Goal: Information Seeking & Learning: Learn about a topic

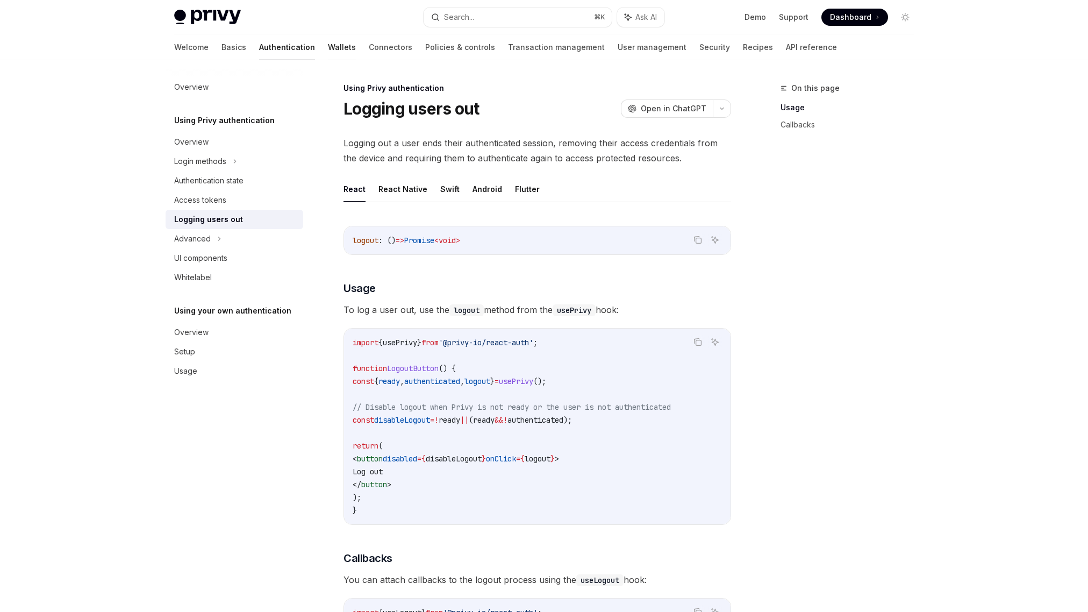
click at [328, 48] on link "Wallets" at bounding box center [342, 47] width 28 height 26
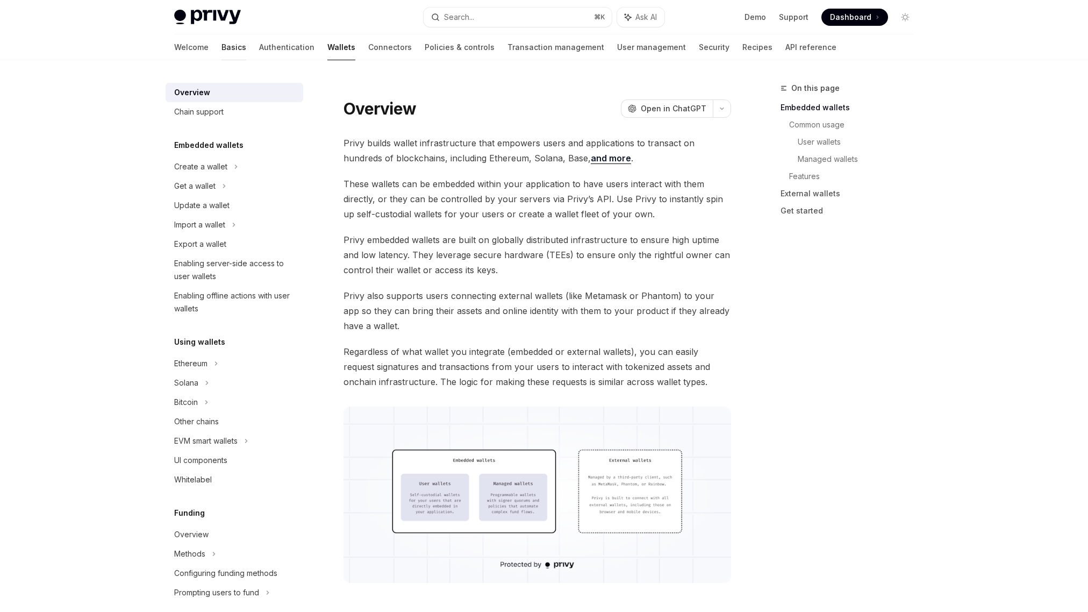
click at [221, 47] on link "Basics" at bounding box center [233, 47] width 25 height 26
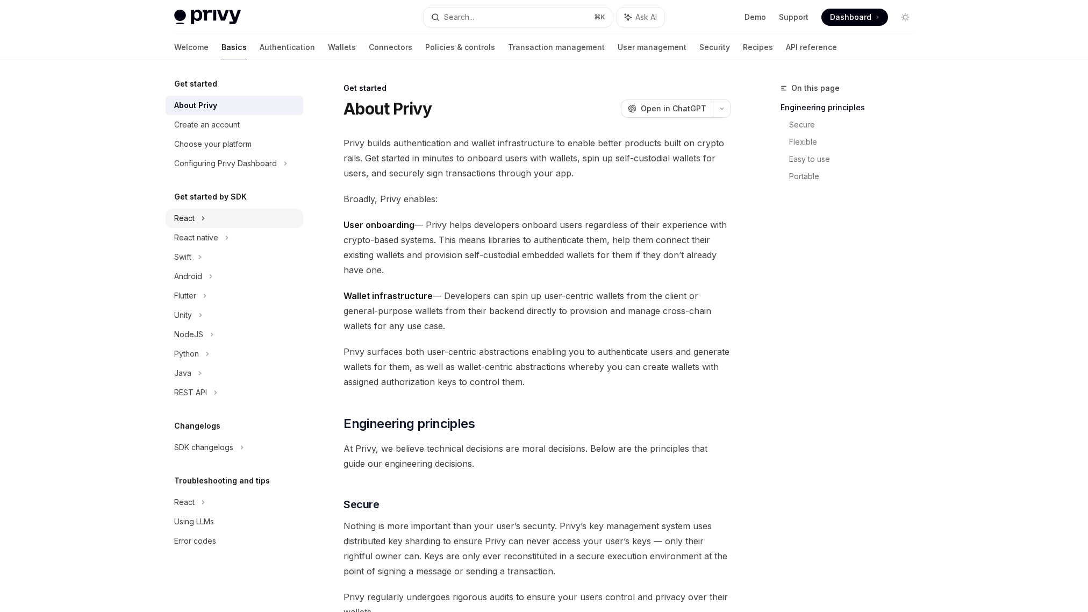
click at [193, 217] on div "React" at bounding box center [184, 218] width 20 height 13
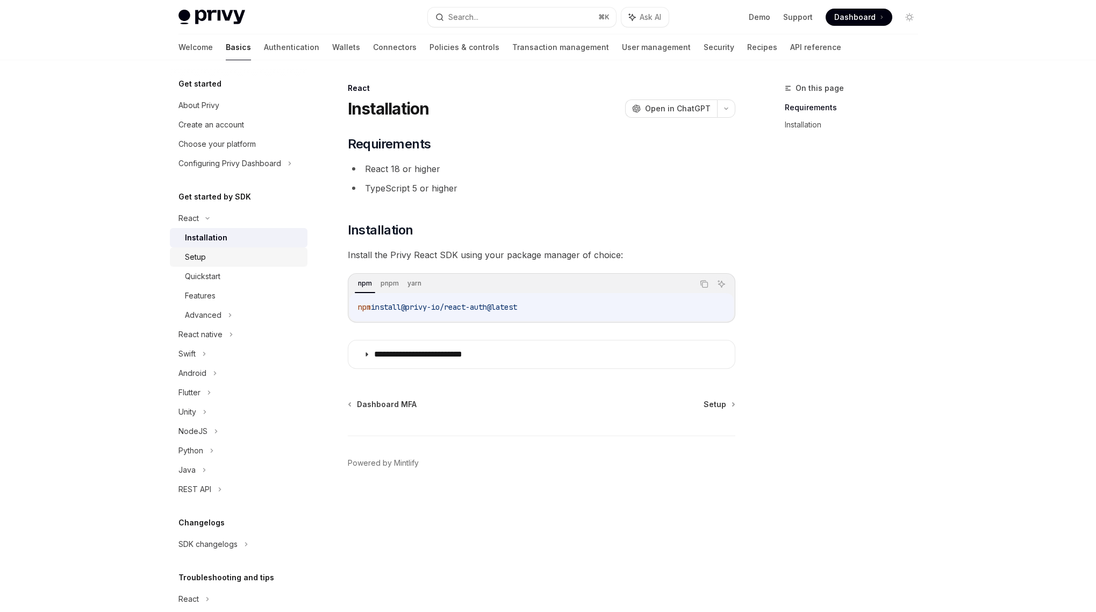
click at [203, 254] on div "Setup" at bounding box center [195, 256] width 21 height 13
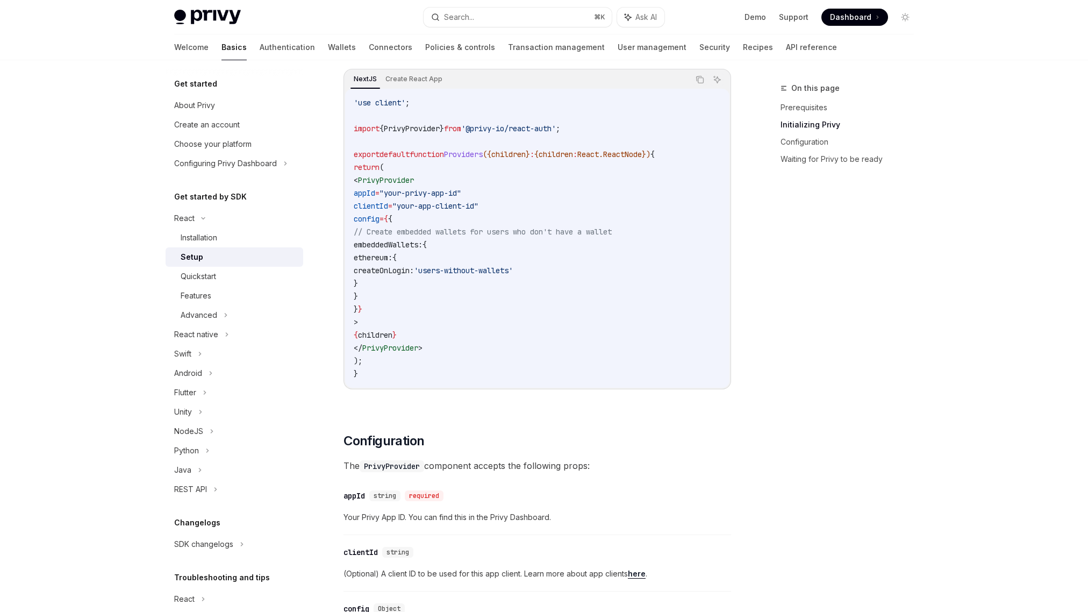
scroll to position [367, 0]
click at [214, 281] on div "Quickstart" at bounding box center [198, 276] width 35 height 13
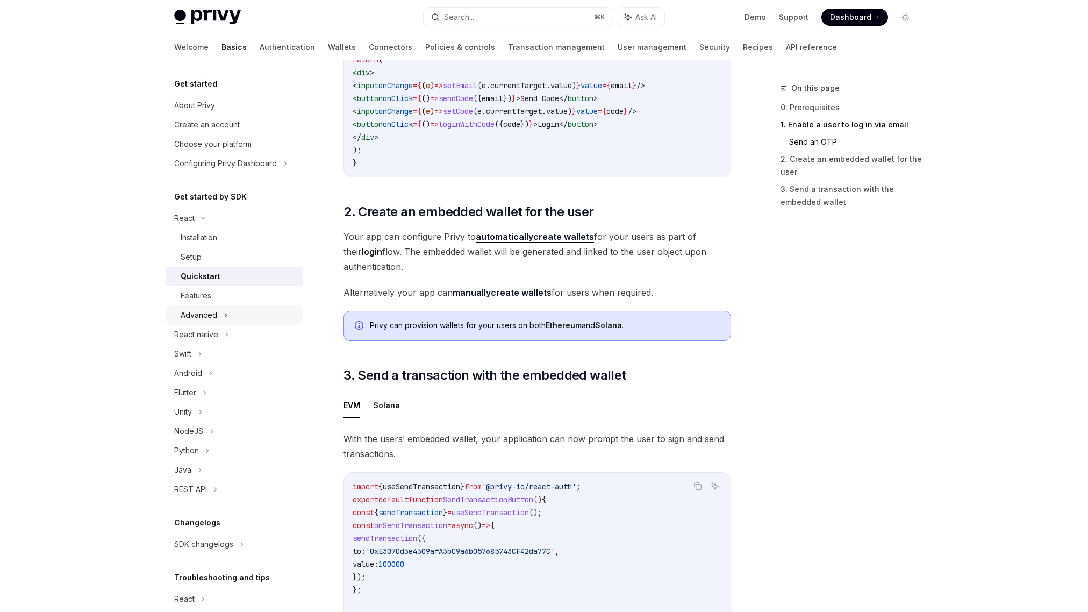
scroll to position [650, 0]
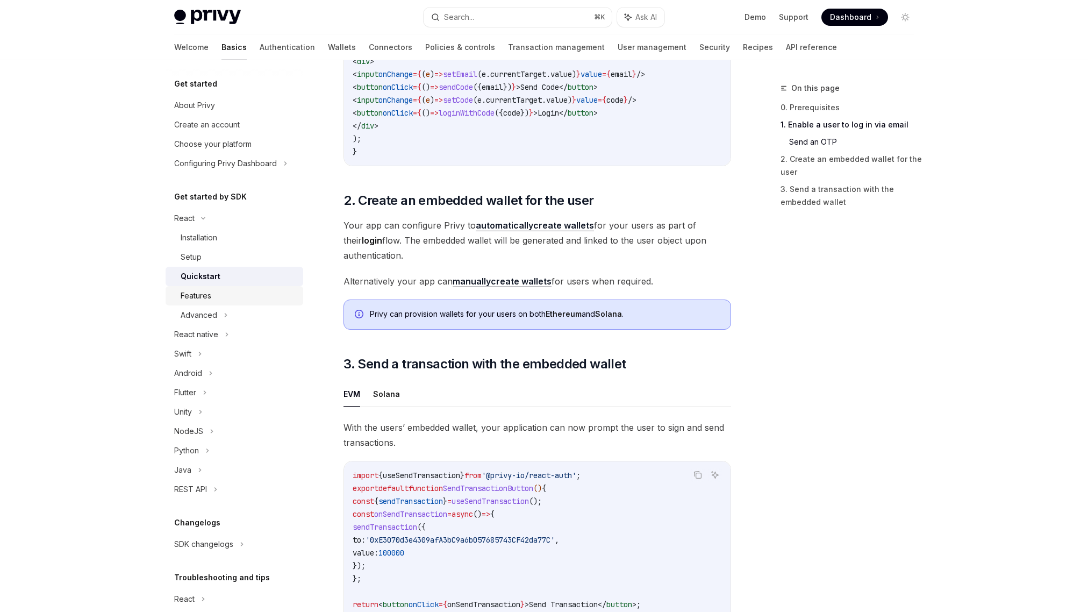
click at [226, 299] on div "Features" at bounding box center [239, 295] width 116 height 13
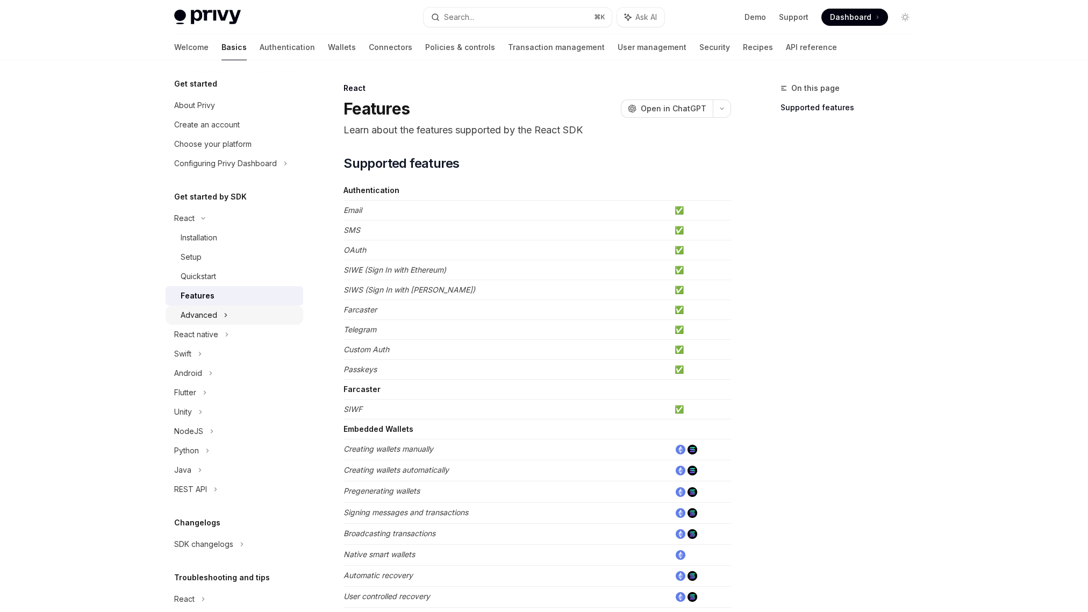
click at [211, 314] on div "Advanced" at bounding box center [199, 315] width 37 height 13
type textarea "*"
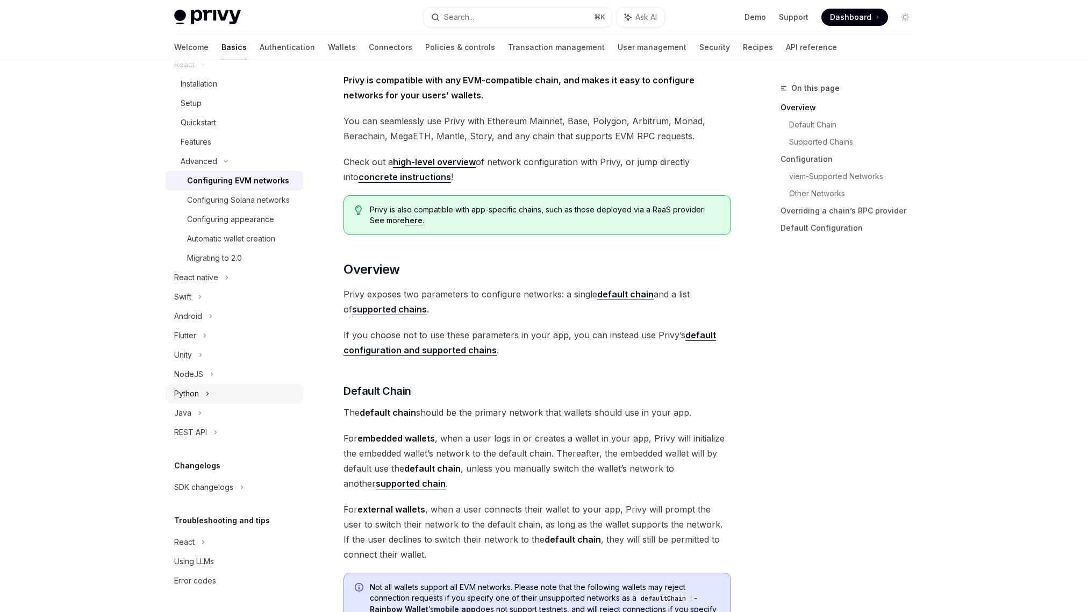
scroll to position [66, 0]
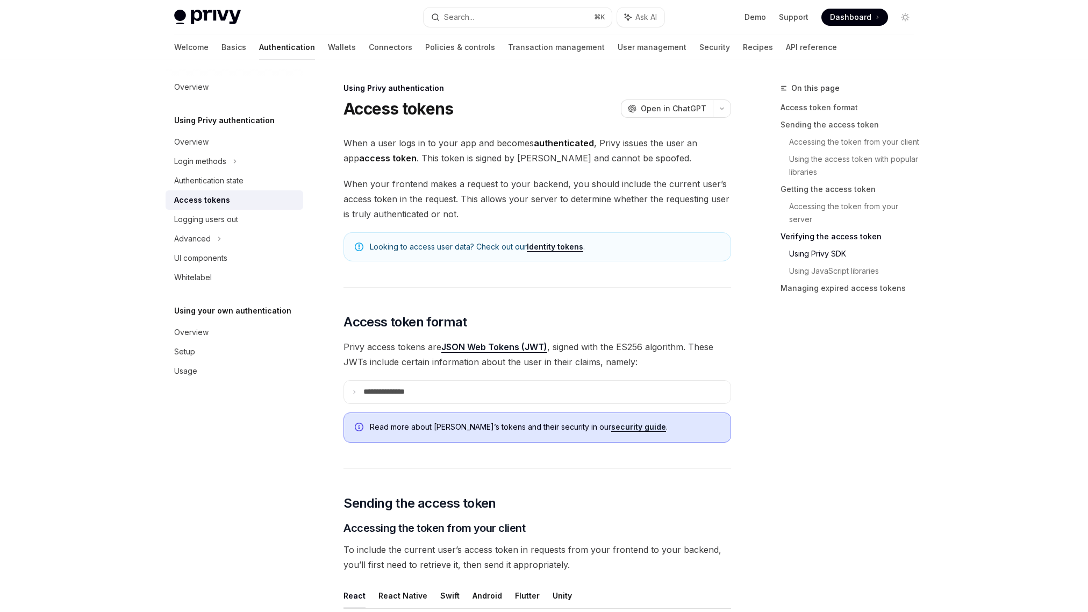
scroll to position [2145, 0]
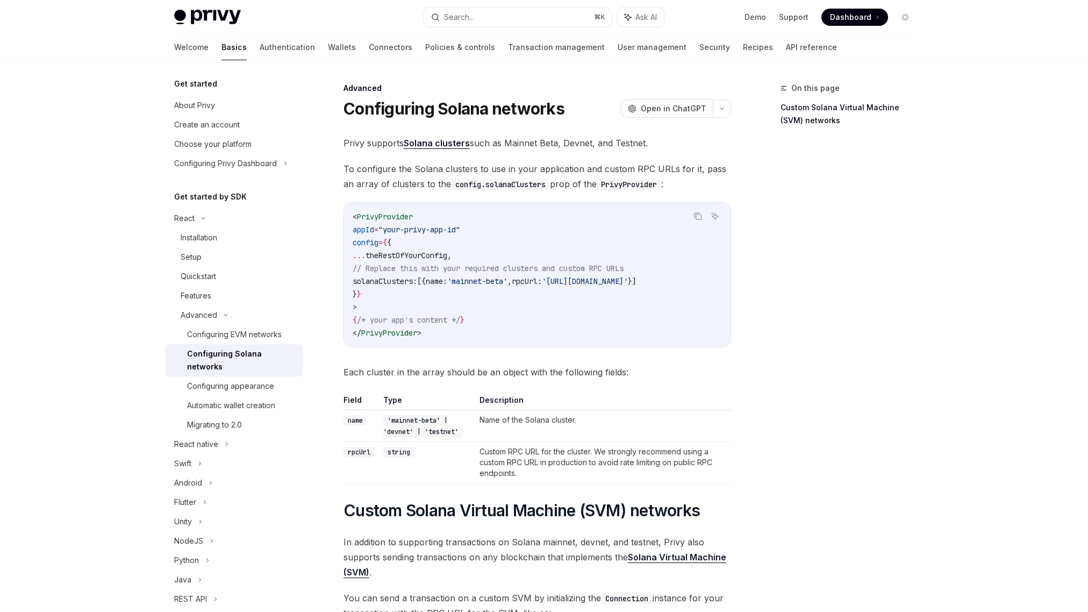
scroll to position [57, 0]
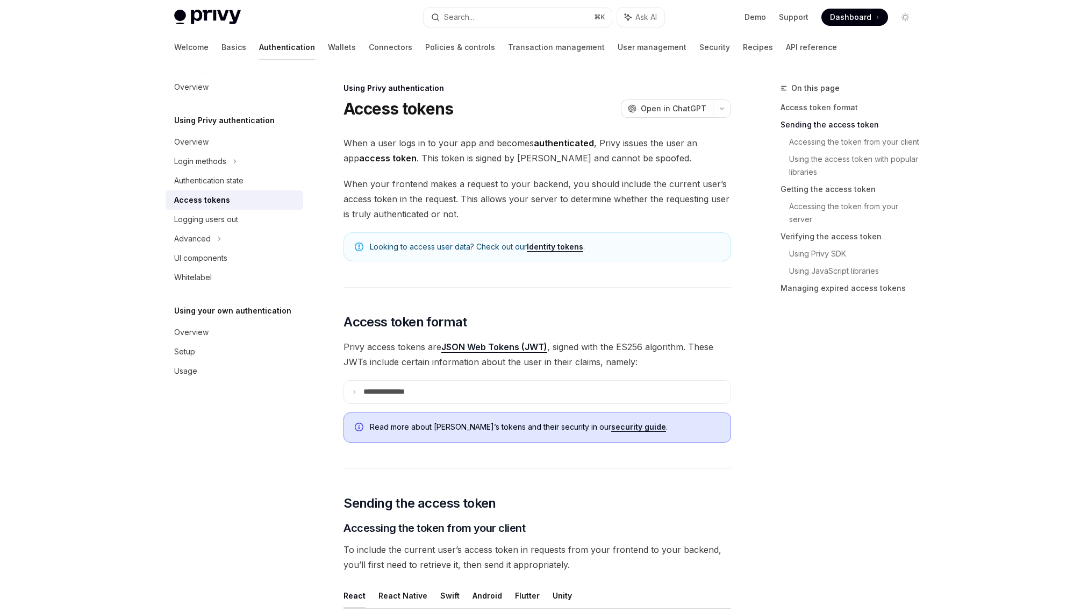
scroll to position [435, 0]
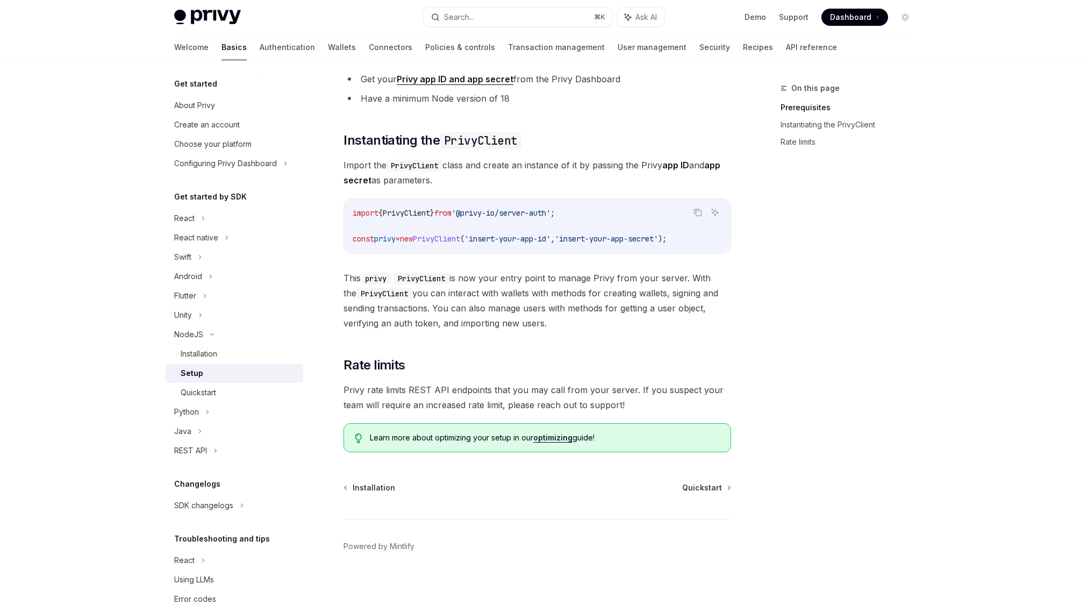
scroll to position [116, 0]
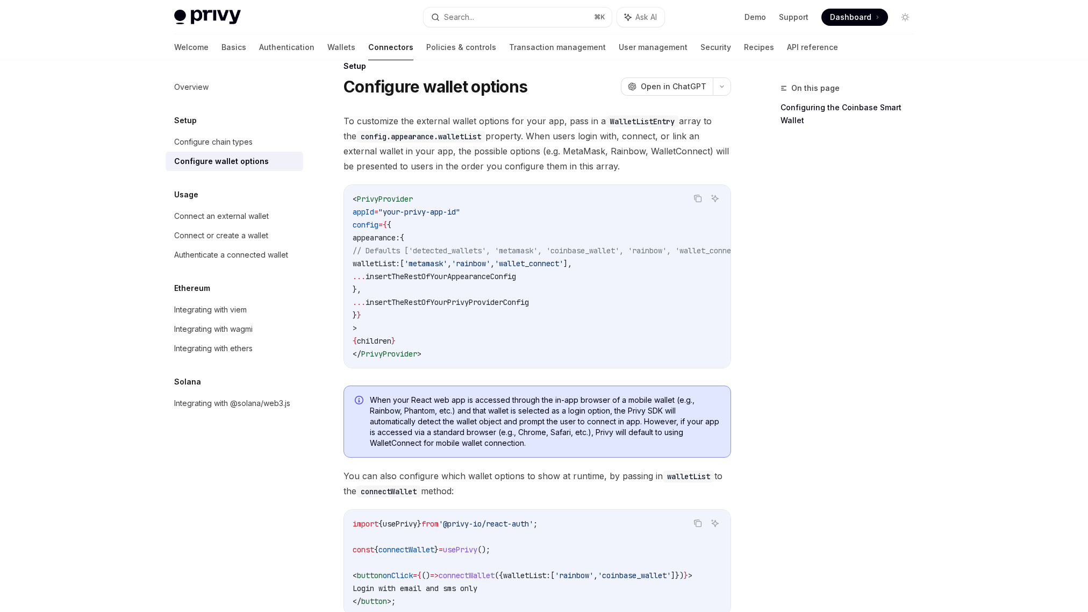
drag, startPoint x: 371, startPoint y: 239, endPoint x: 451, endPoint y: 239, distance: 80.1
click at [451, 239] on code "< PrivyProvider appId = "your-privy-app-id" config = { { appearance: { // Defau…" at bounding box center [563, 276] width 421 height 168
click at [451, 263] on span "," at bounding box center [449, 264] width 4 height 10
drag, startPoint x: 377, startPoint y: 263, endPoint x: 626, endPoint y: 262, distance: 248.8
click at [626, 262] on code "< PrivyProvider appId = "your-privy-app-id" config = { { appearance: { // Defau…" at bounding box center [563, 276] width 421 height 168
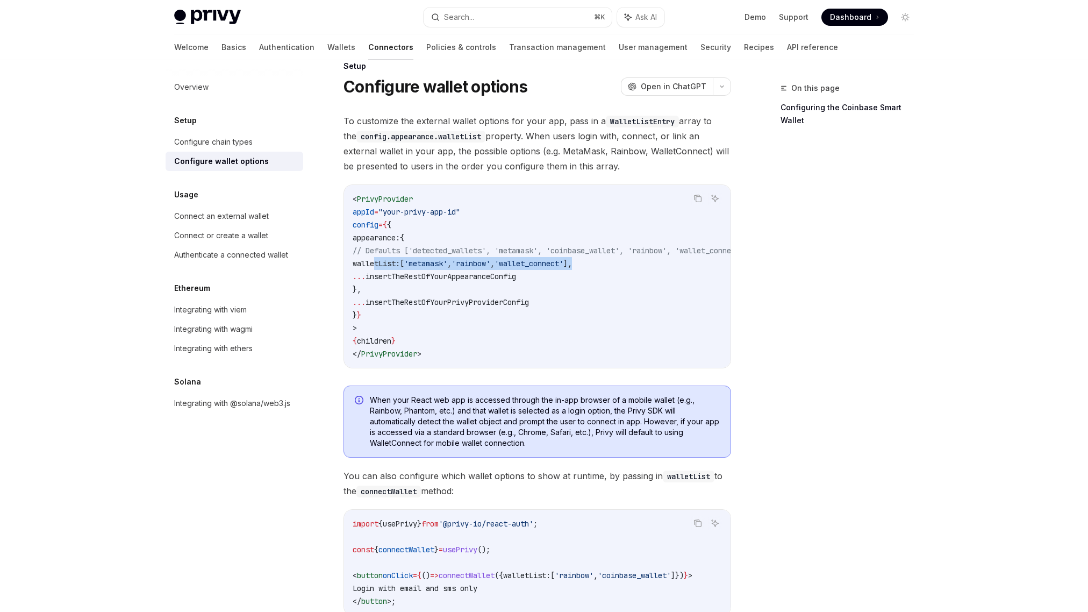
copy span "walletList: [ 'metamask' , 'rainbow' , 'wallet_connect' ],"
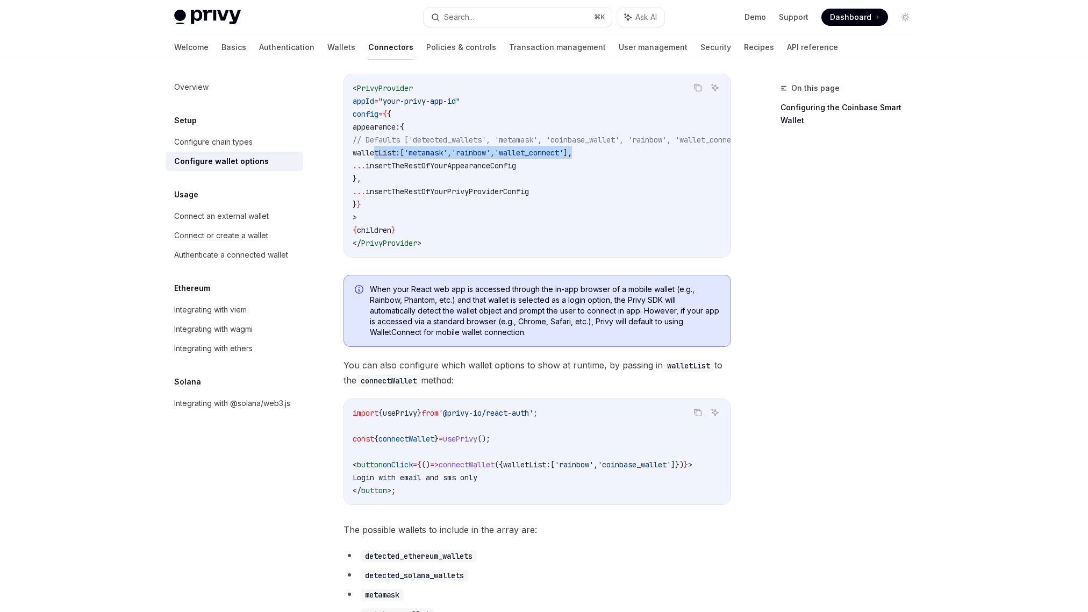
scroll to position [80, 0]
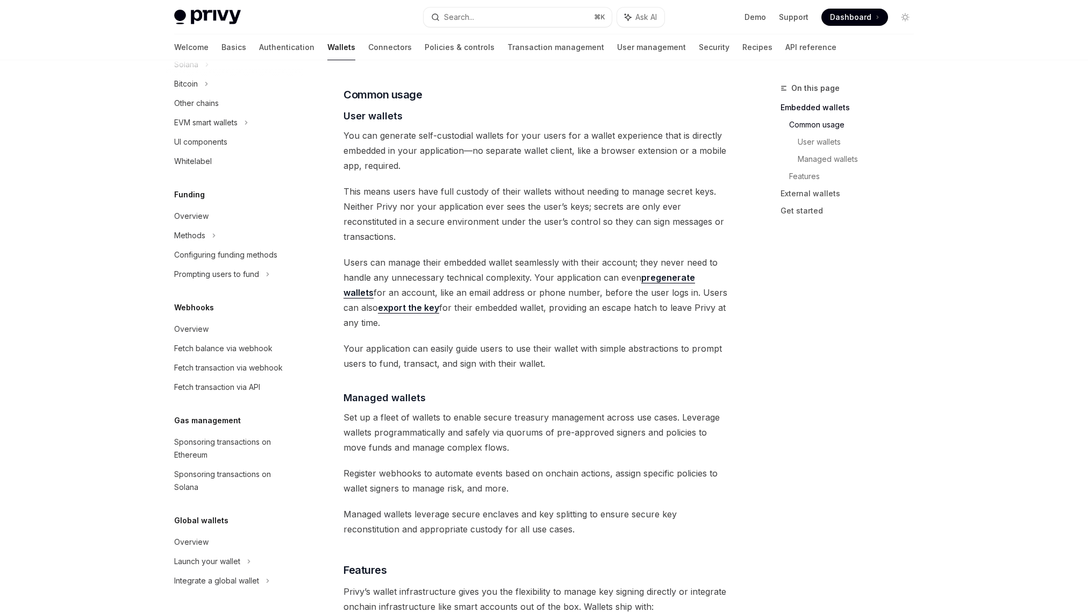
scroll to position [723, 0]
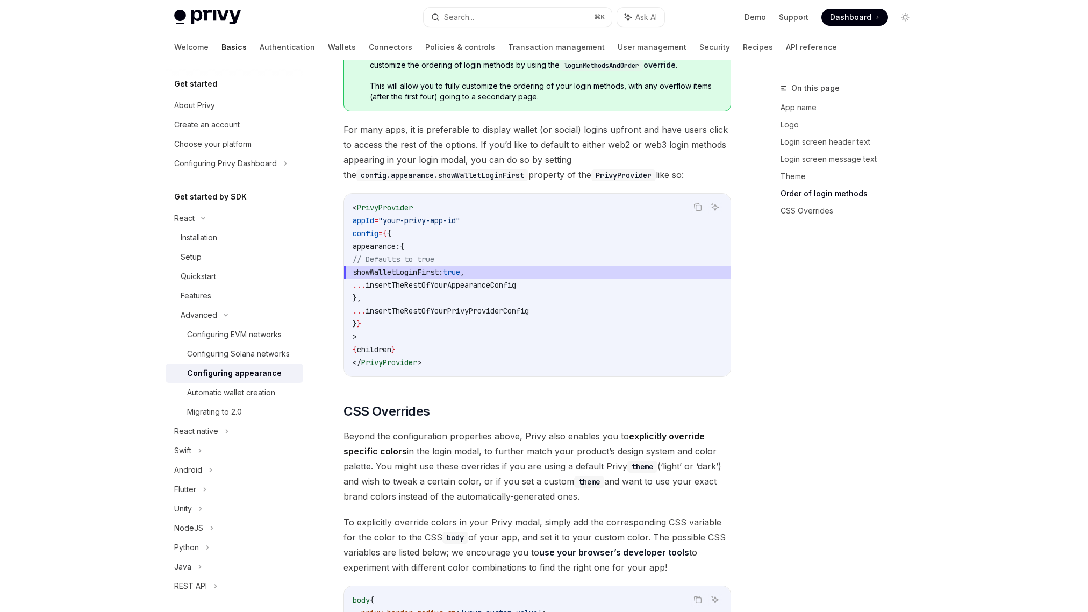
scroll to position [2185, 0]
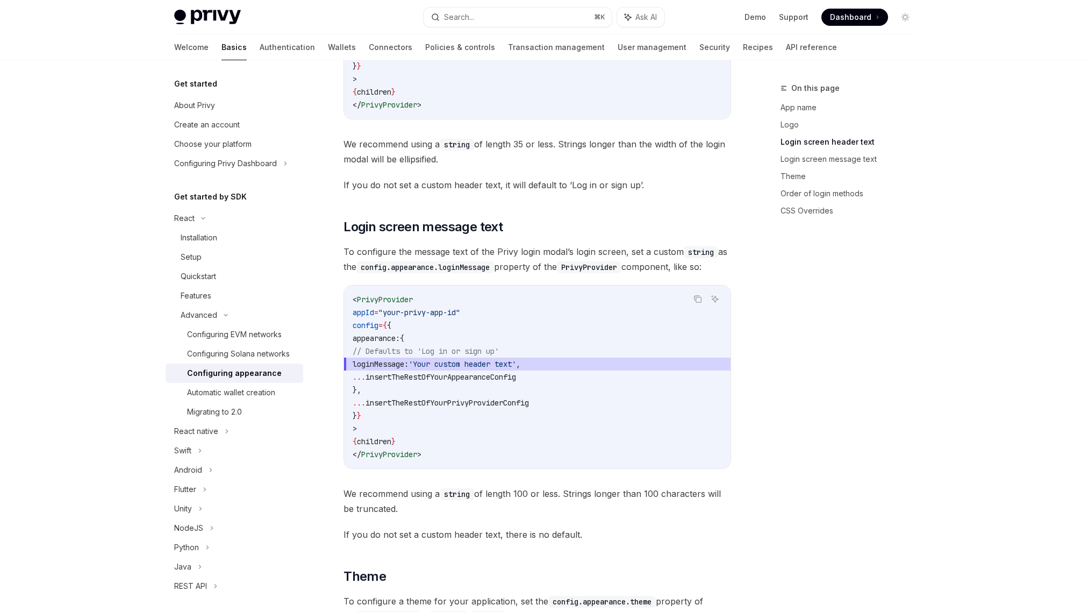
scroll to position [1042, 0]
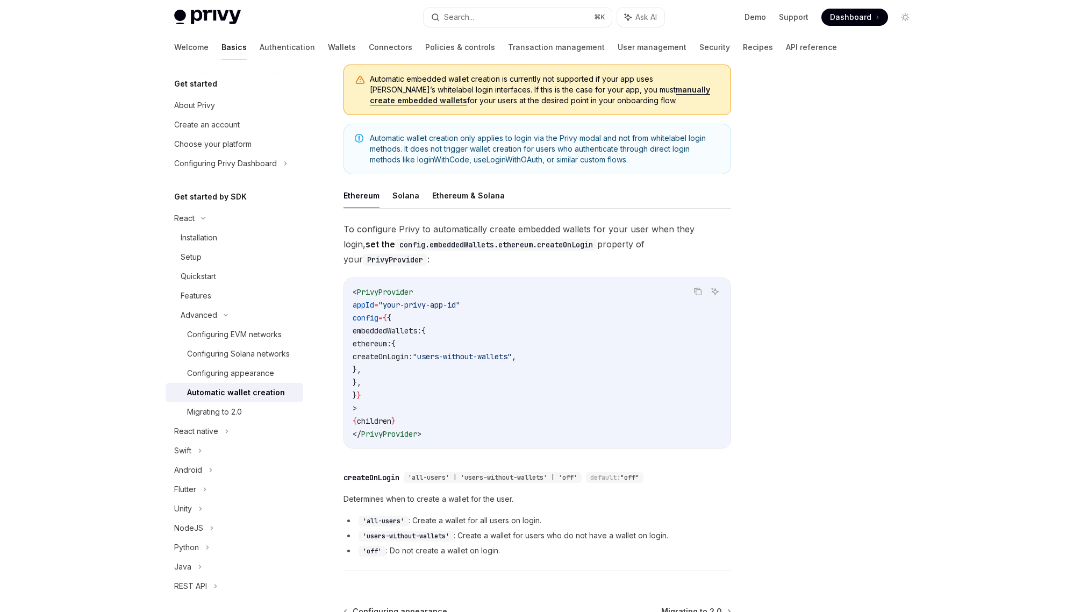
scroll to position [121, 0]
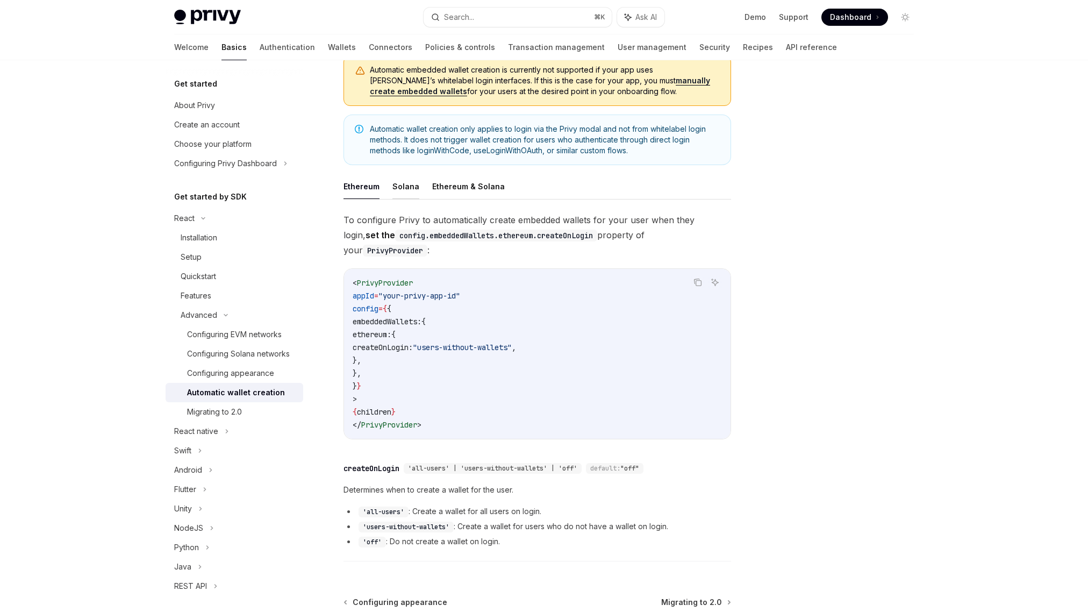
click at [407, 186] on button "Solana" at bounding box center [405, 186] width 27 height 25
type textarea "*"
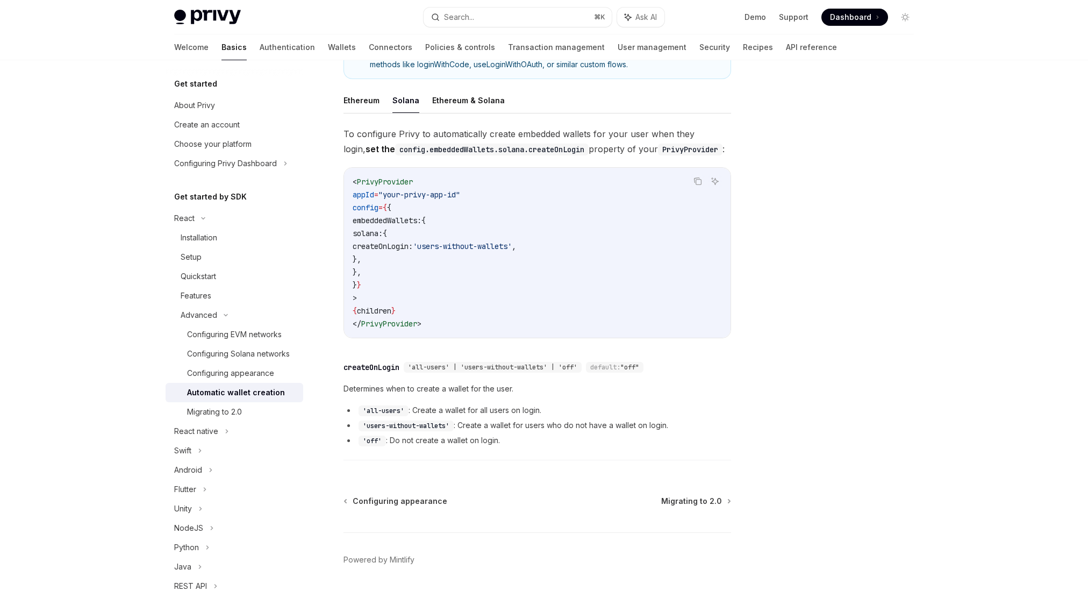
scroll to position [220, 0]
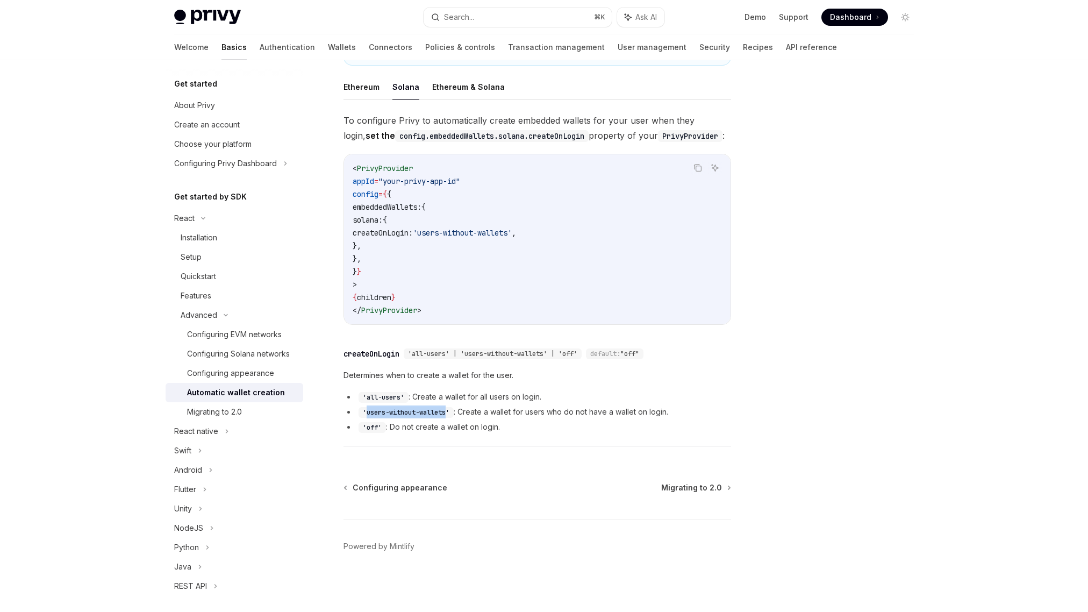
drag, startPoint x: 367, startPoint y: 412, endPoint x: 449, endPoint y: 411, distance: 82.2
click at [449, 411] on code "'users-without-wallets'" at bounding box center [405, 412] width 95 height 11
copy code "users-without-wallets"
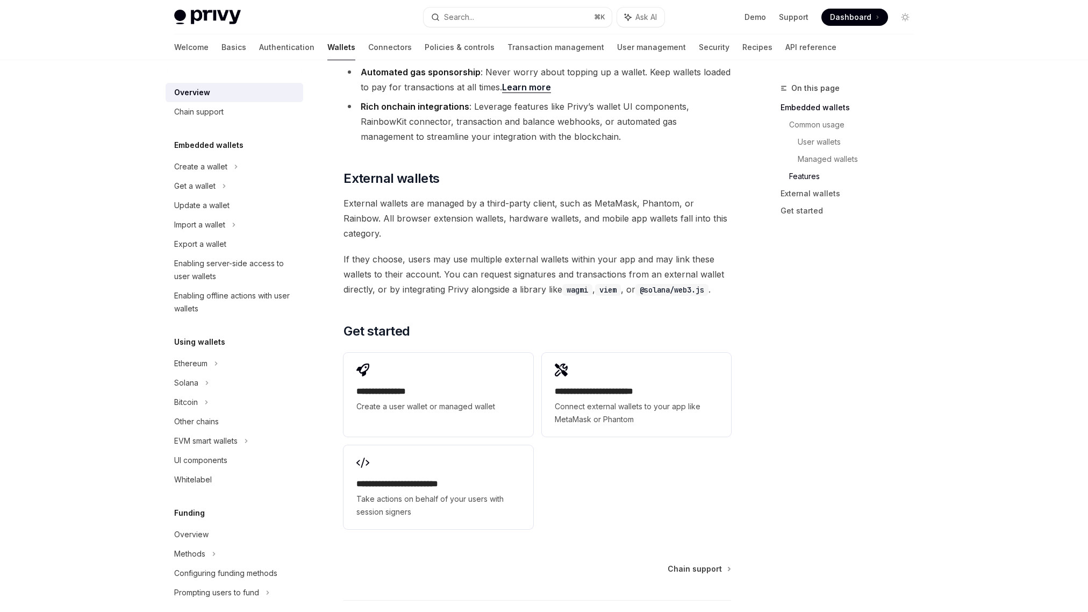
scroll to position [1528, 0]
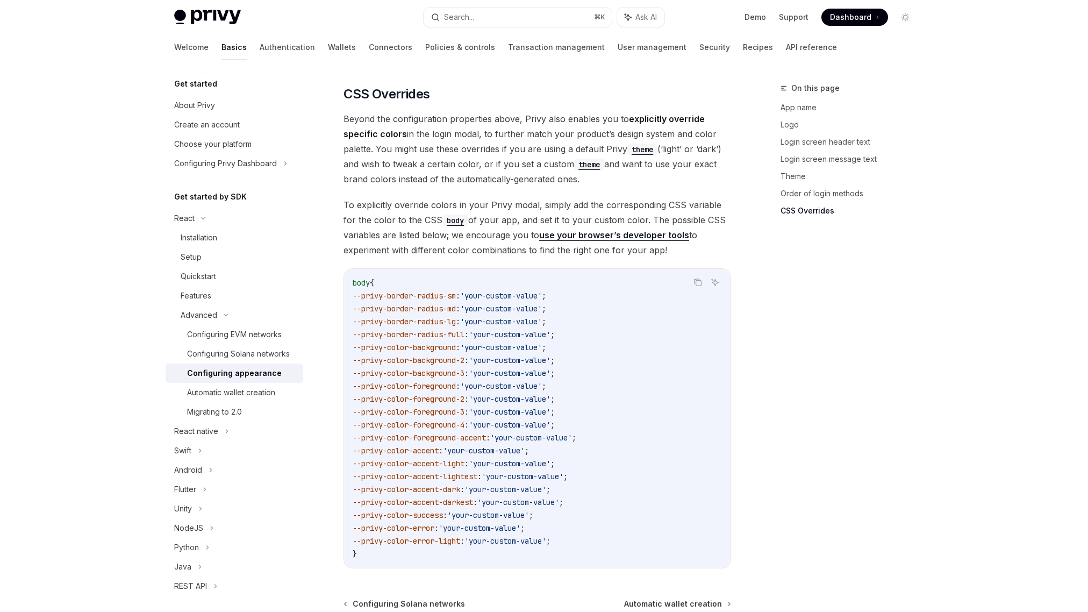
scroll to position [2596, 0]
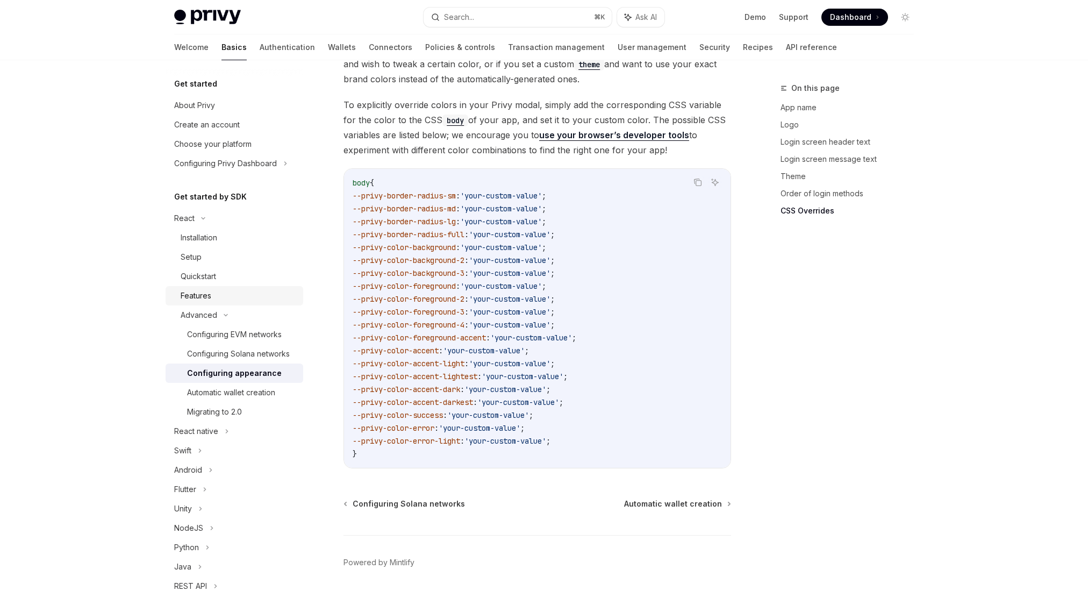
click at [205, 291] on div "Features" at bounding box center [196, 295] width 31 height 13
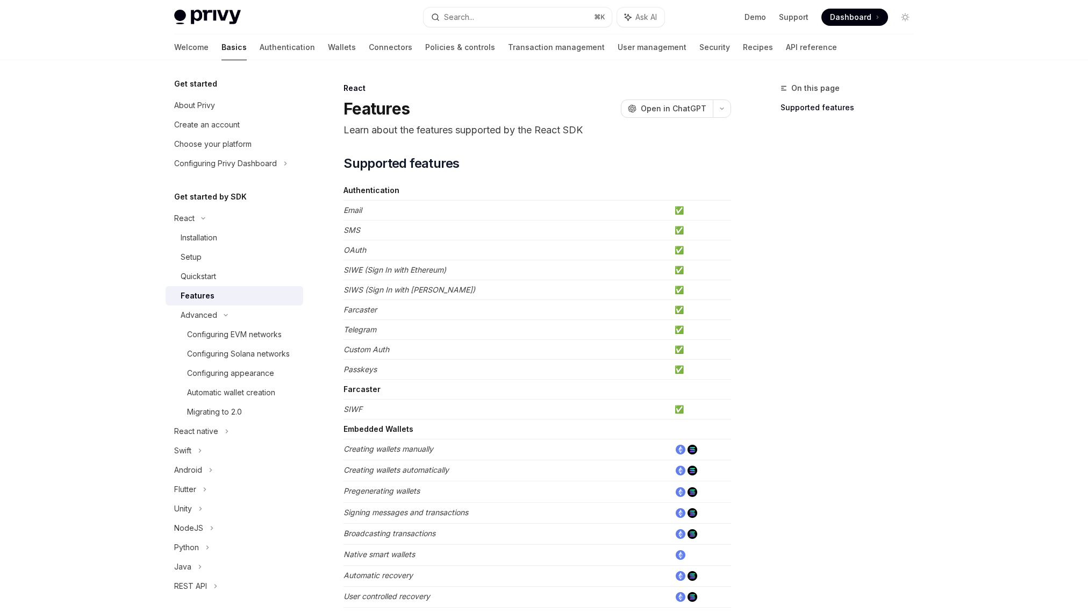
type textarea "*"
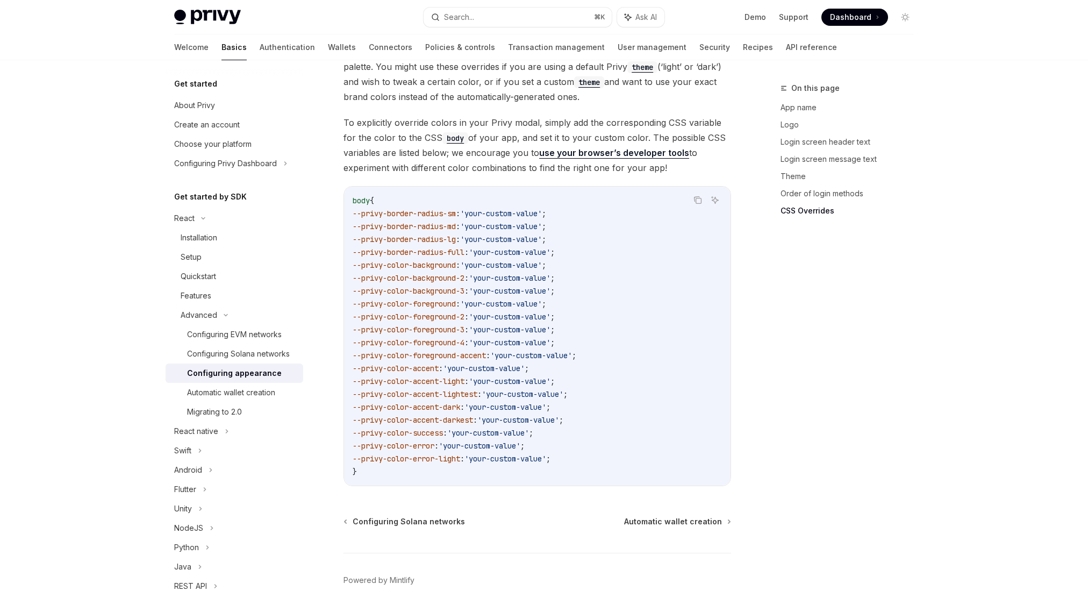
scroll to position [2596, 0]
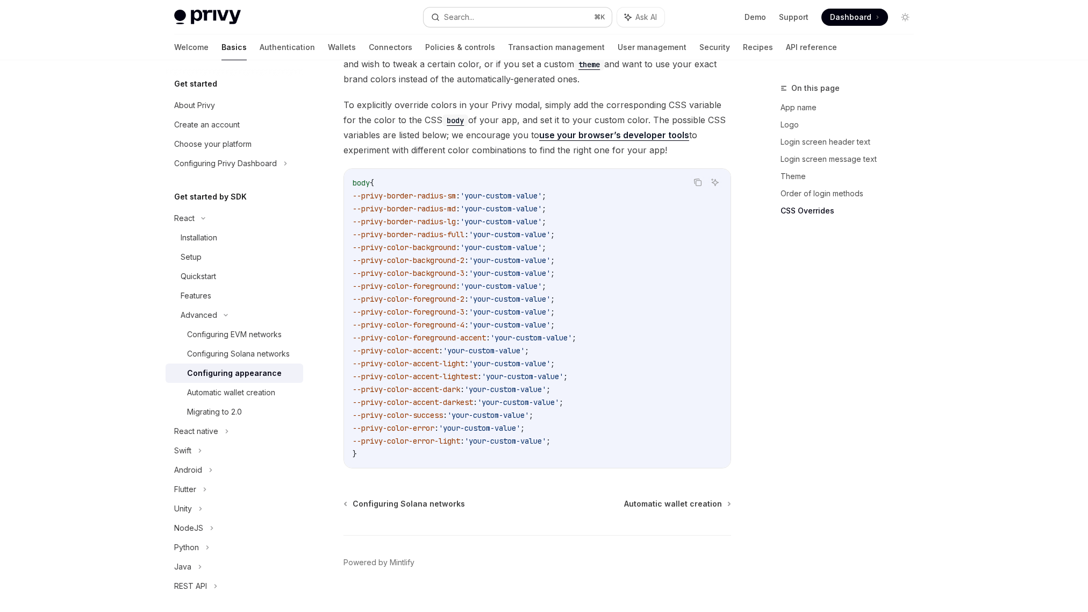
click at [480, 13] on button "Search... ⌘ K" at bounding box center [518, 17] width 188 height 19
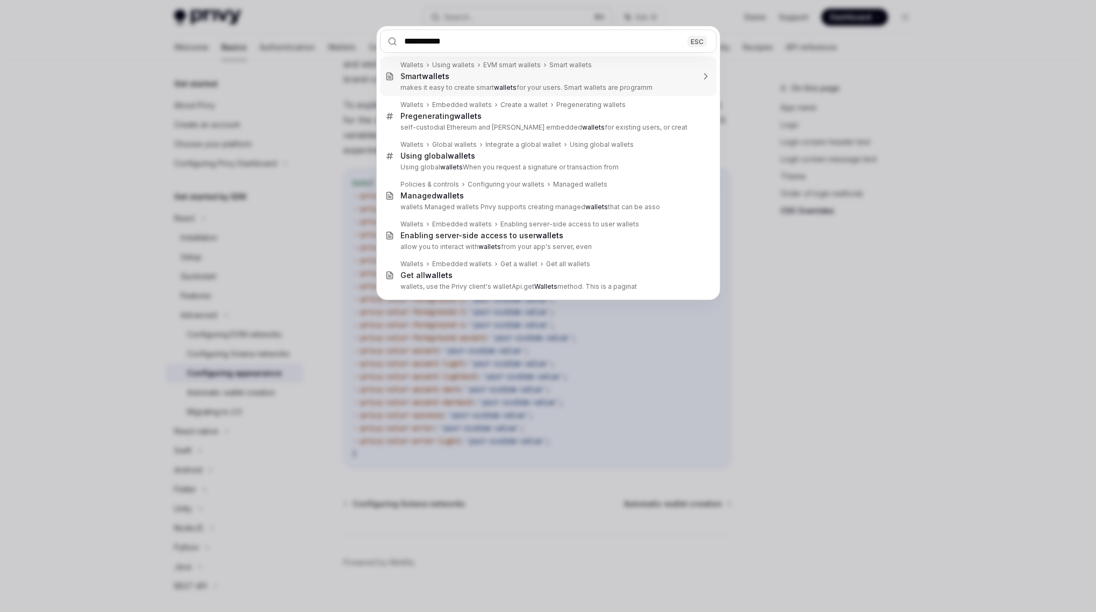
type input "**********"
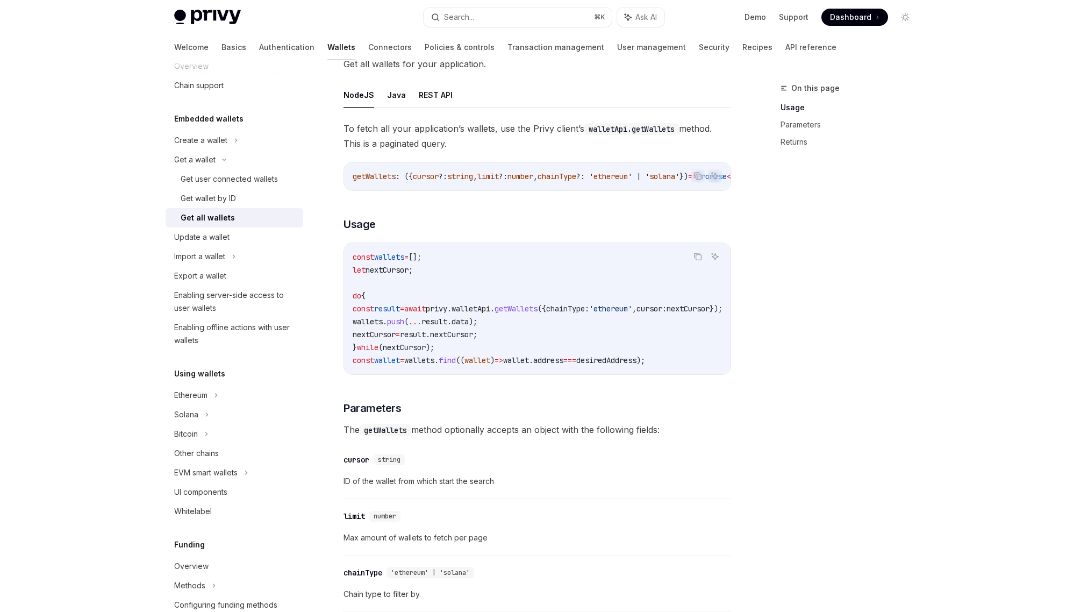
scroll to position [27, 0]
click at [195, 417] on div "Solana" at bounding box center [186, 413] width 24 height 13
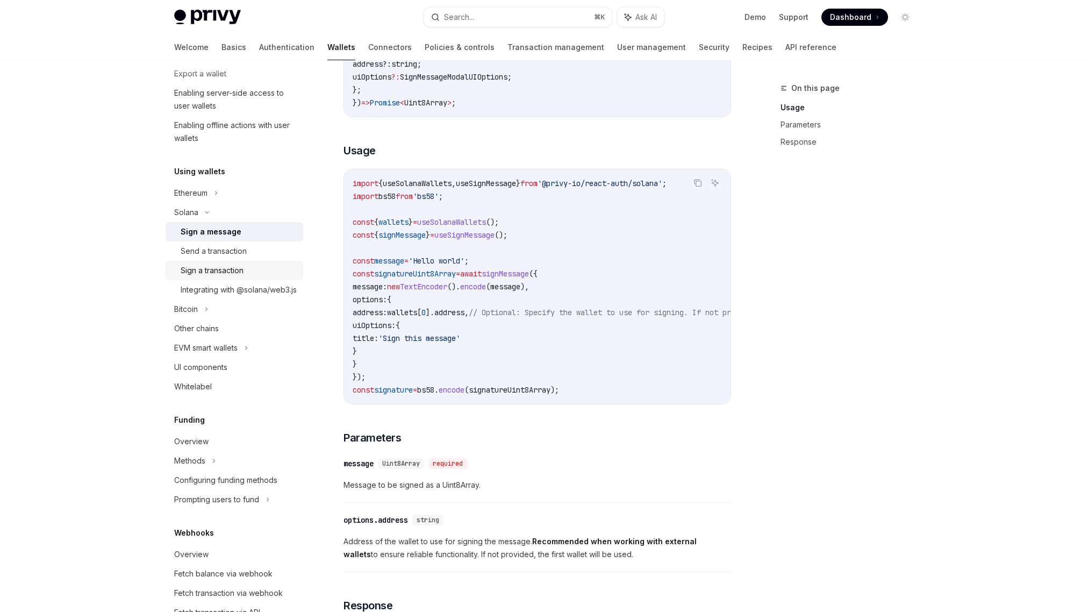
scroll to position [231, 0]
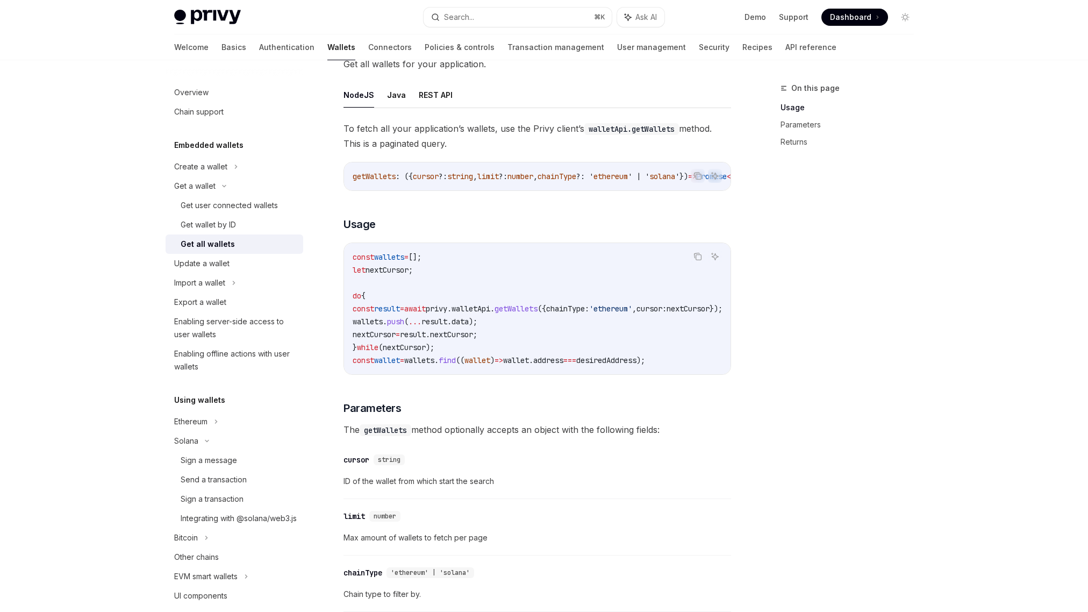
type textarea "*"
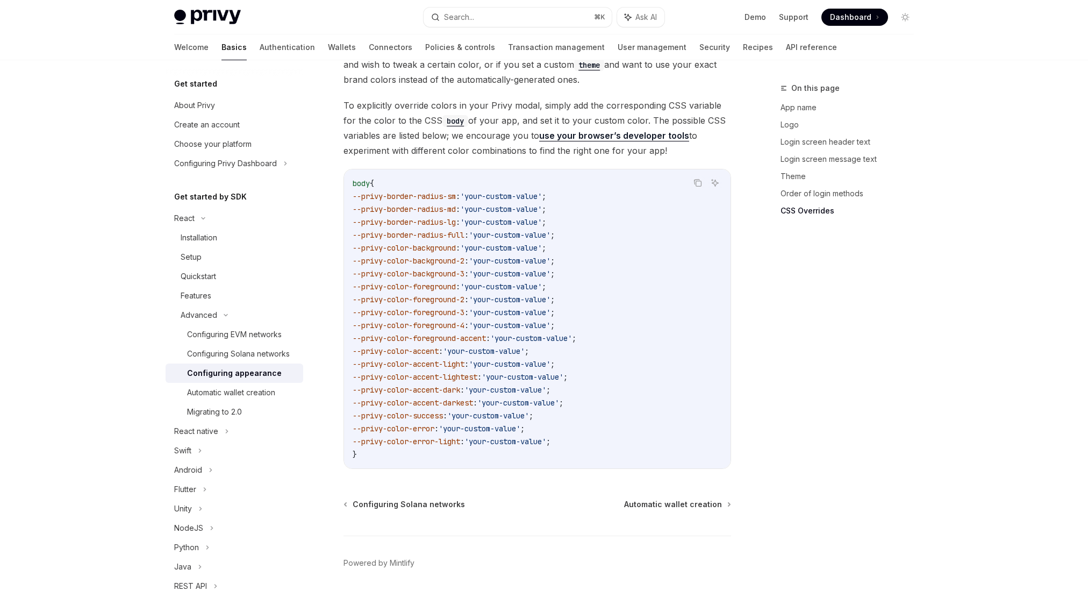
scroll to position [2596, 0]
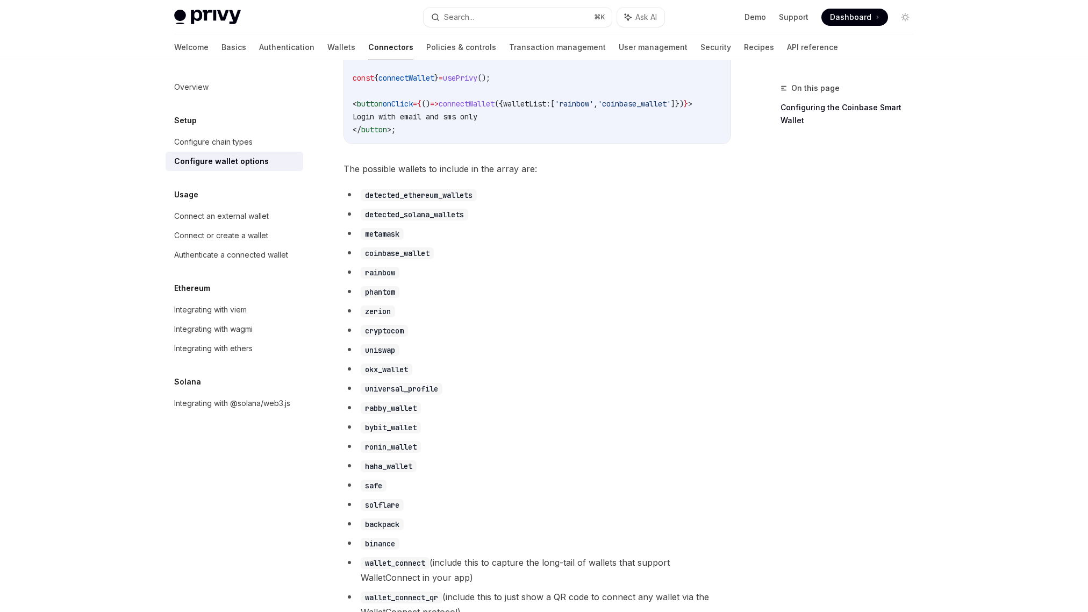
scroll to position [490, 0]
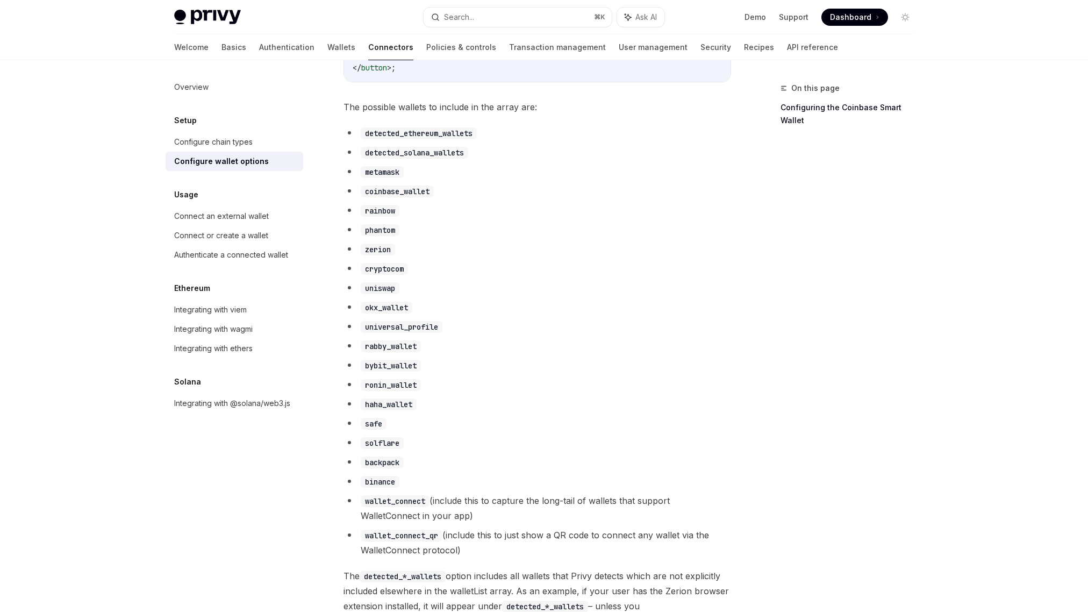
scroll to position [565, 0]
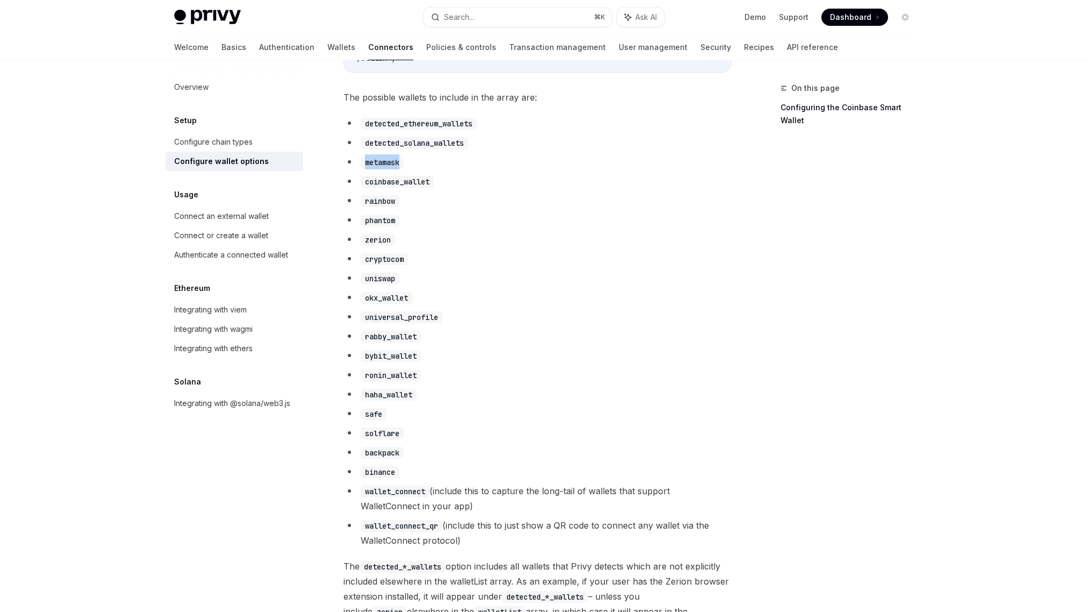
drag, startPoint x: 365, startPoint y: 172, endPoint x: 415, endPoint y: 172, distance: 50.5
click at [415, 169] on li "metamask" at bounding box center [537, 161] width 388 height 15
copy code "metamask"
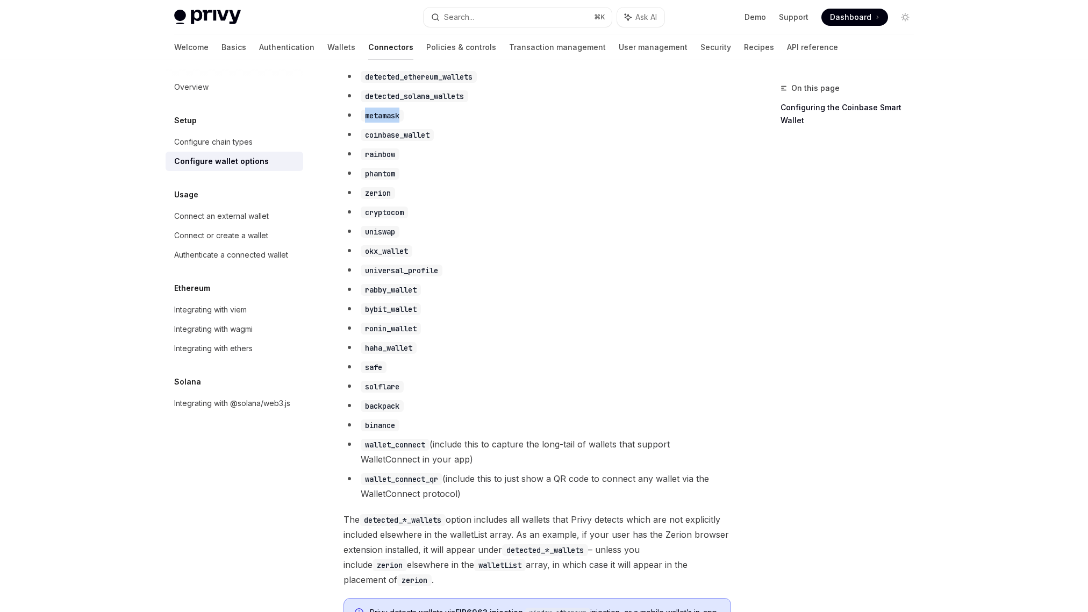
scroll to position [611, 0]
drag, startPoint x: 364, startPoint y: 397, endPoint x: 416, endPoint y: 397, distance: 51.6
click at [416, 394] on li "solflare" at bounding box center [537, 386] width 388 height 15
copy code "solflare"
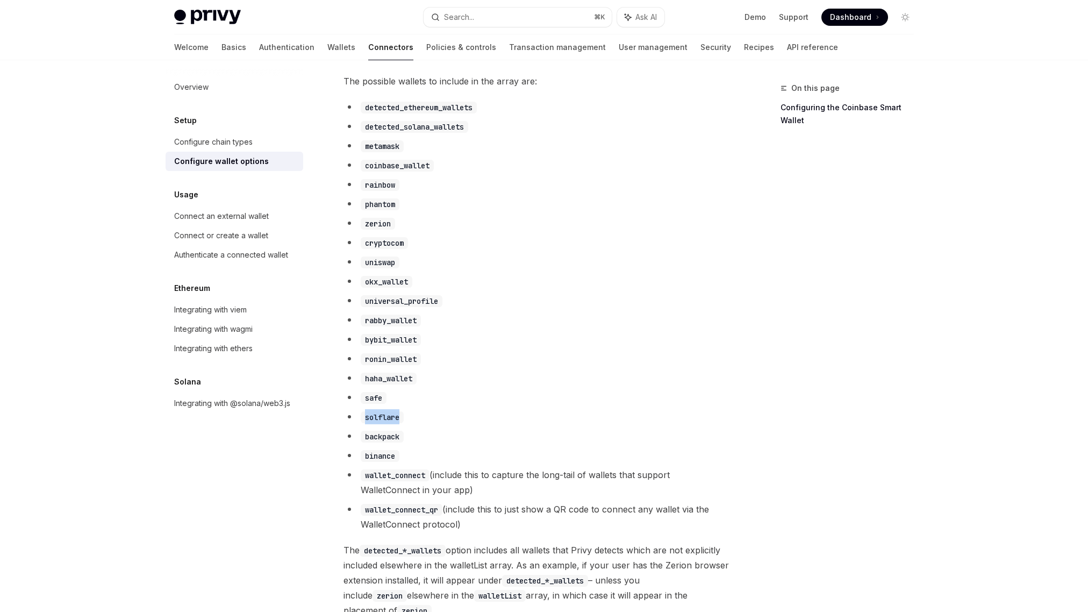
scroll to position [595, 0]
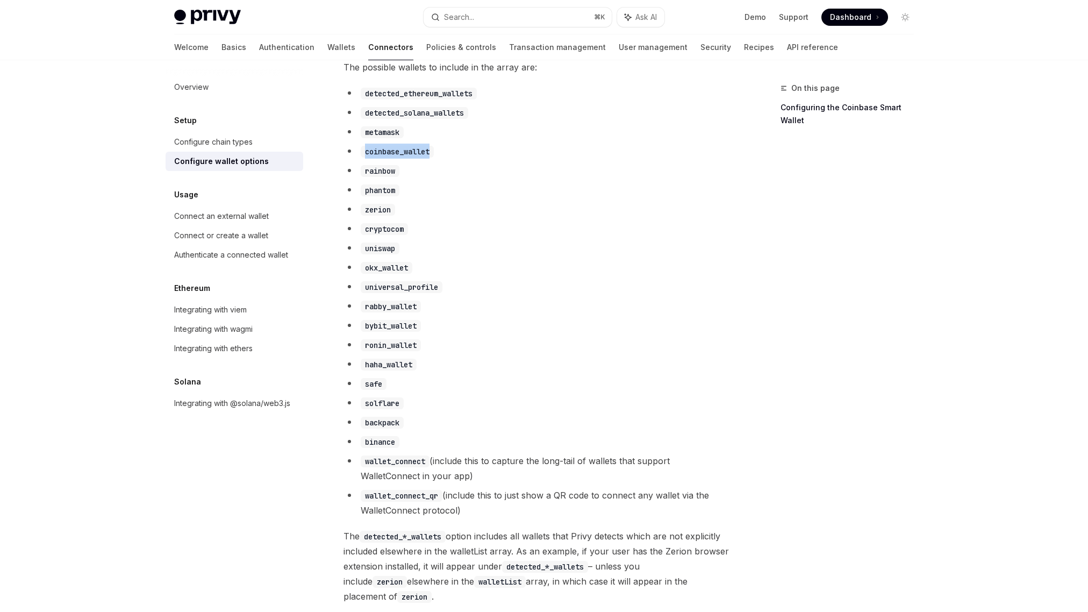
drag, startPoint x: 365, startPoint y: 161, endPoint x: 454, endPoint y: 160, distance: 88.7
click at [454, 159] on li "coinbase_wallet" at bounding box center [537, 151] width 388 height 15
copy code "coinbase_wallet"
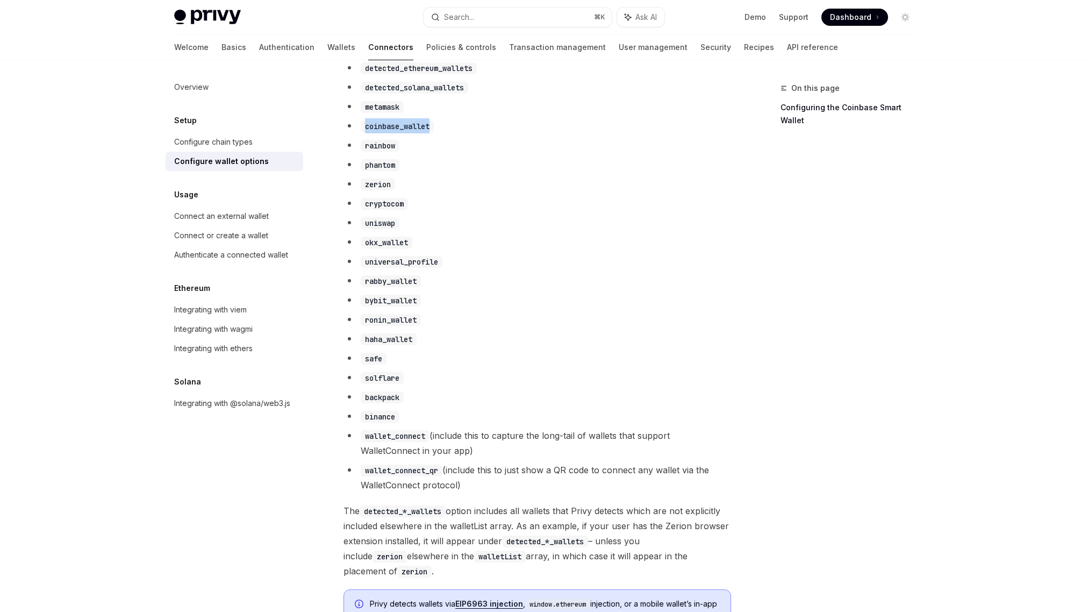
scroll to position [621, 0]
click at [665, 287] on li "rabby_wallet" at bounding box center [537, 279] width 388 height 15
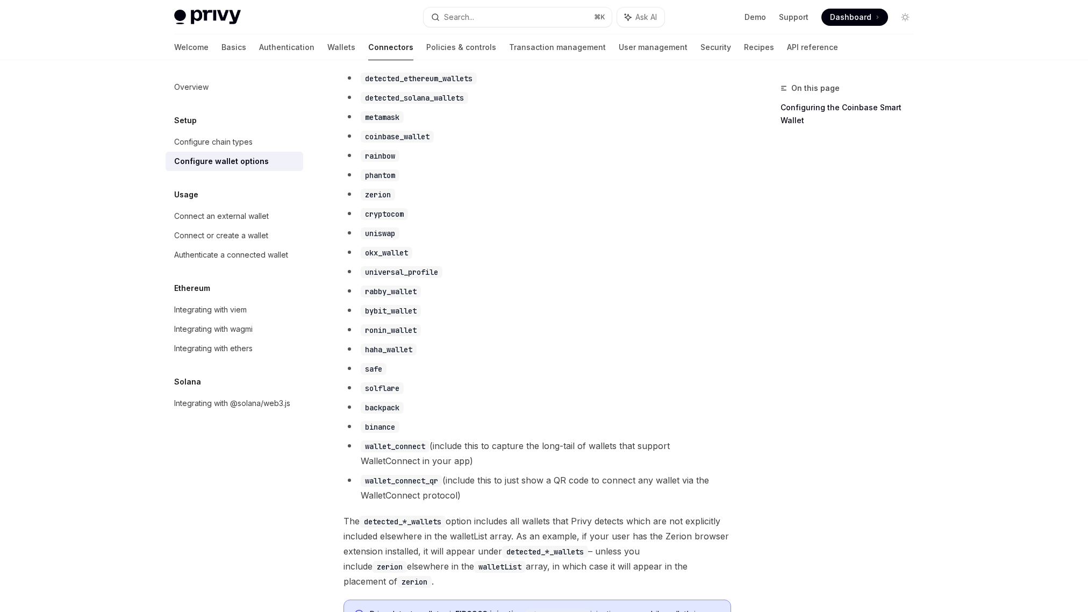
scroll to position [605, 0]
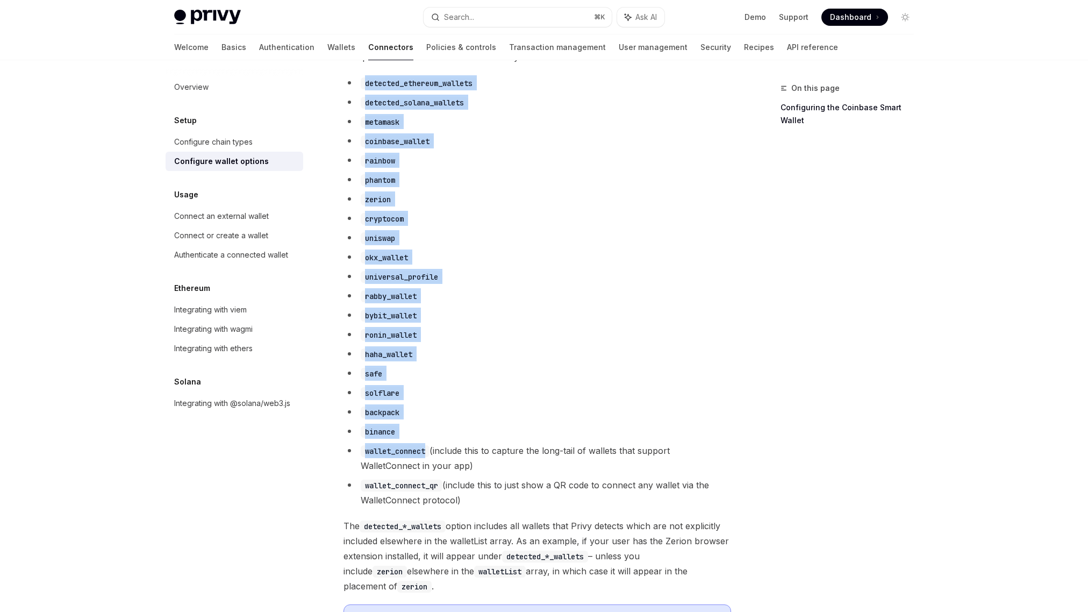
drag, startPoint x: 362, startPoint y: 90, endPoint x: 432, endPoint y: 461, distance: 377.3
click at [432, 461] on ul "detected_ethereum_wallets detected_solana_wallets metamask coinbase_wallet rain…" at bounding box center [537, 291] width 388 height 432
copy ul "detected_ethereum_wallets detected_solana_wallets metamask coinbase_wallet rain…"
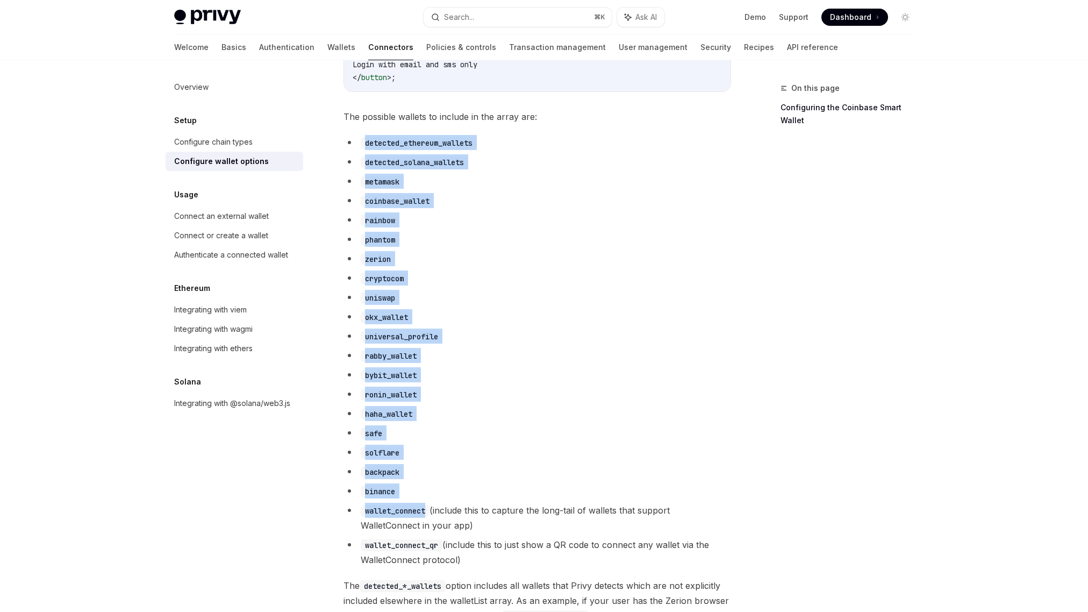
scroll to position [524, 0]
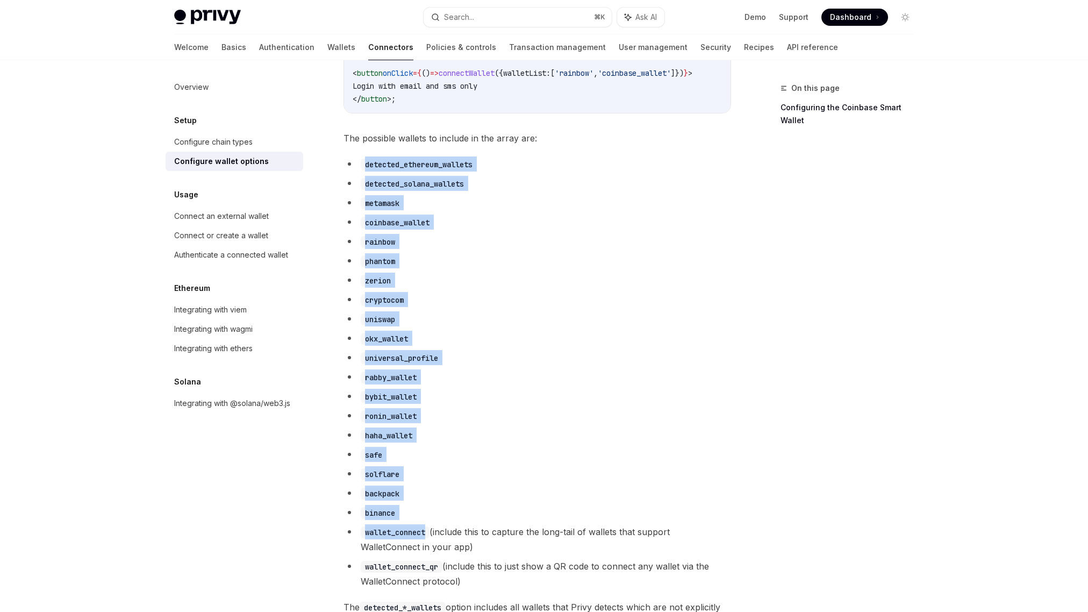
click at [590, 423] on li "ronin_wallet" at bounding box center [537, 415] width 388 height 15
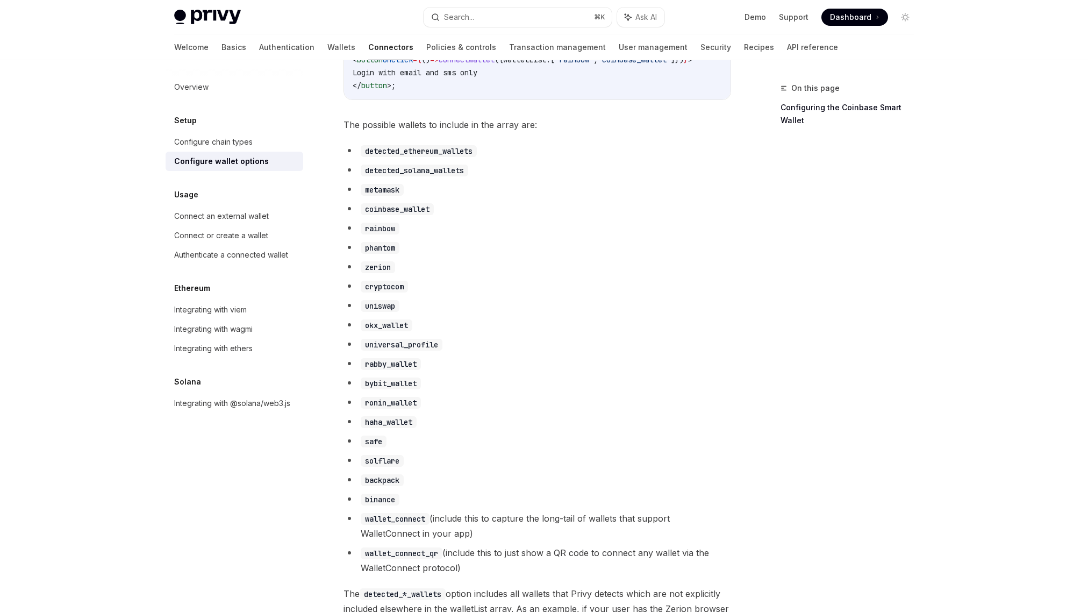
scroll to position [536, 0]
drag, startPoint x: 365, startPoint y: 182, endPoint x: 474, endPoint y: 182, distance: 108.0
click at [474, 178] on li "detected_solana_wallets" at bounding box center [537, 170] width 388 height 15
copy code "detected_solana_wallets"
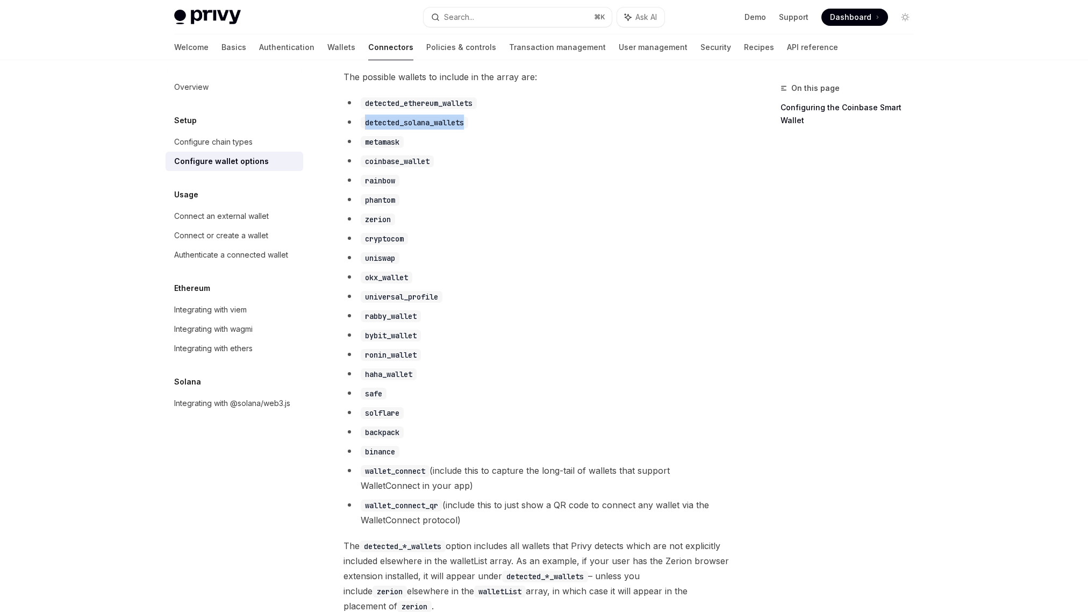
scroll to position [584, 0]
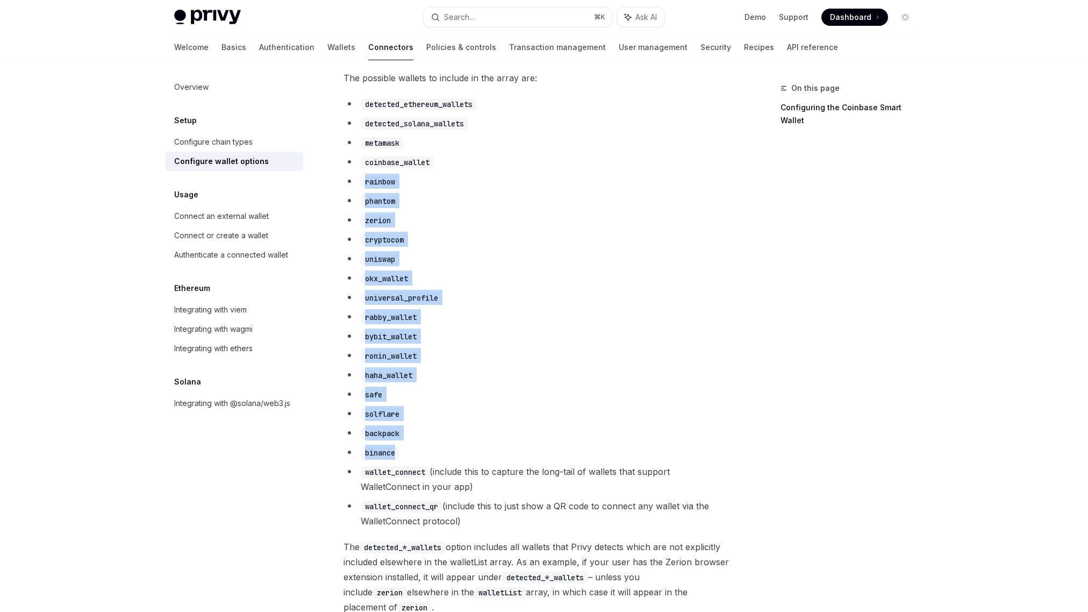
drag, startPoint x: 367, startPoint y: 190, endPoint x: 408, endPoint y: 460, distance: 272.5
click at [408, 460] on ul "detected_ethereum_wallets detected_solana_wallets metamask coinbase_wallet rain…" at bounding box center [537, 312] width 388 height 432
copy ul "rainbow phantom zerion cryptocom uniswap okx_wallet universal_profile rabby_wal…"
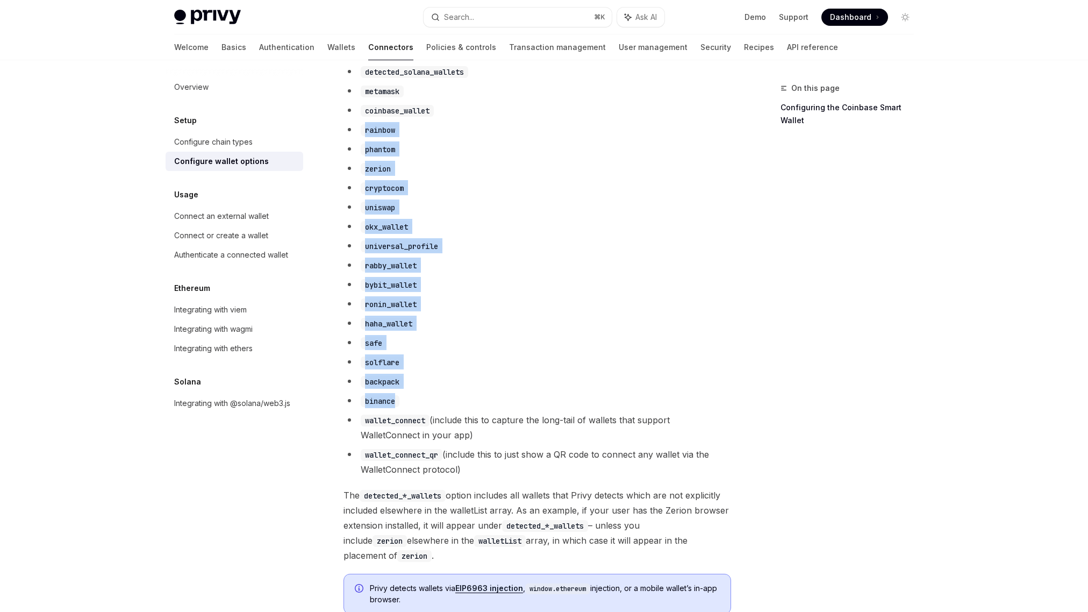
scroll to position [668, 0]
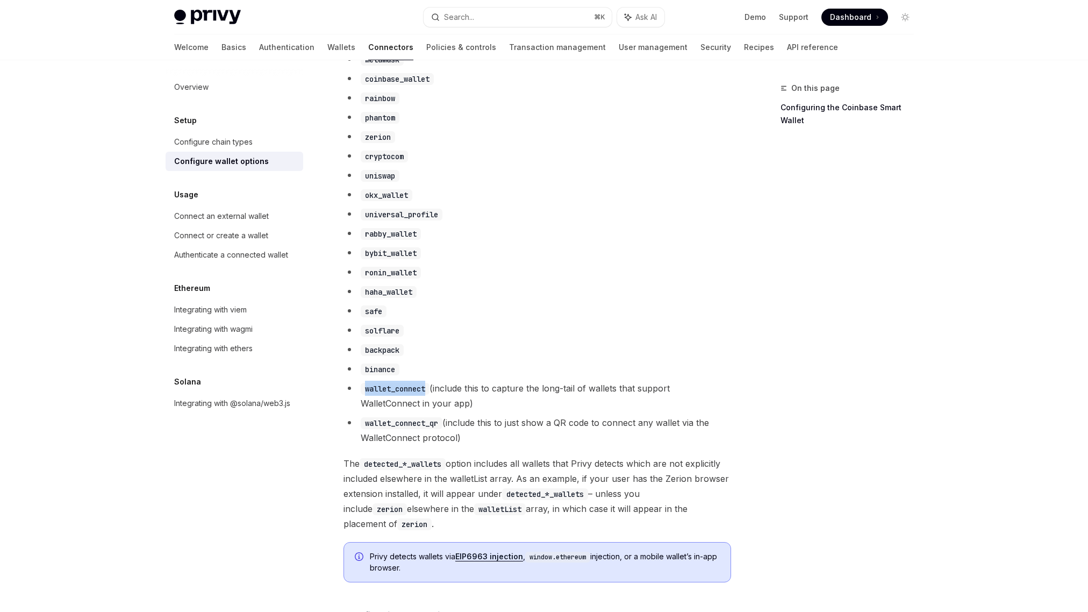
drag, startPoint x: 366, startPoint y: 397, endPoint x: 428, endPoint y: 397, distance: 61.8
click at [428, 394] on code "wallet_connect" at bounding box center [395, 389] width 69 height 12
copy code "wallet_connect"
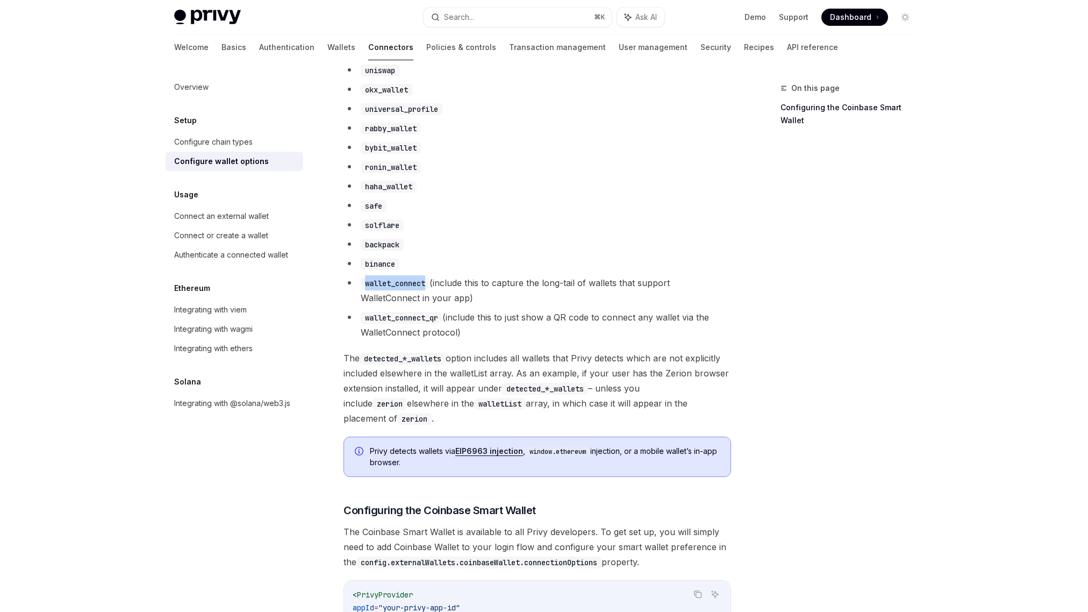
scroll to position [777, 0]
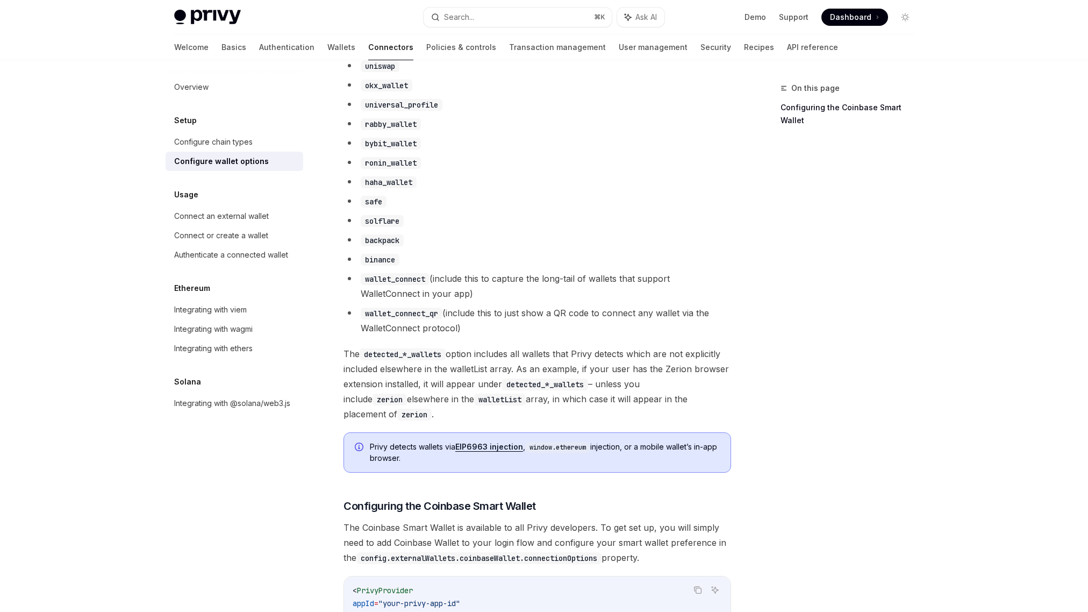
click at [808, 276] on div "On this page Configuring the Coinbase Smart Wallet" at bounding box center [840, 347] width 163 height 530
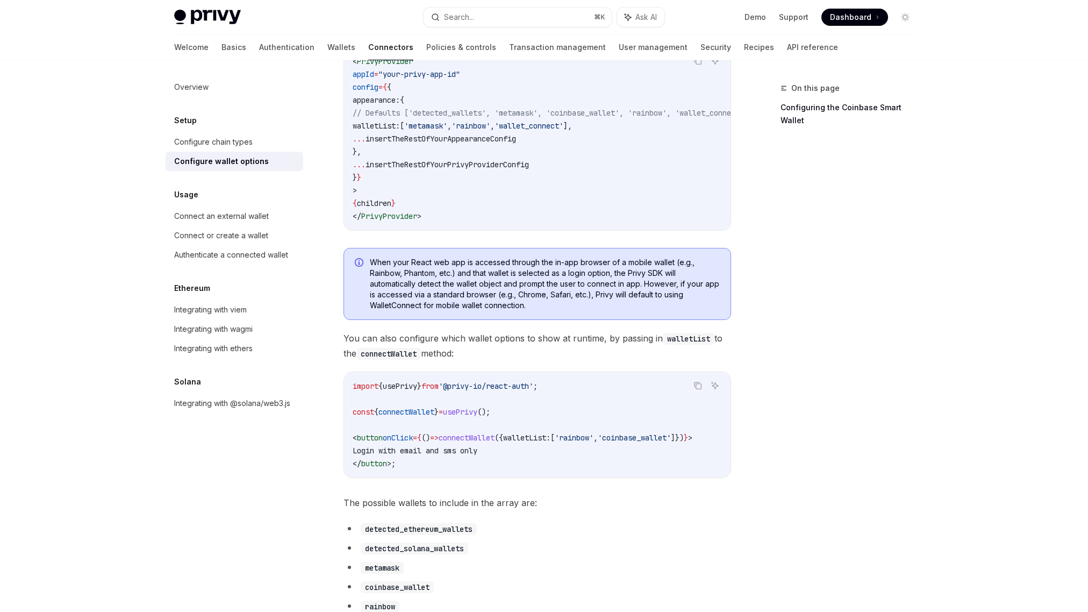
scroll to position [0, 0]
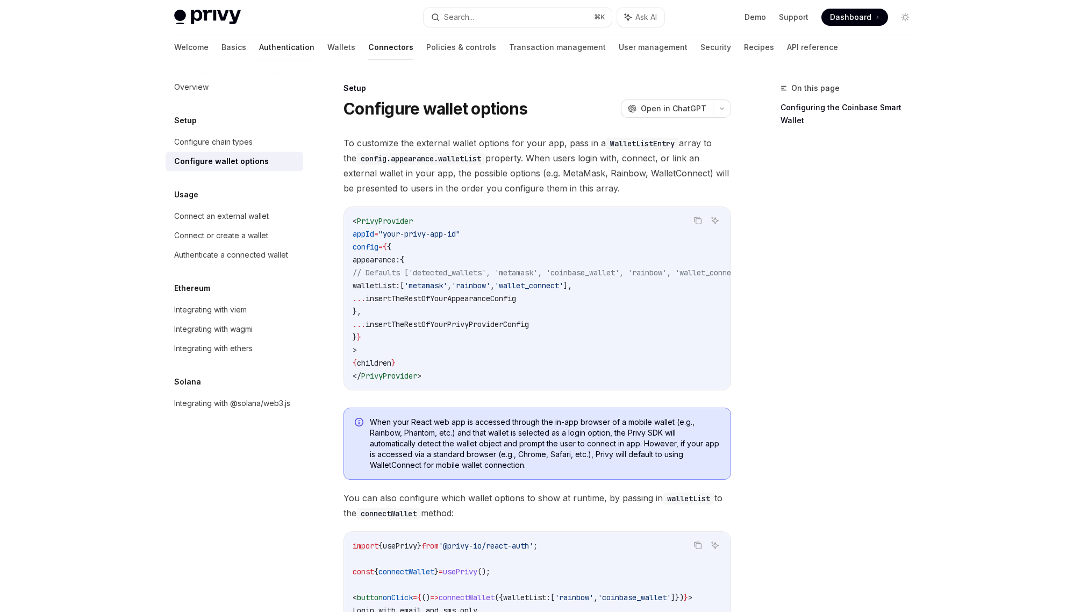
click at [259, 44] on link "Authentication" at bounding box center [286, 47] width 55 height 26
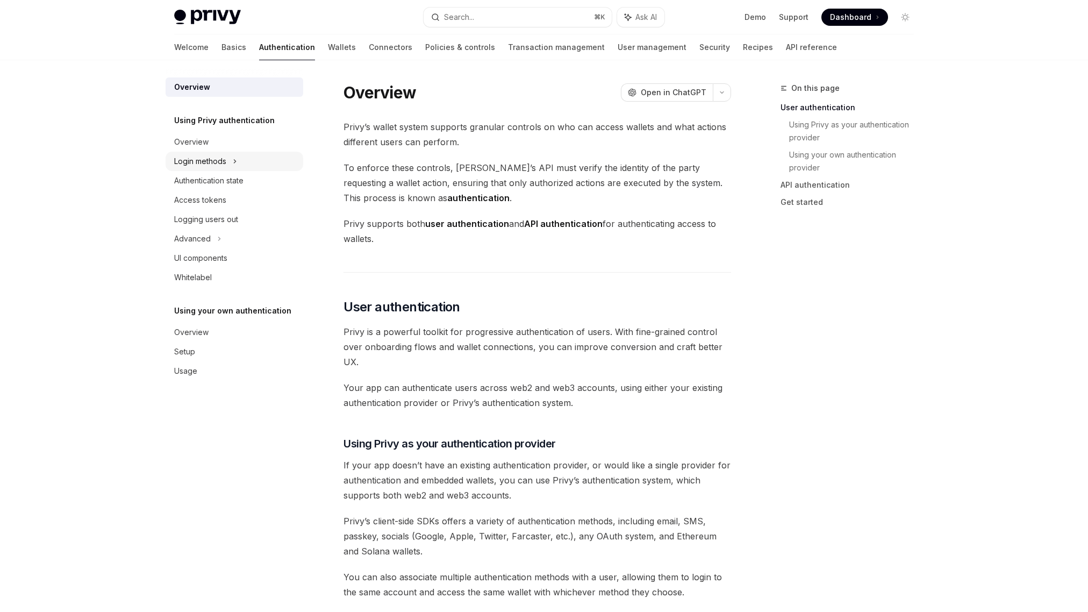
click at [197, 163] on div "Login methods" at bounding box center [200, 161] width 52 height 13
type textarea "*"
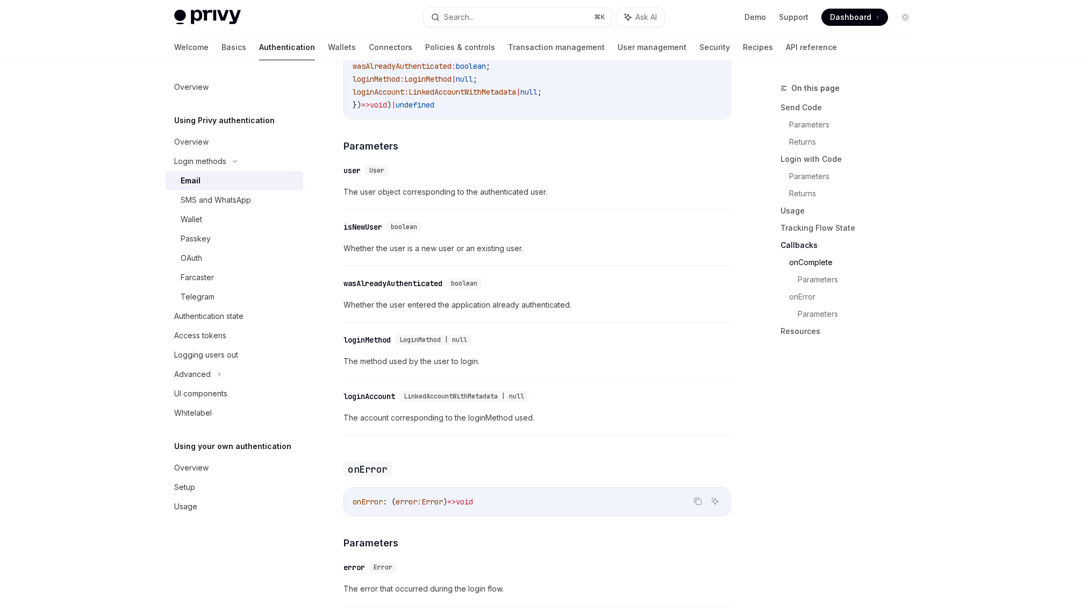
scroll to position [1732, 0]
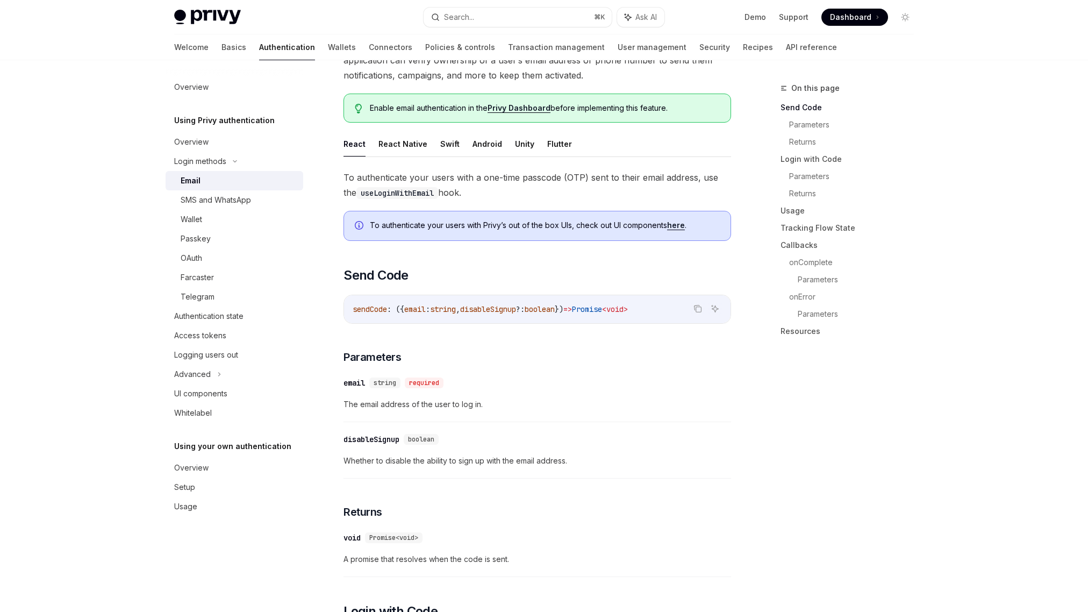
scroll to position [104, 0]
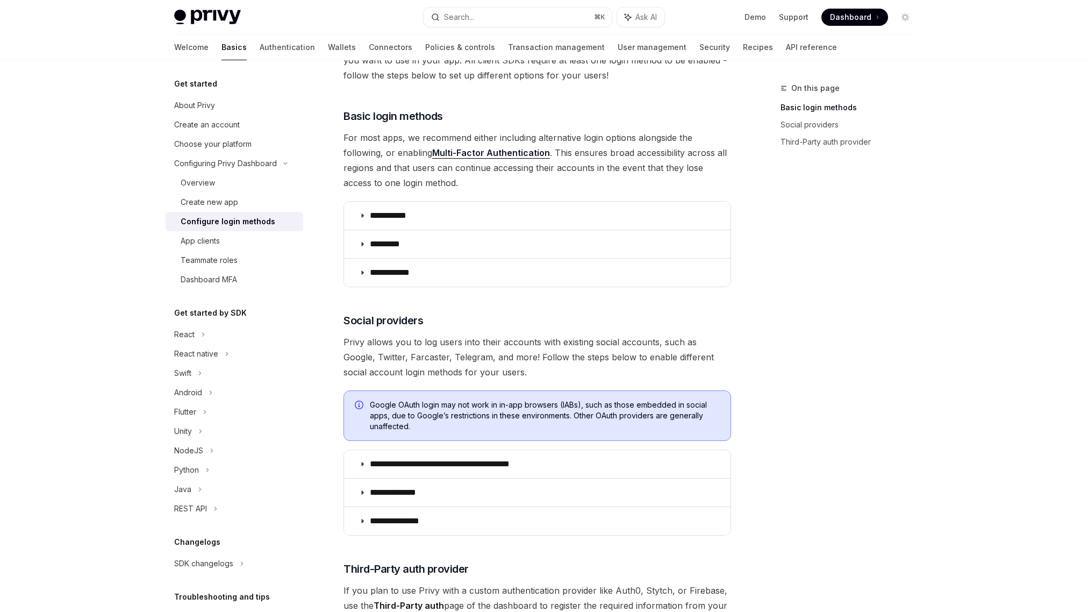
scroll to position [106, 0]
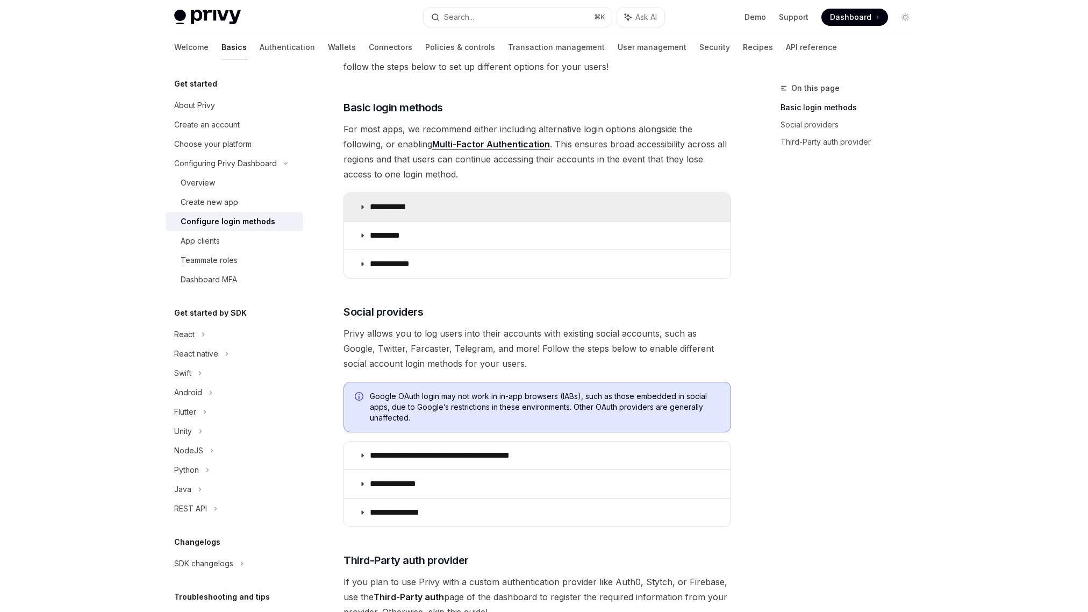
click at [367, 205] on summary "**********" at bounding box center [537, 207] width 386 height 28
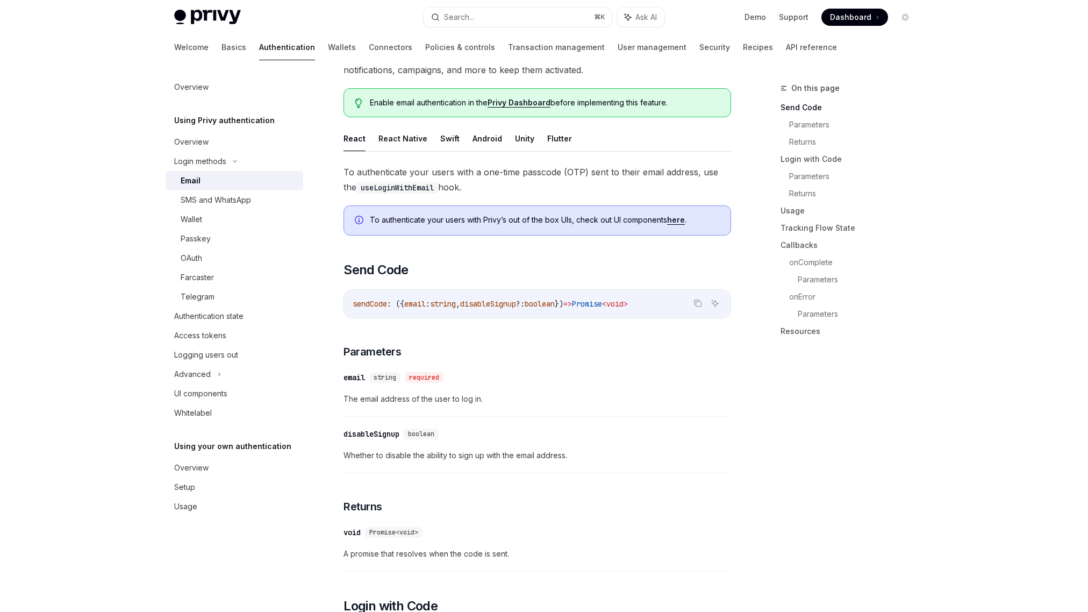
scroll to position [107, 0]
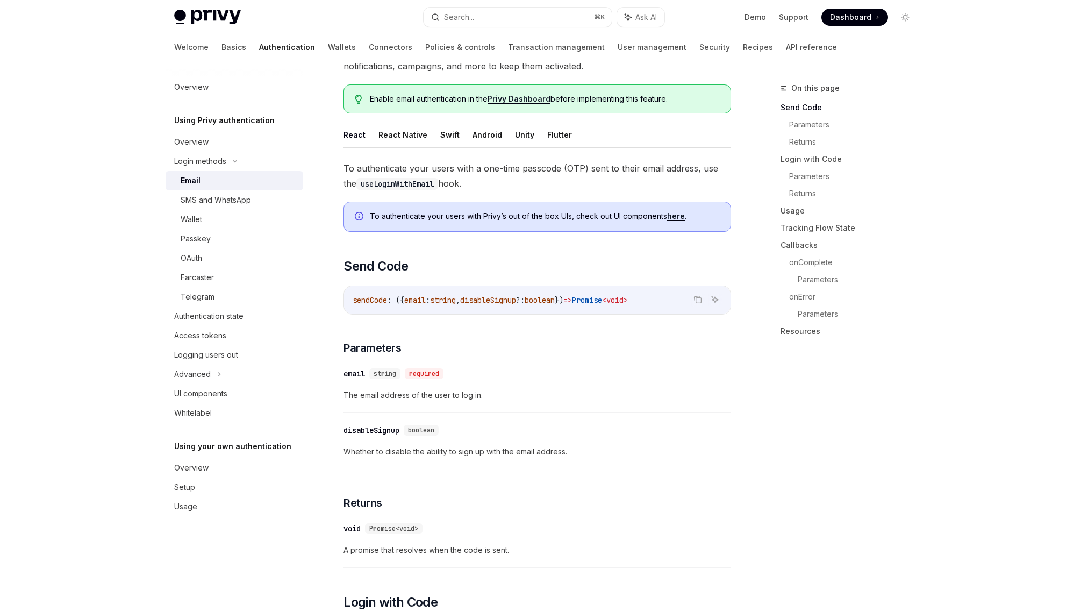
click at [682, 215] on link "here" at bounding box center [676, 216] width 18 height 10
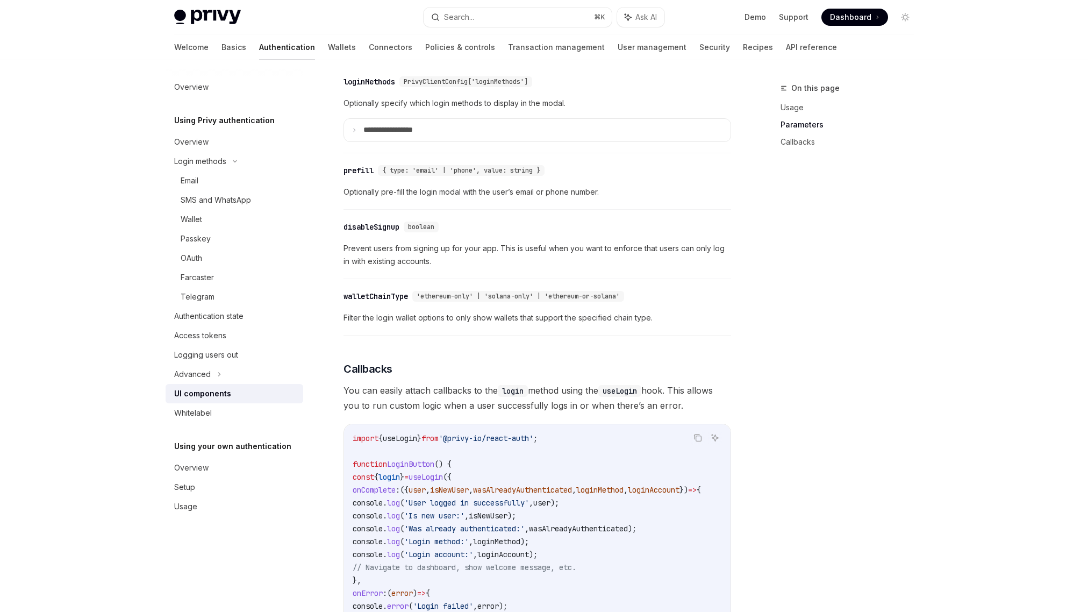
scroll to position [991, 0]
click at [360, 135] on summary "**********" at bounding box center [537, 129] width 386 height 23
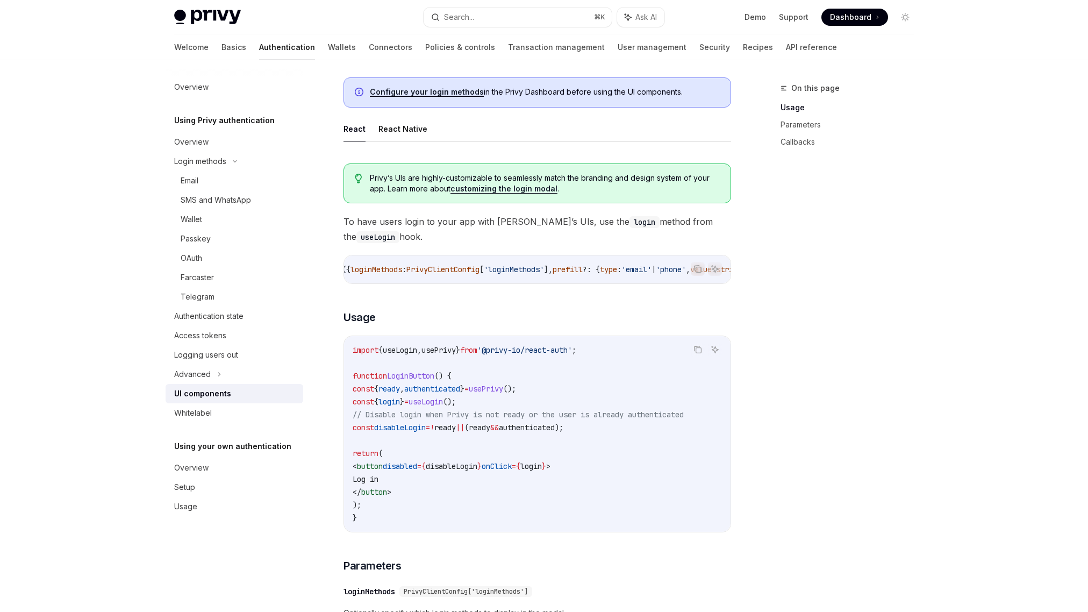
scroll to position [0, 0]
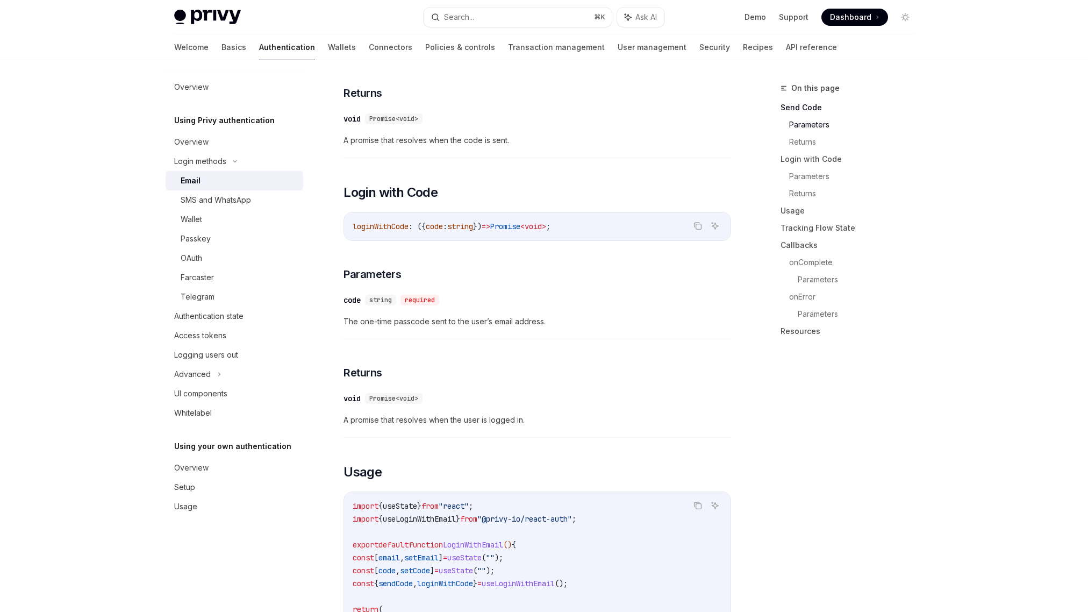
scroll to position [518, 0]
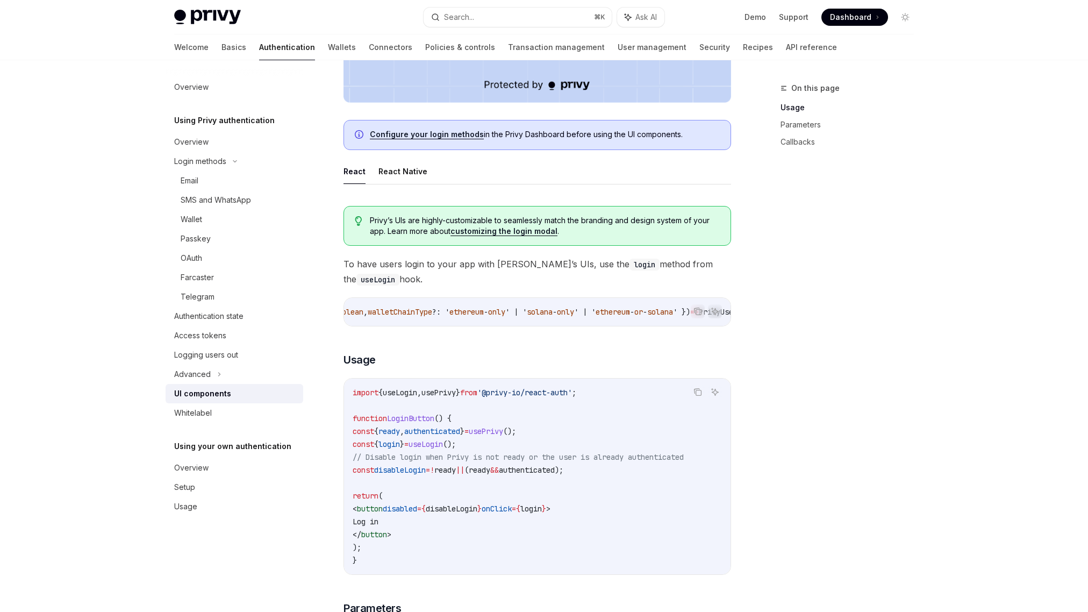
scroll to position [443, 0]
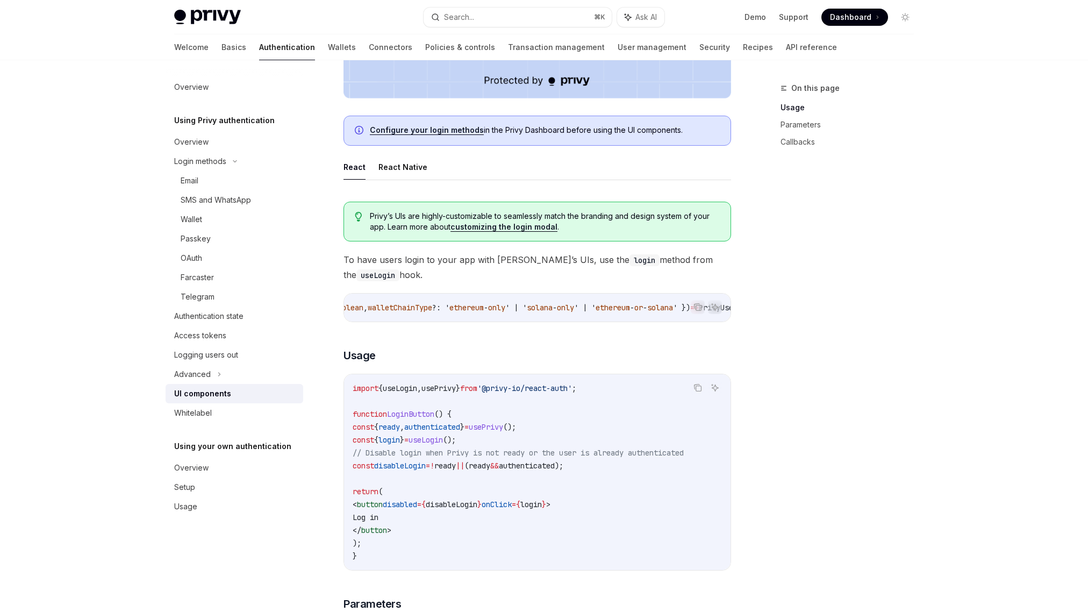
click at [454, 131] on link "Configure your login methods" at bounding box center [427, 130] width 114 height 10
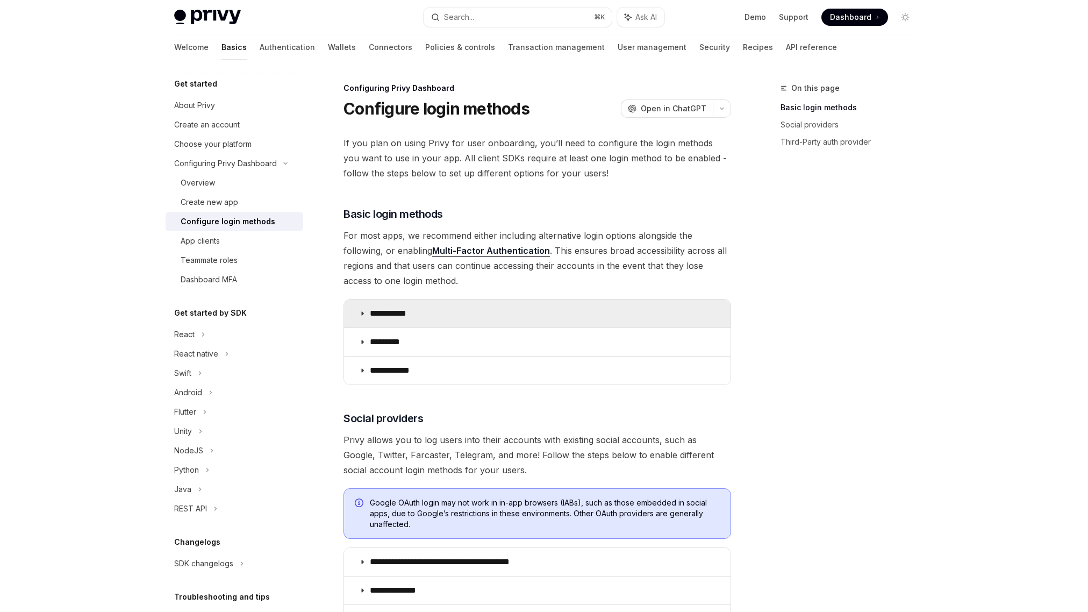
click at [360, 306] on summary "**********" at bounding box center [537, 313] width 386 height 28
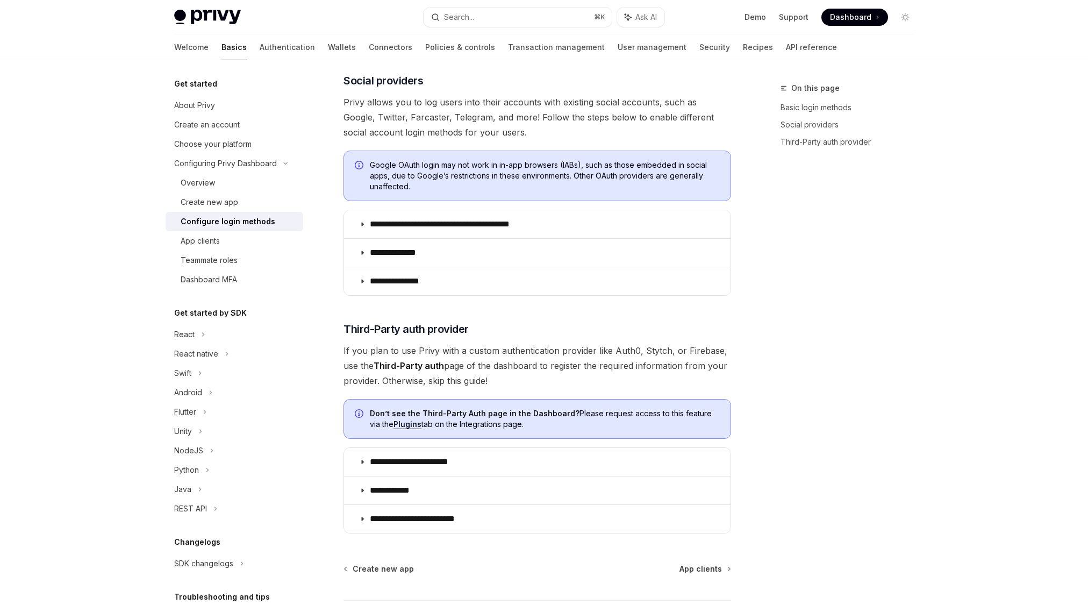
scroll to position [655, 0]
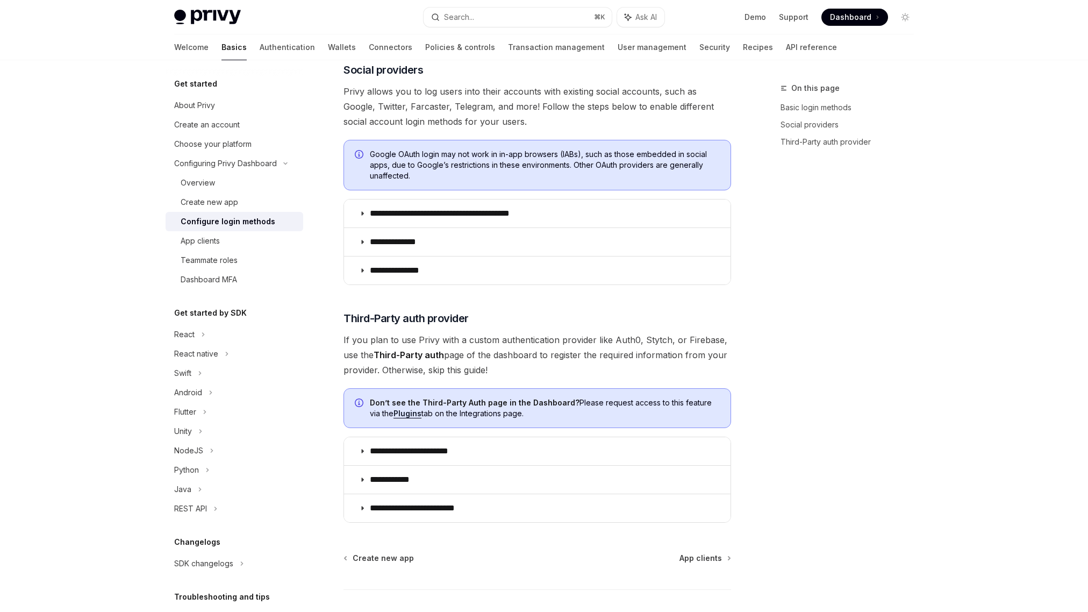
type textarea "*"
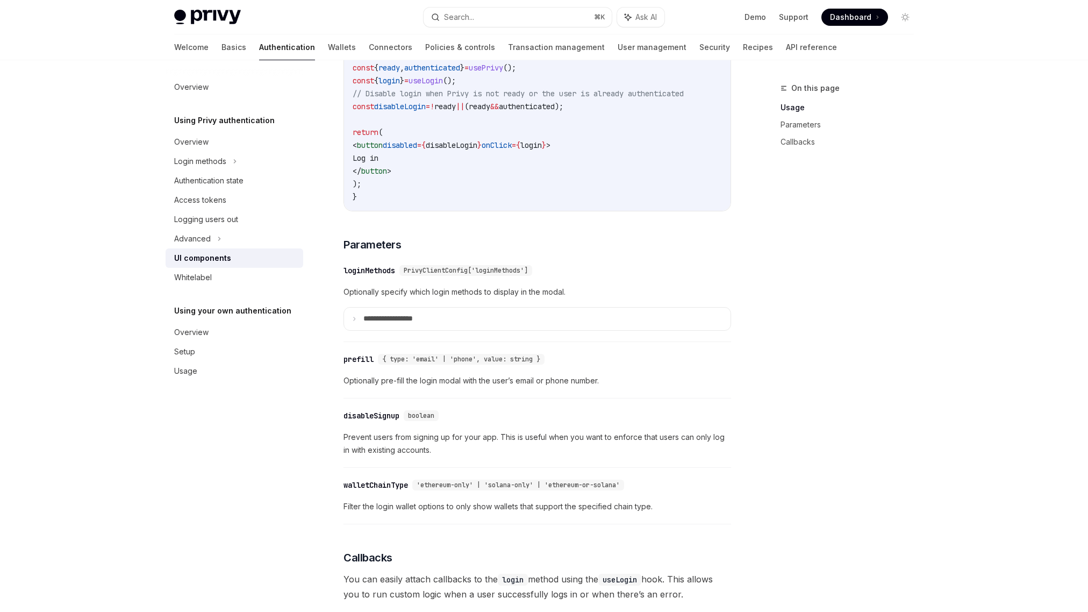
scroll to position [803, 0]
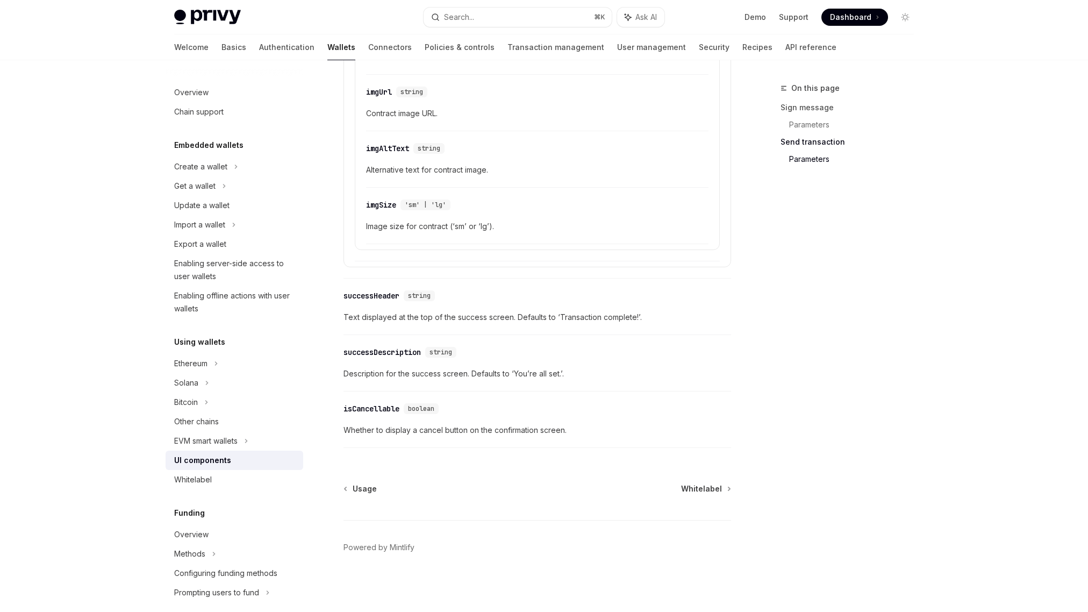
scroll to position [1801, 0]
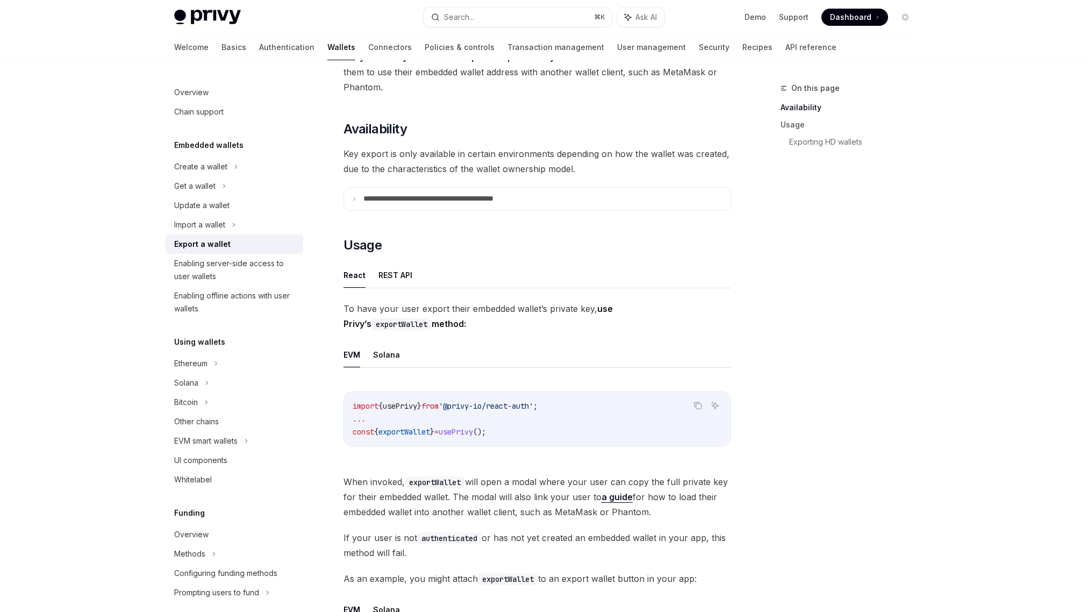
scroll to position [87, 0]
click at [354, 200] on summary "**********" at bounding box center [537, 197] width 386 height 23
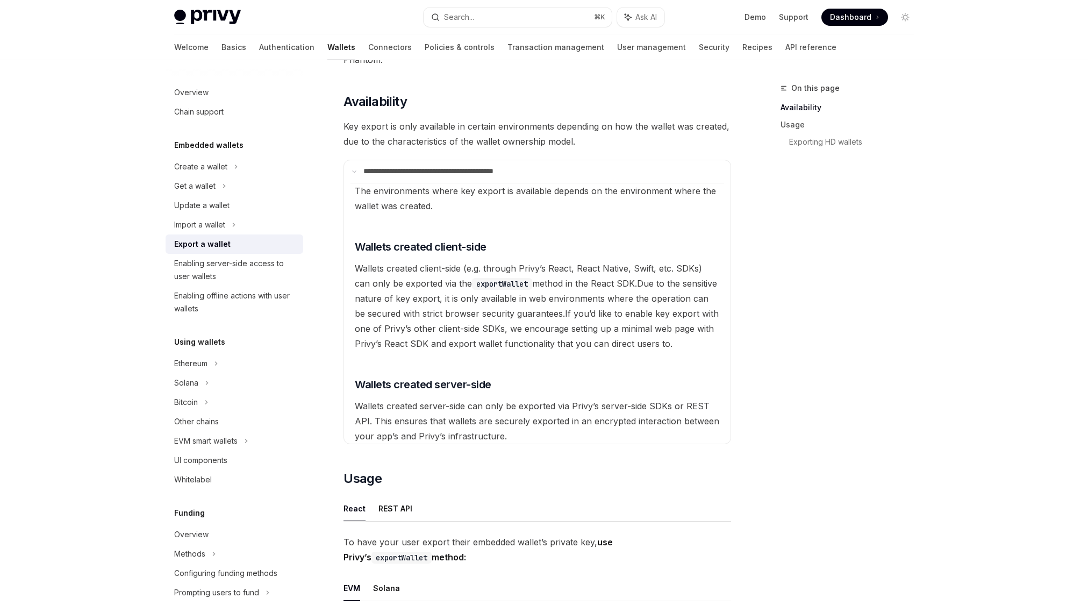
scroll to position [0, 0]
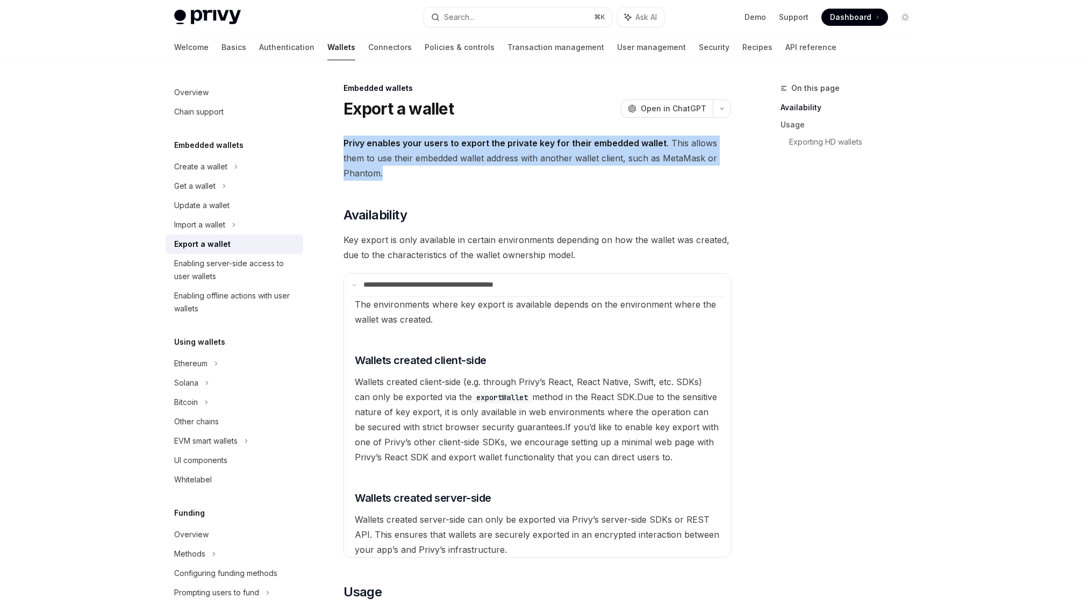
drag, startPoint x: 344, startPoint y: 142, endPoint x: 405, endPoint y: 174, distance: 69.0
click at [405, 174] on span "Privy enables your users to export the private key for their embedded wallet . …" at bounding box center [537, 157] width 388 height 45
copy span "Privy enables your users to export the private key for their embedded wallet . …"
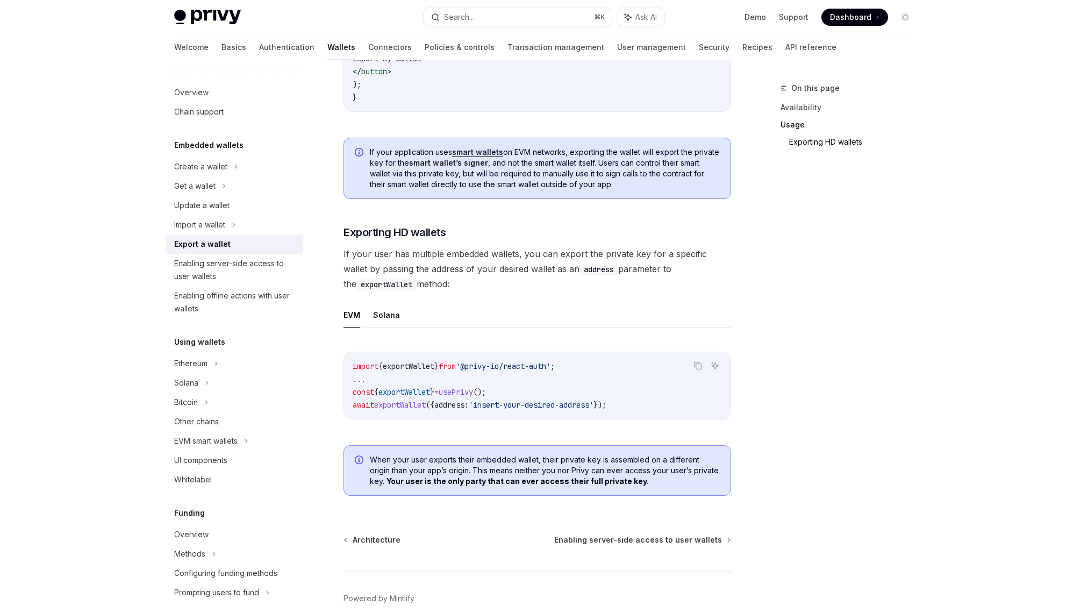
scroll to position [1211, 0]
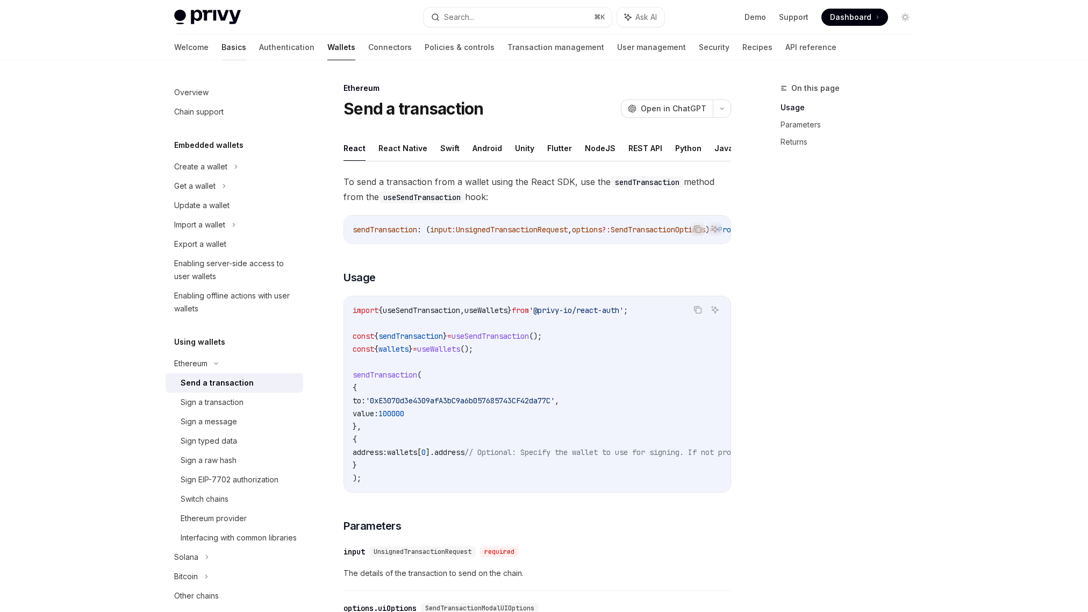
click at [221, 49] on link "Basics" at bounding box center [233, 47] width 25 height 26
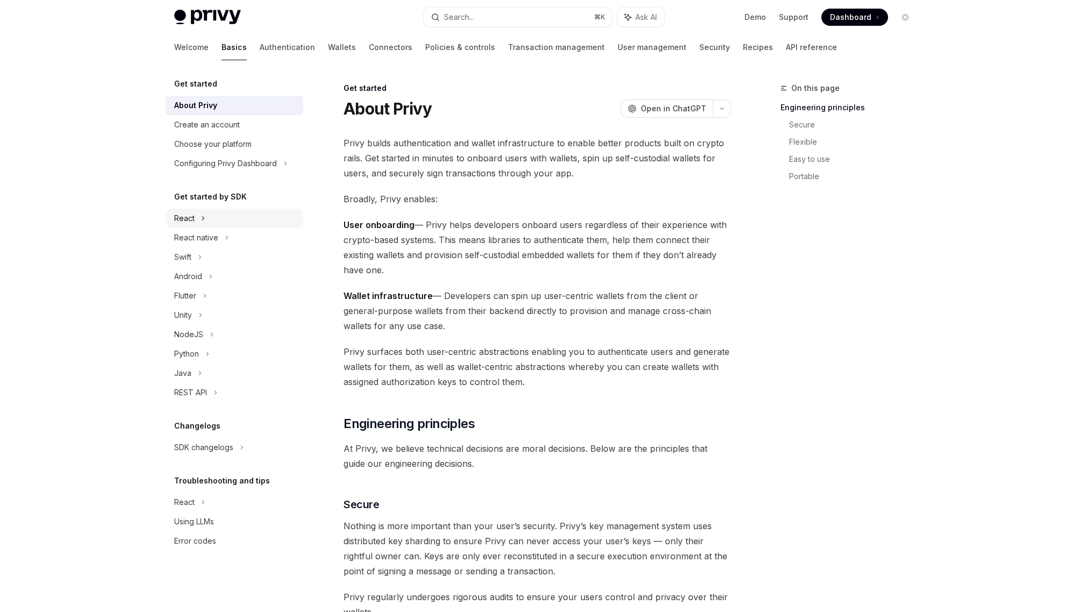
click at [189, 215] on div "React" at bounding box center [184, 218] width 20 height 13
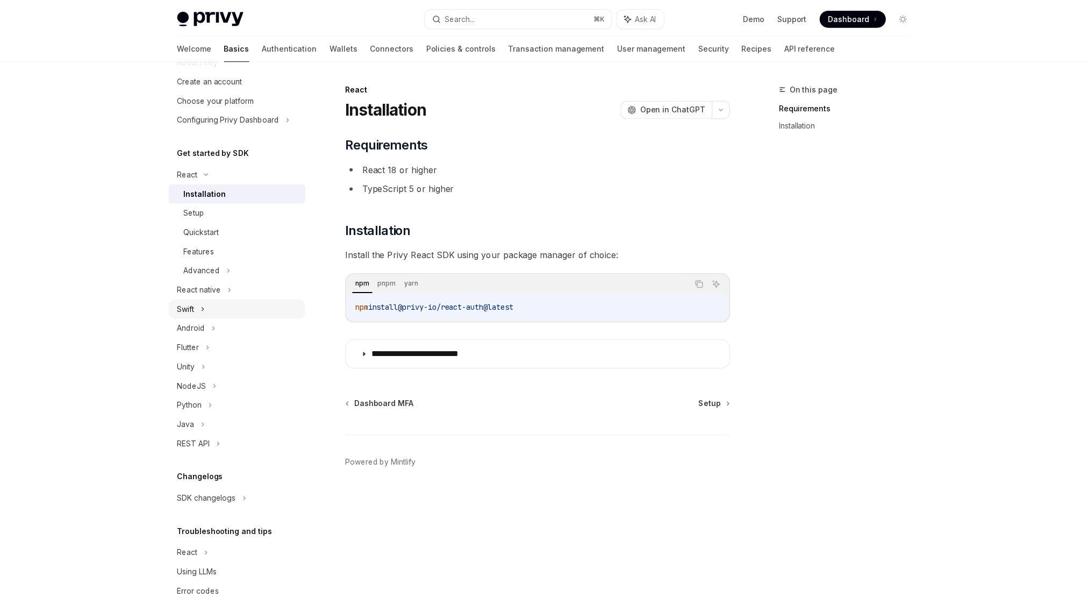
scroll to position [57, 0]
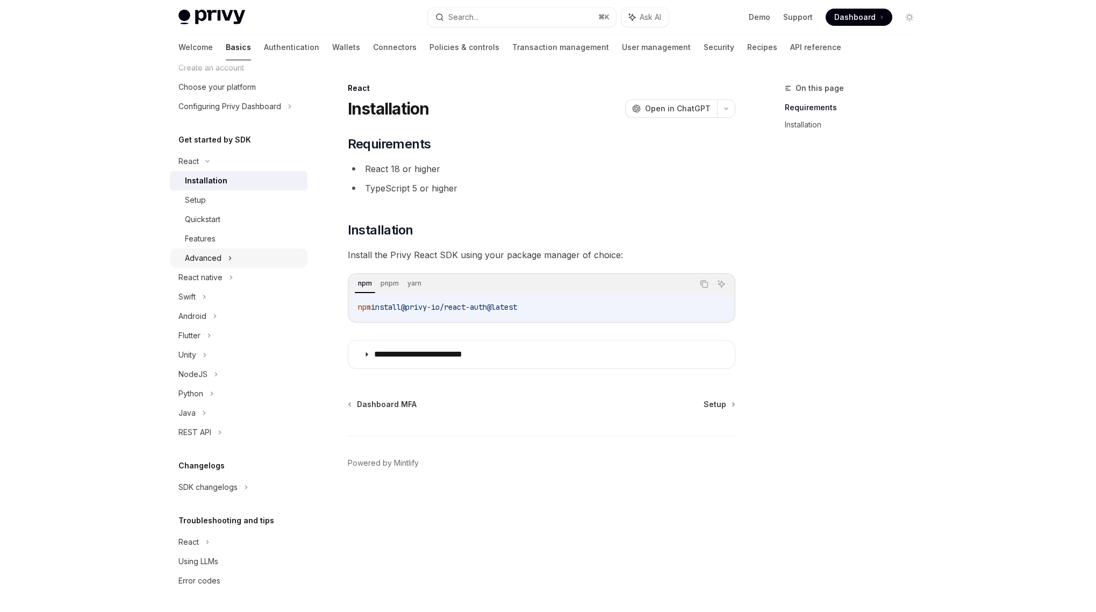
click at [224, 261] on div "Advanced" at bounding box center [239, 257] width 138 height 19
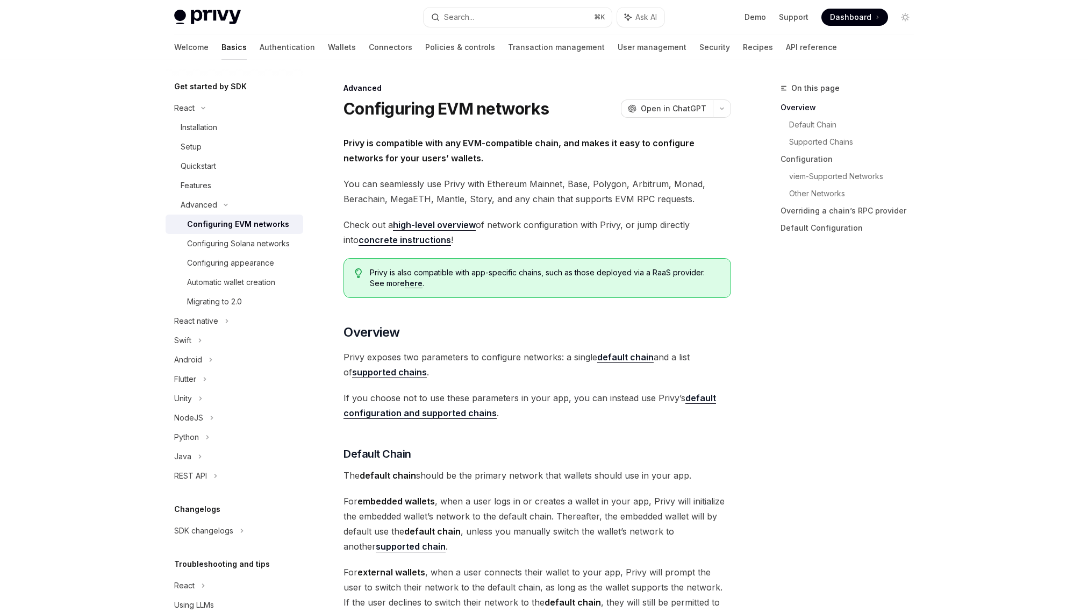
scroll to position [167, 0]
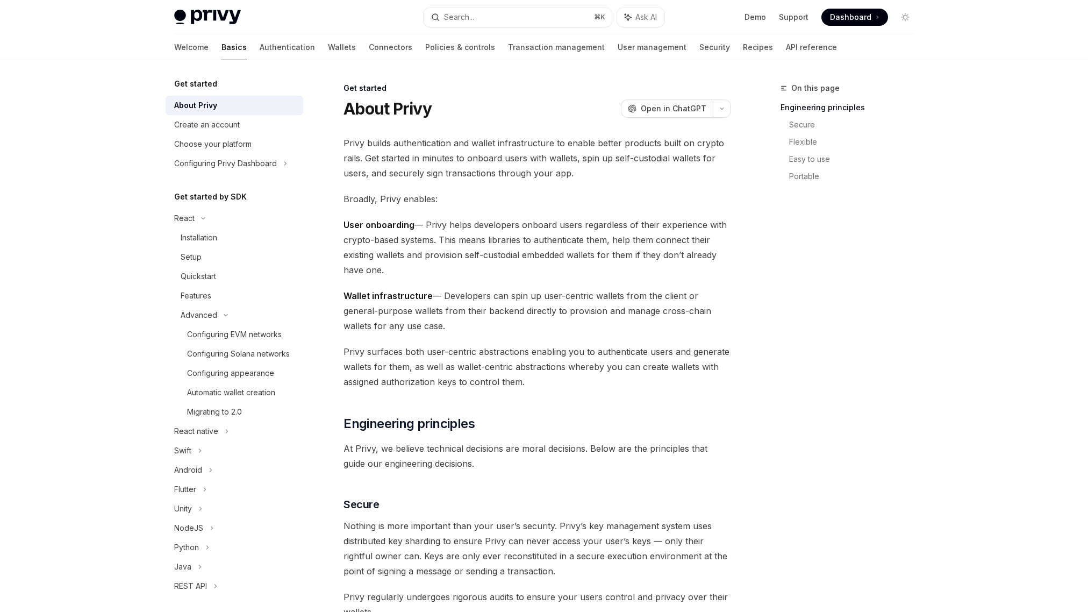
type textarea "*"
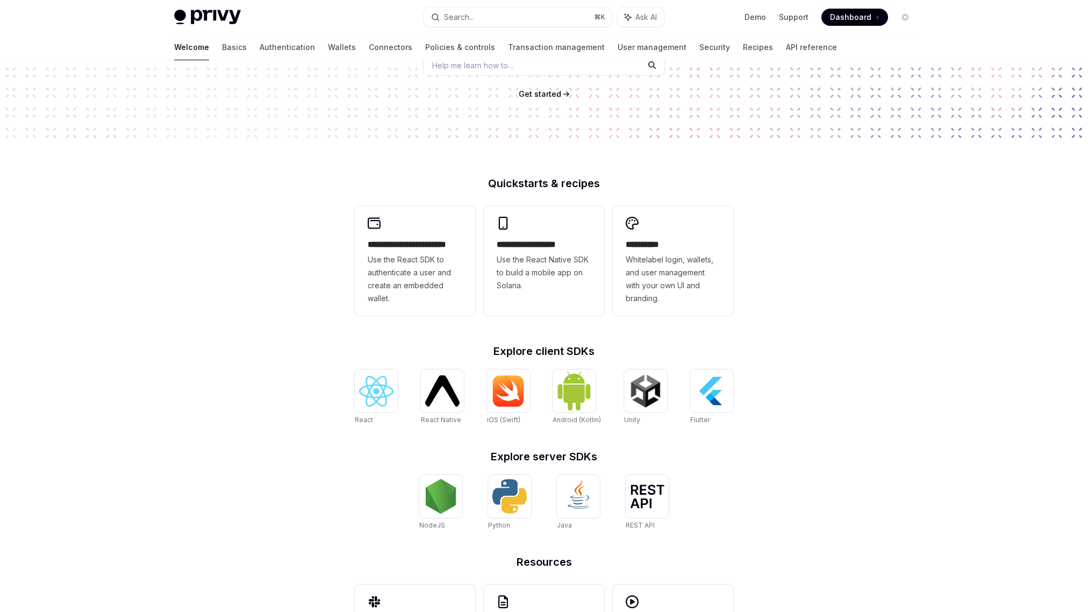
scroll to position [243, 0]
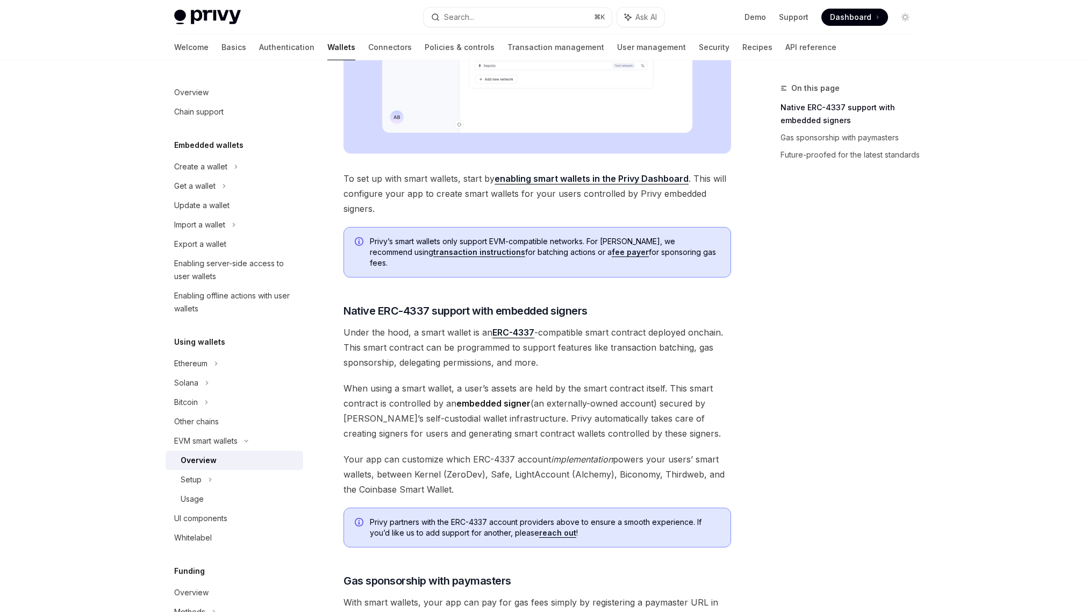
scroll to position [430, 0]
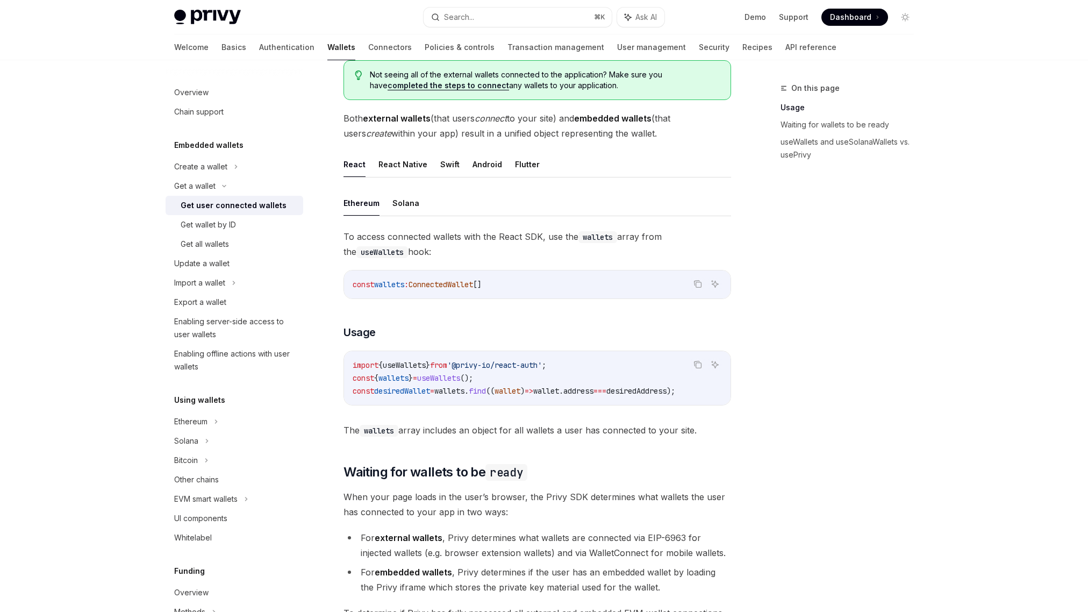
scroll to position [238, 0]
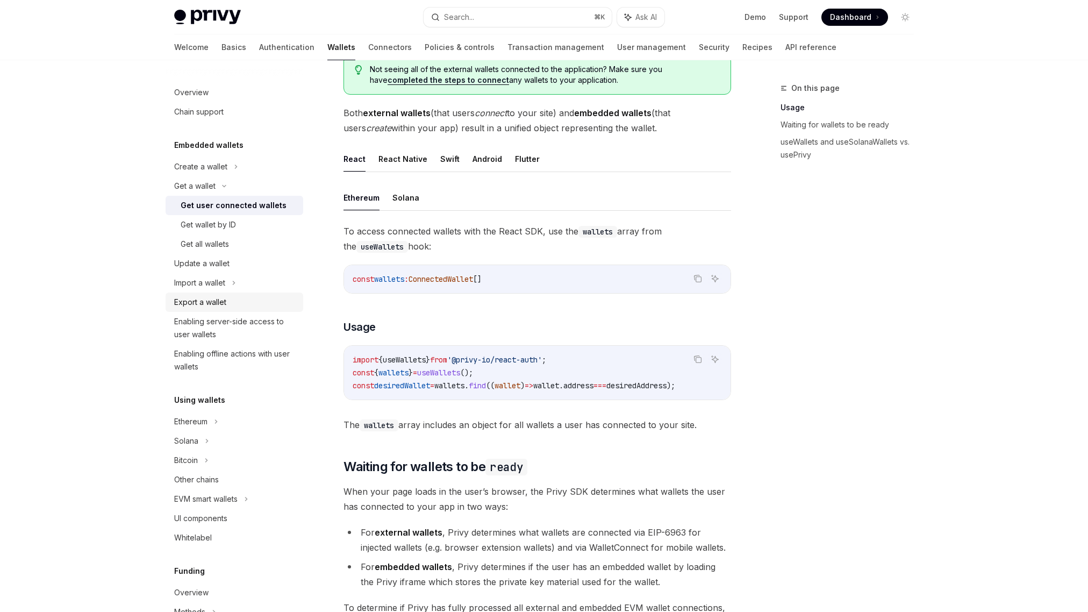
click at [230, 302] on div "Export a wallet" at bounding box center [235, 302] width 123 height 13
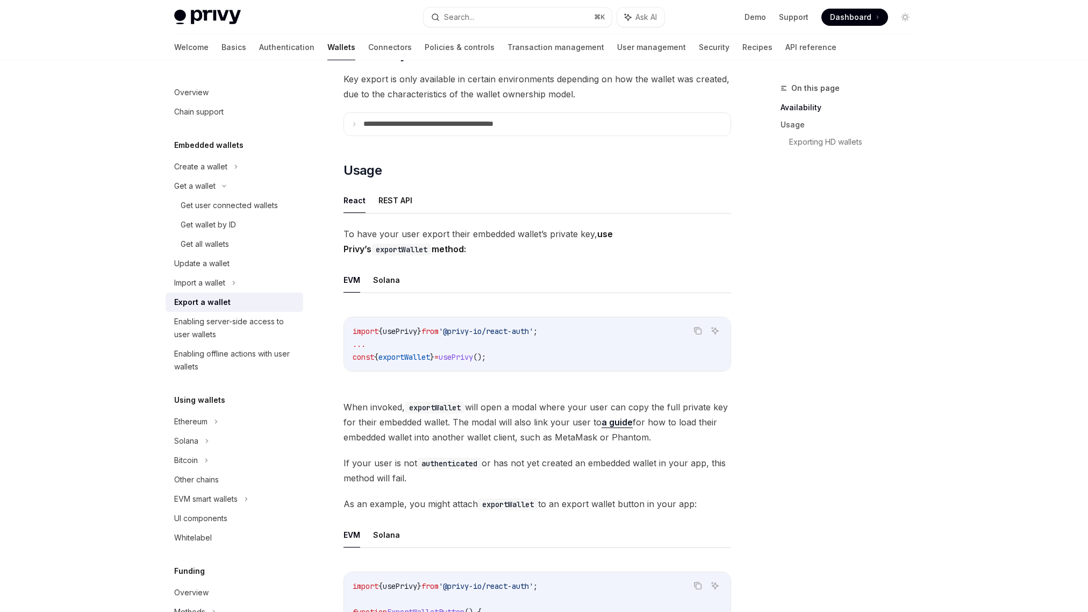
scroll to position [196, 0]
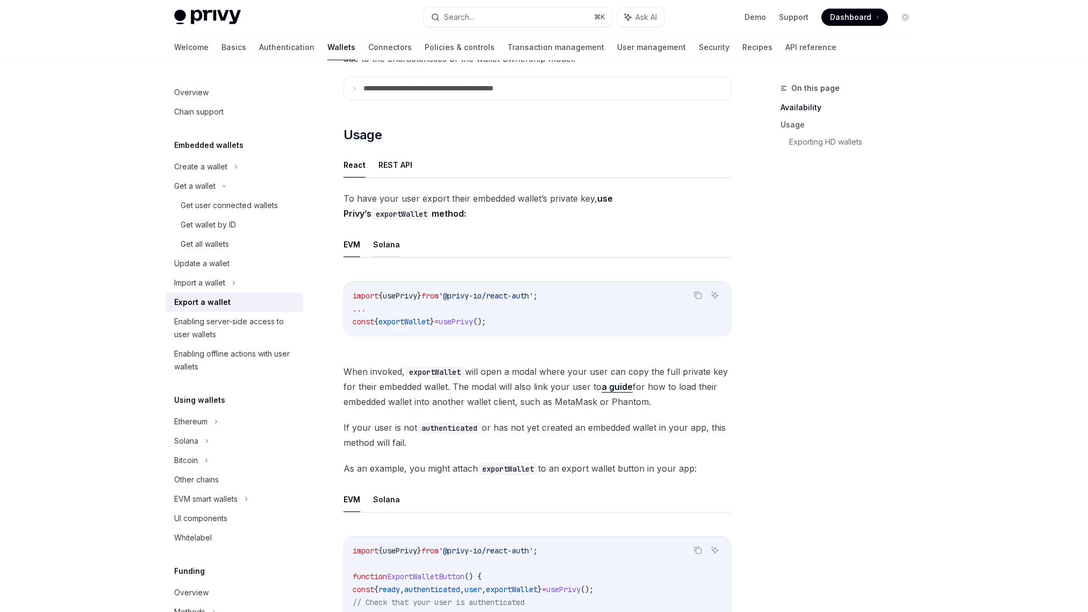
click at [379, 243] on button "Solana" at bounding box center [386, 244] width 27 height 25
click at [248, 332] on div "Enabling server-side access to user wallets" at bounding box center [235, 328] width 123 height 26
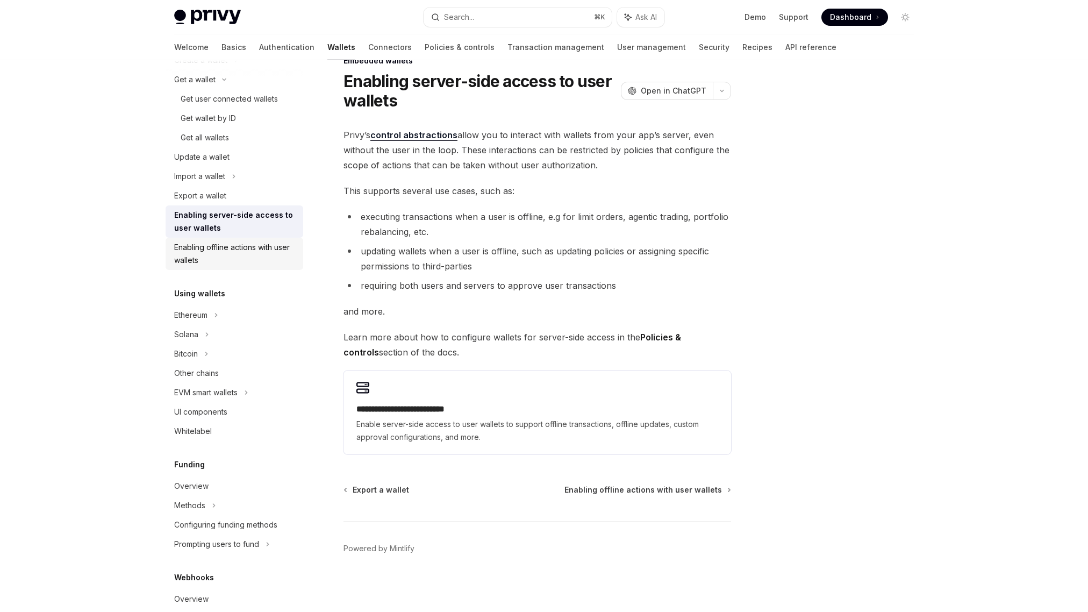
scroll to position [107, 0]
click at [217, 338] on div "Solana" at bounding box center [235, 333] width 138 height 19
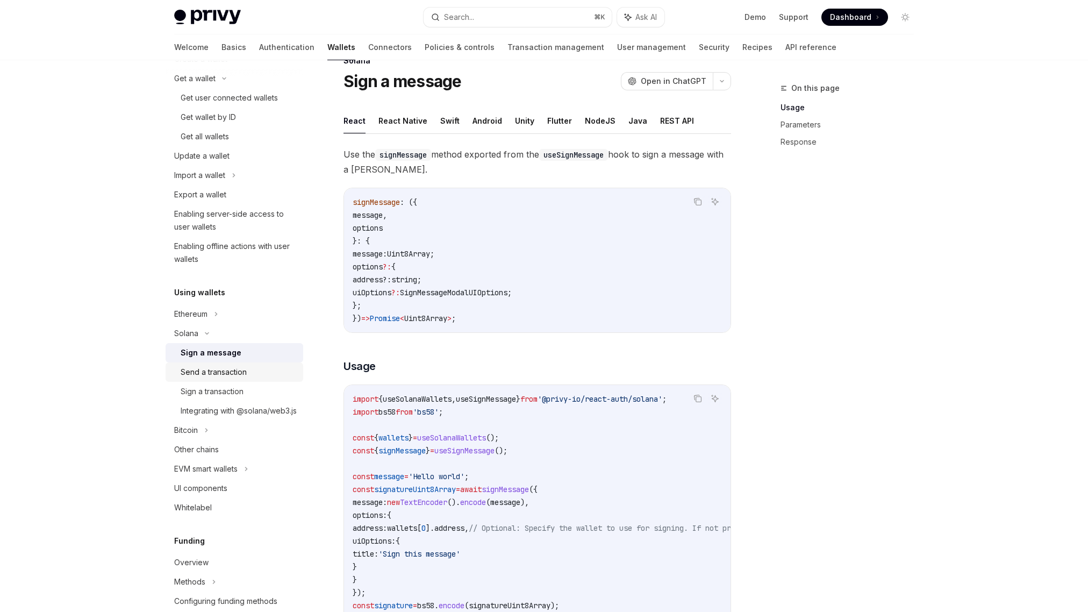
click at [219, 371] on div "Send a transaction" at bounding box center [214, 371] width 66 height 13
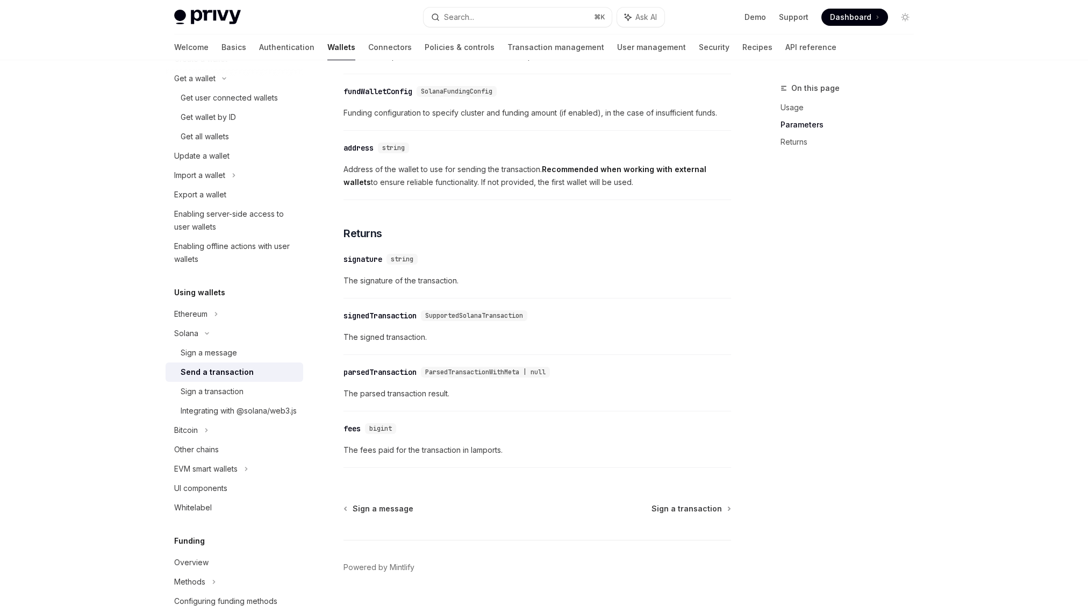
scroll to position [1223, 0]
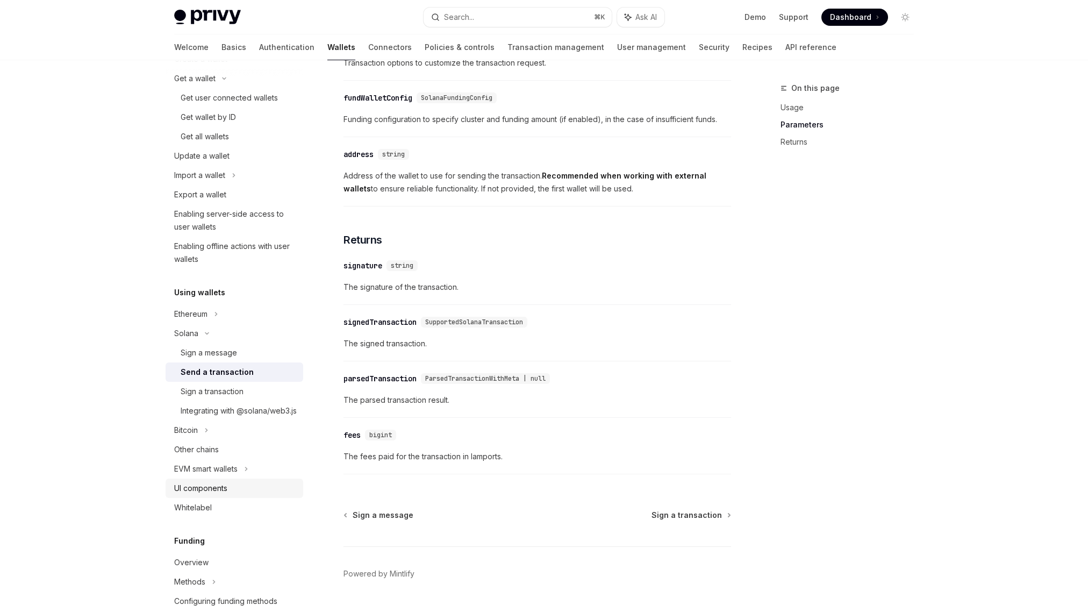
click at [207, 494] on div "UI components" at bounding box center [200, 488] width 53 height 13
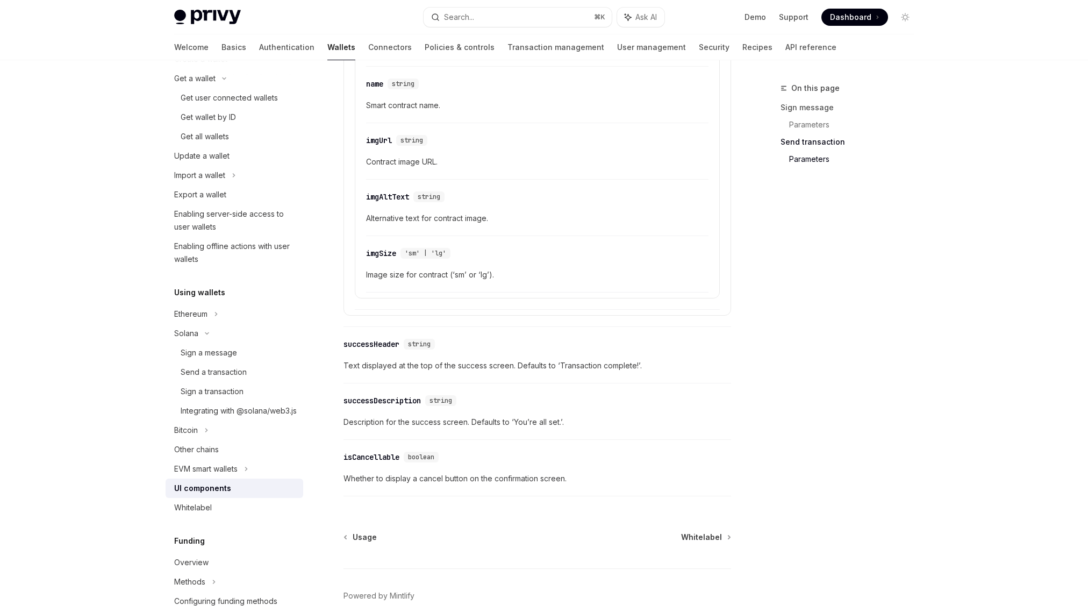
scroll to position [1801, 0]
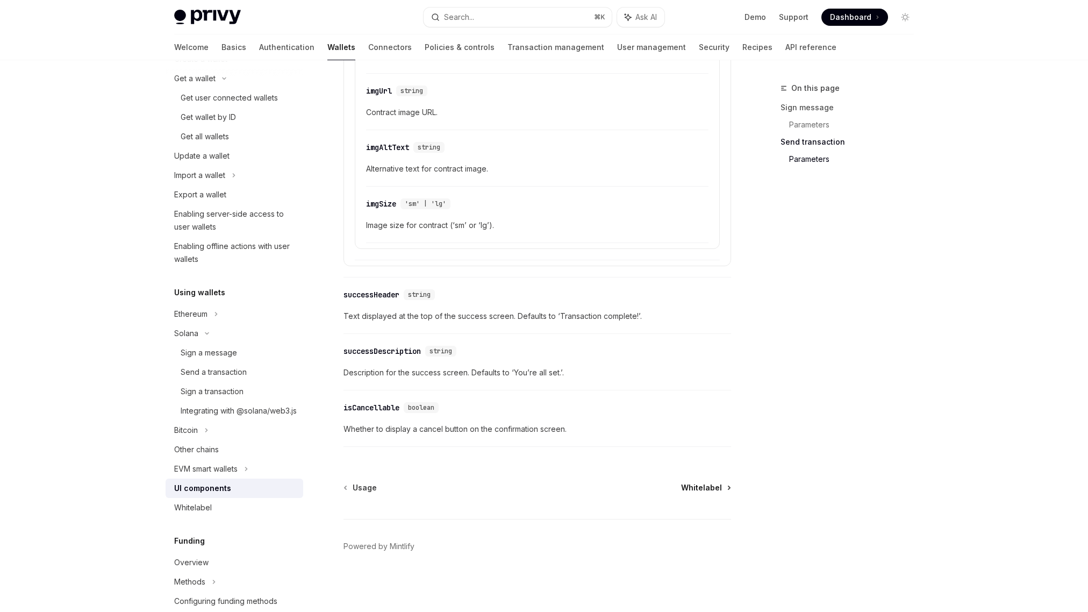
click at [715, 483] on span "Whitelabel" at bounding box center [701, 487] width 41 height 11
type textarea "*"
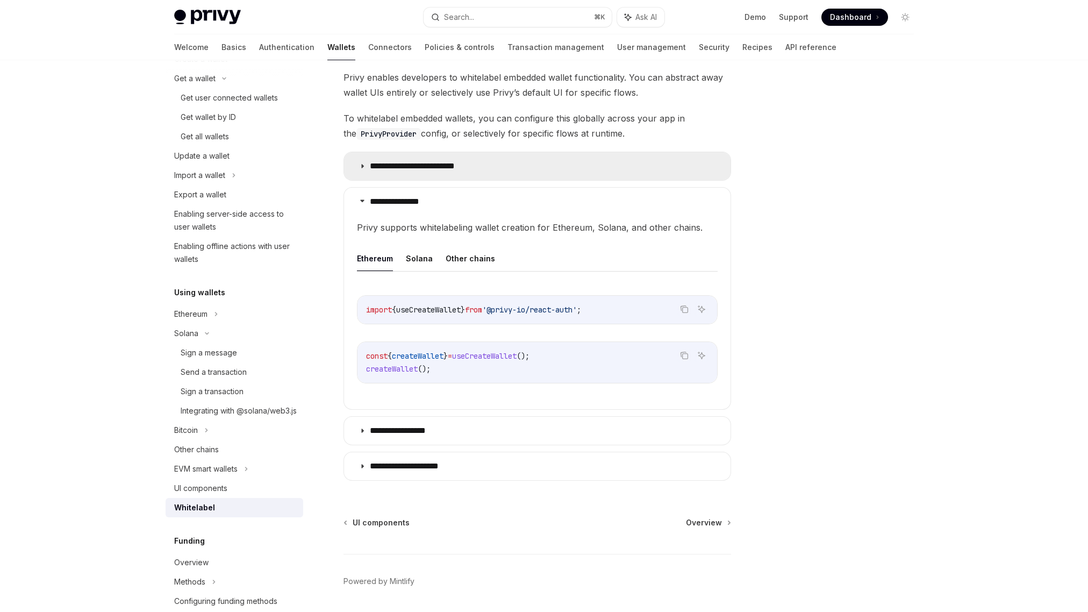
scroll to position [255, 0]
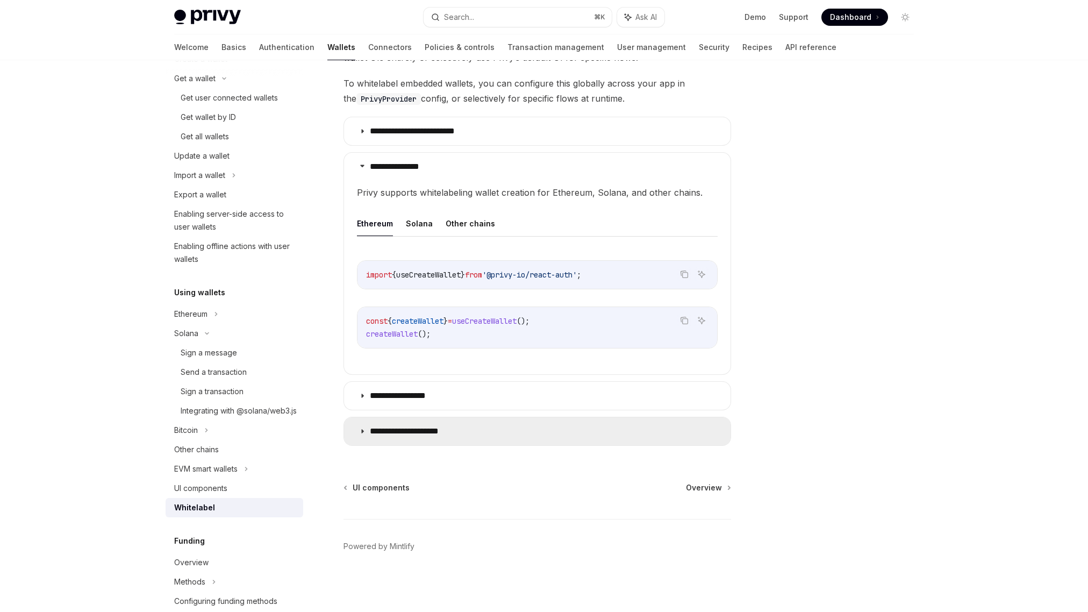
click at [475, 432] on summary "**********" at bounding box center [537, 431] width 386 height 28
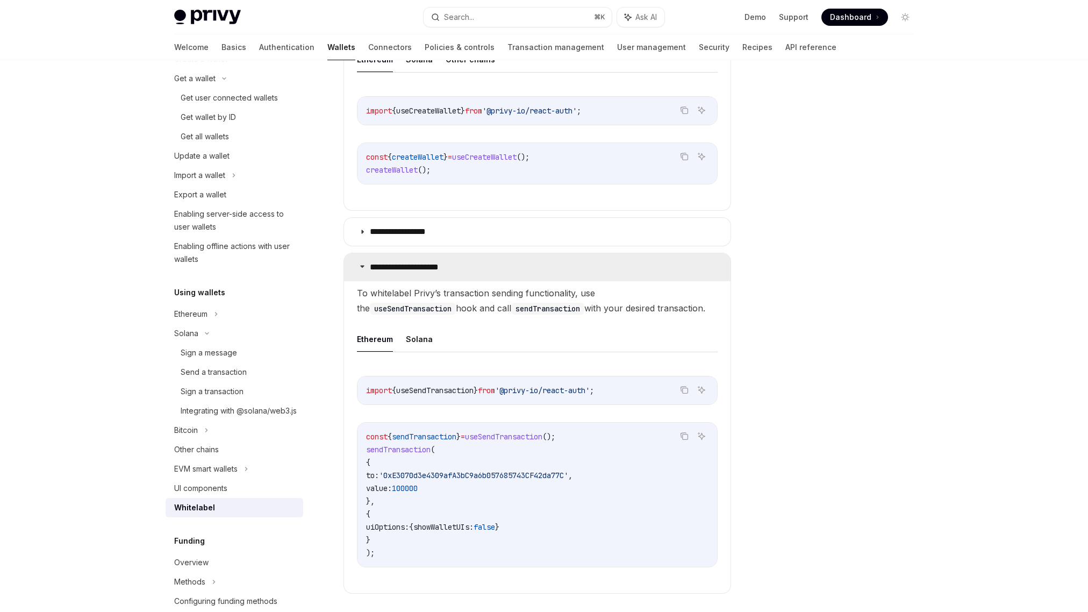
scroll to position [567, 0]
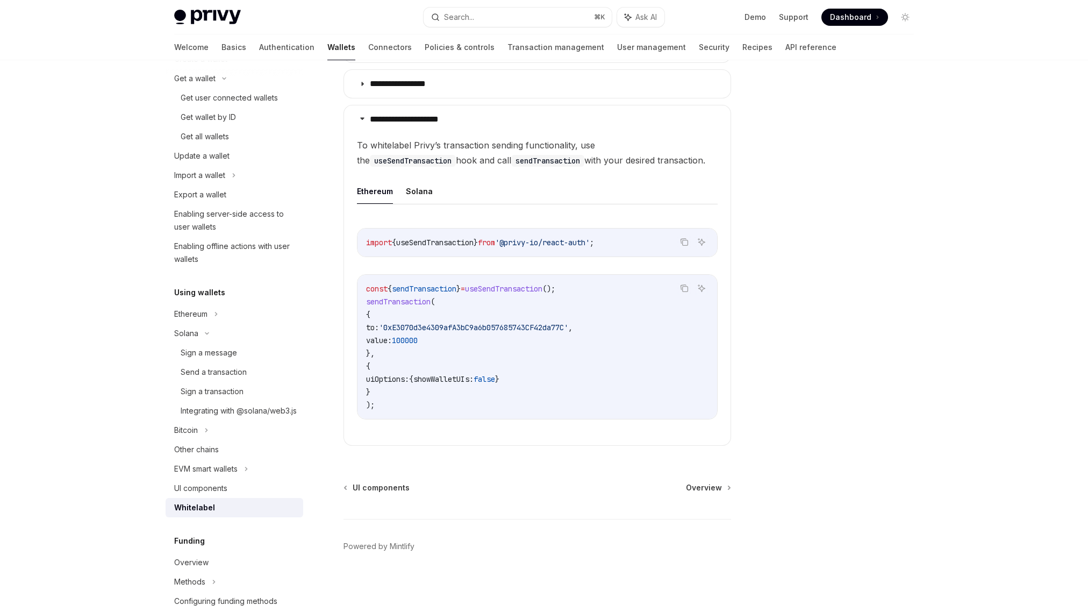
click at [1043, 386] on div "Privy Docs home page Search... ⌘ K Ask AI Demo Support Dashboard Dashboard Sear…" at bounding box center [544, 22] width 1088 height 1179
click at [872, 368] on div at bounding box center [840, 347] width 163 height 530
click at [836, 415] on div at bounding box center [840, 347] width 163 height 530
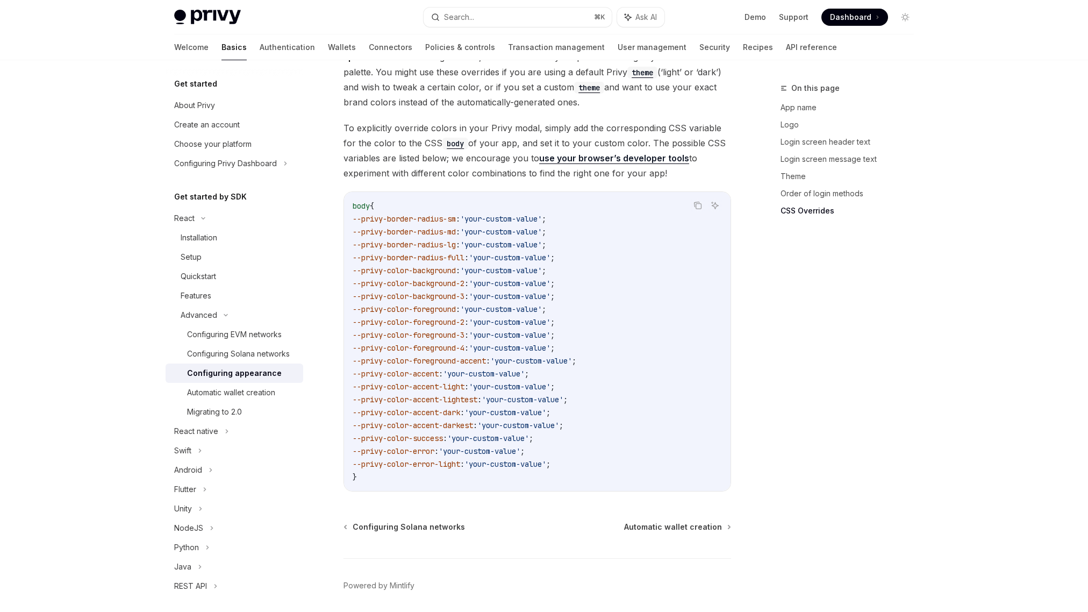
scroll to position [2596, 0]
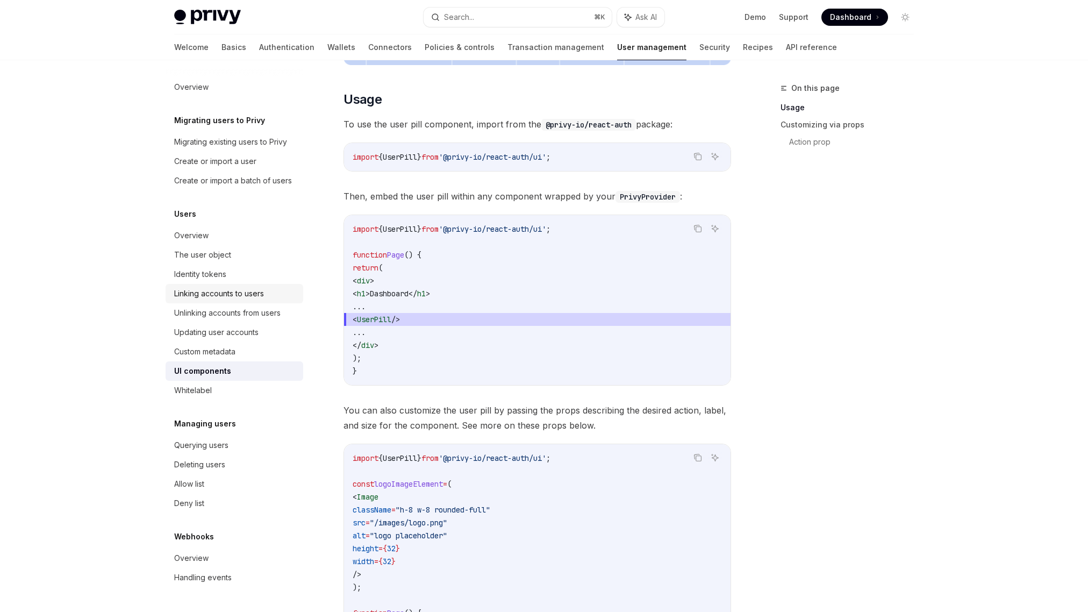
scroll to position [389, 0]
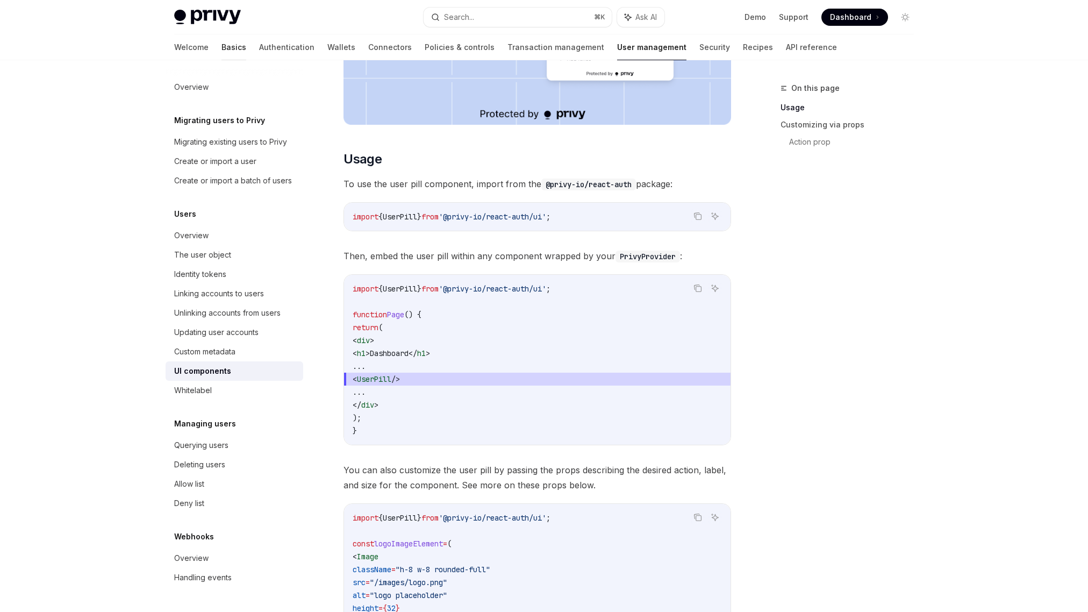
click at [221, 47] on link "Basics" at bounding box center [233, 47] width 25 height 26
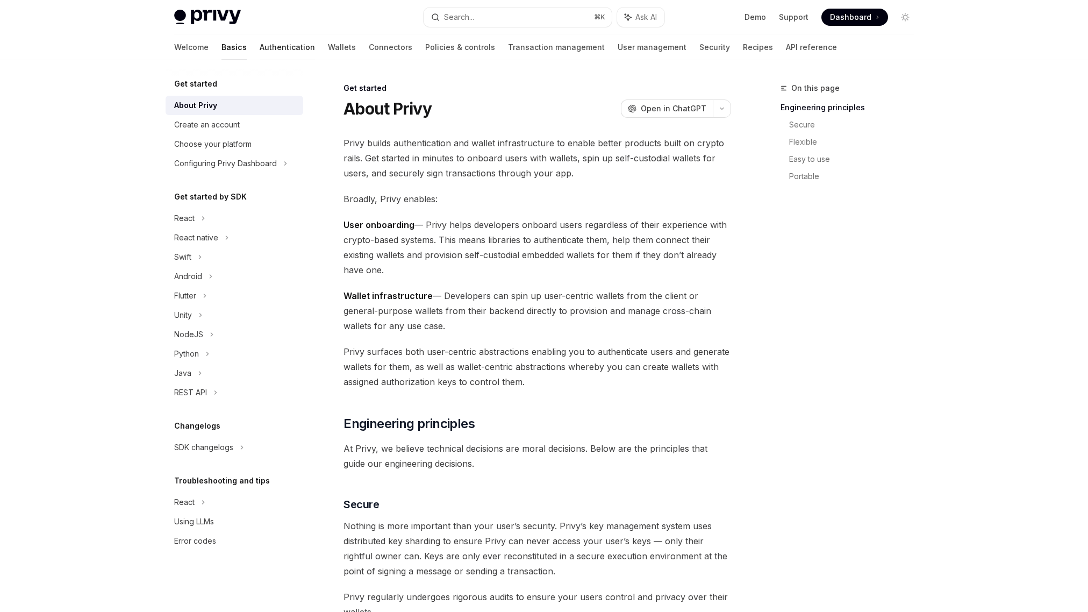
click at [260, 52] on link "Authentication" at bounding box center [287, 47] width 55 height 26
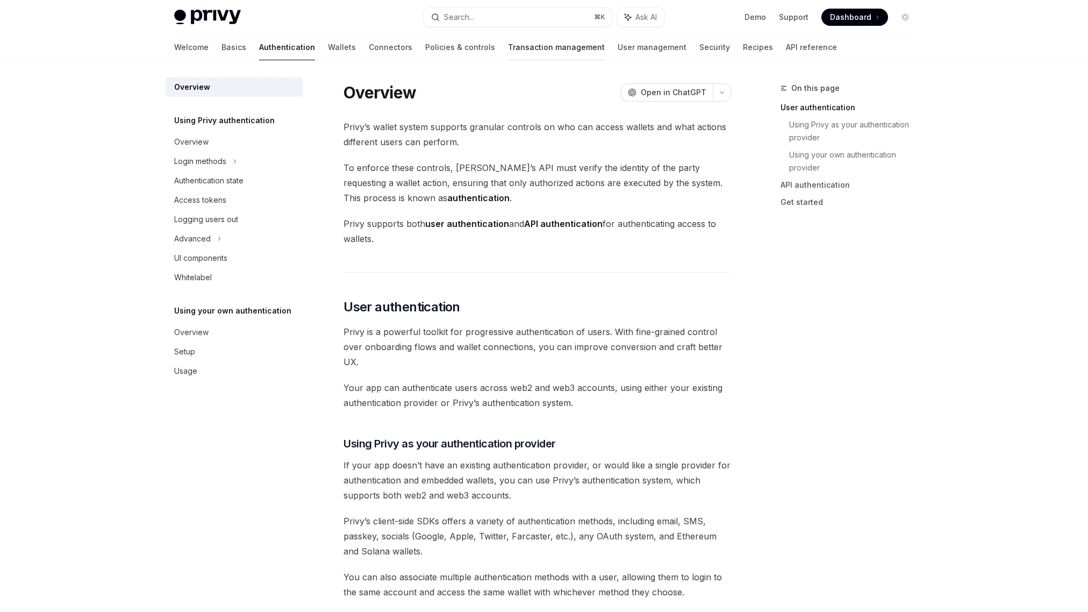
click at [522, 50] on link "Transaction management" at bounding box center [556, 47] width 97 height 26
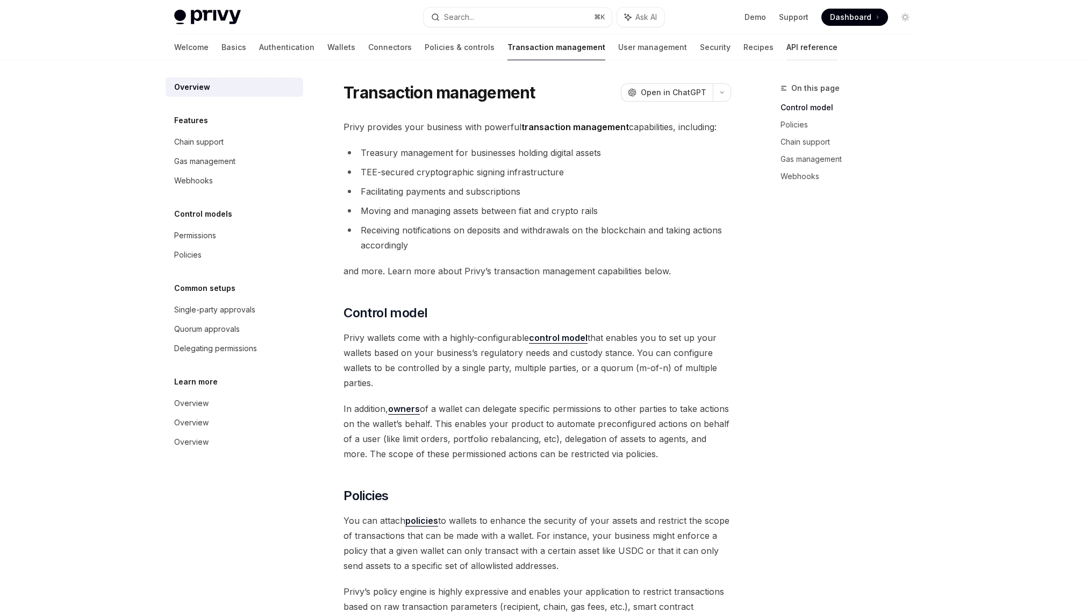
click at [786, 50] on link "API reference" at bounding box center [811, 47] width 51 height 26
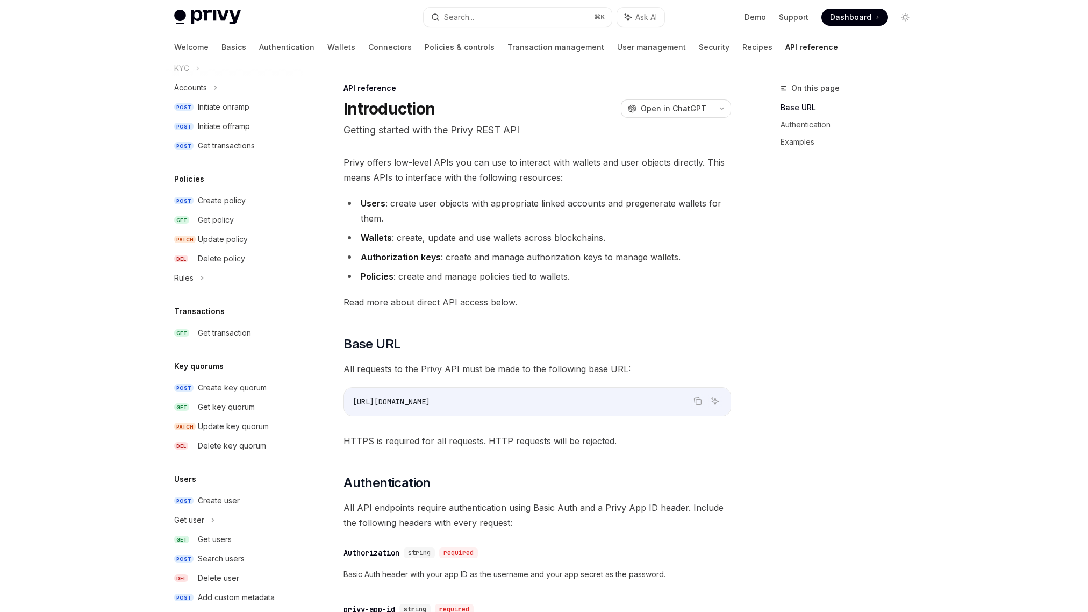
scroll to position [518, 0]
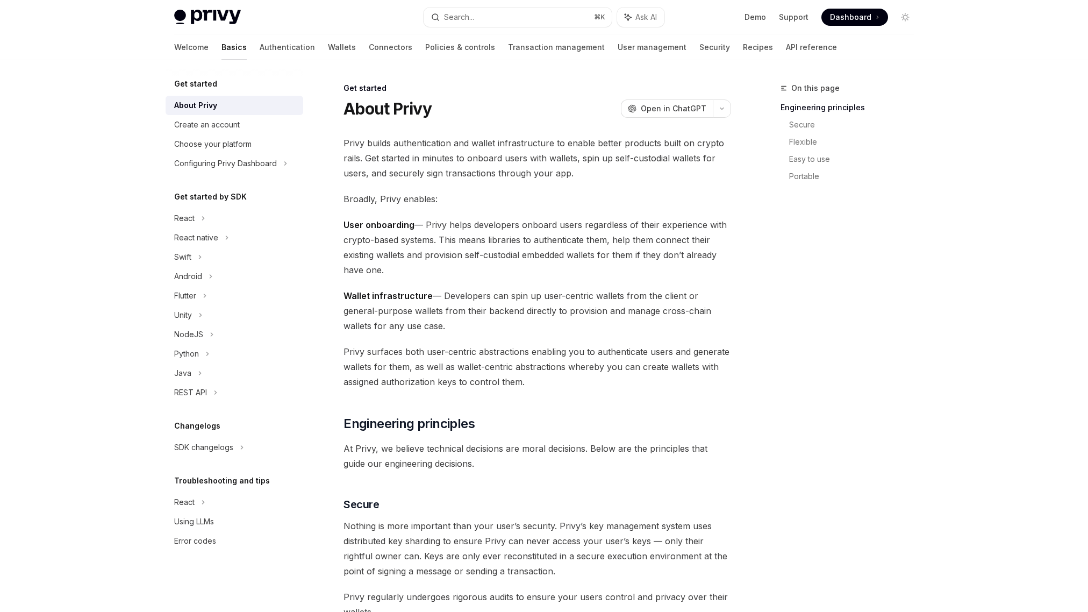
type textarea "*"
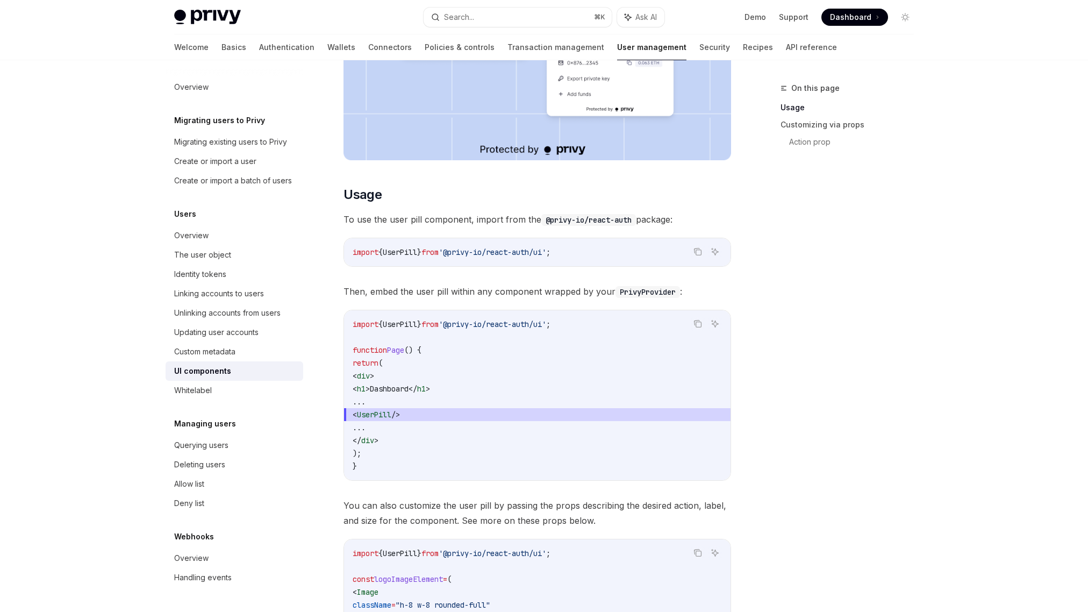
scroll to position [375, 0]
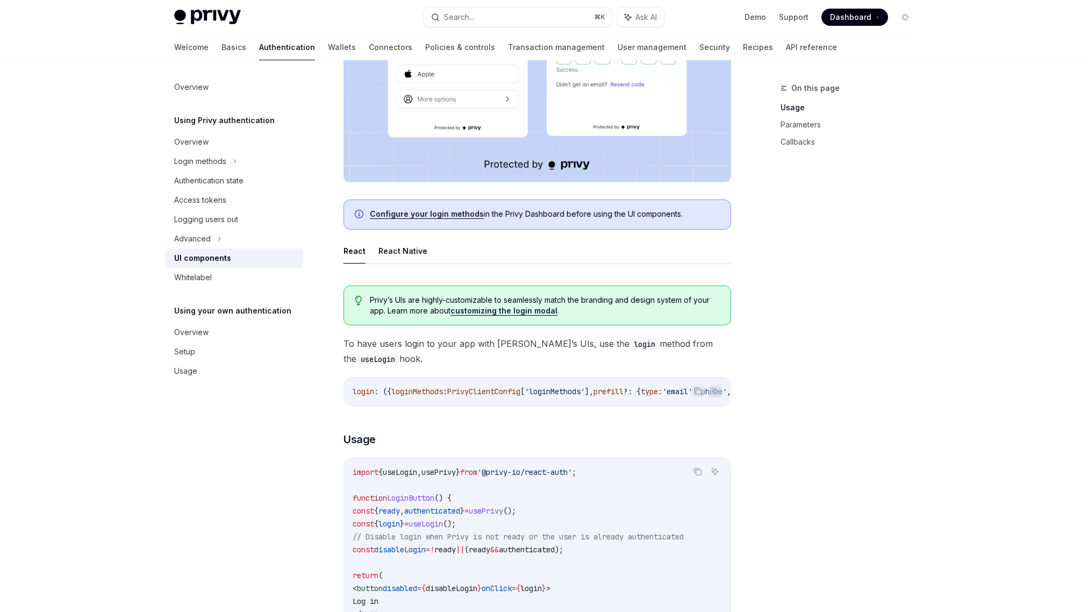
scroll to position [360, 0]
click at [417, 212] on link "Configure your login methods" at bounding box center [427, 213] width 114 height 10
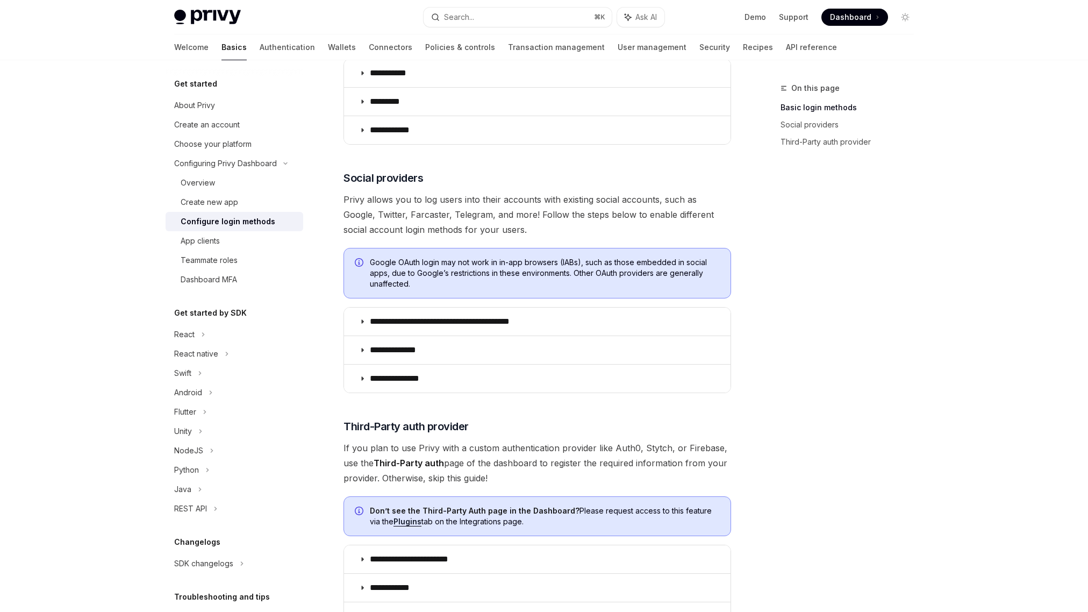
scroll to position [245, 0]
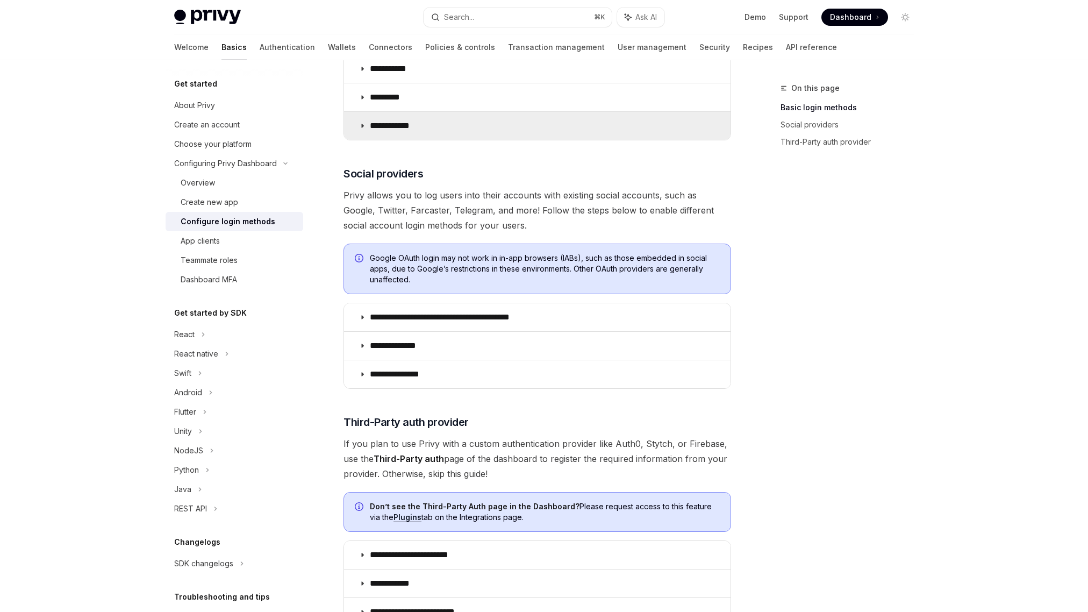
click at [360, 125] on icon at bounding box center [362, 126] width 6 height 6
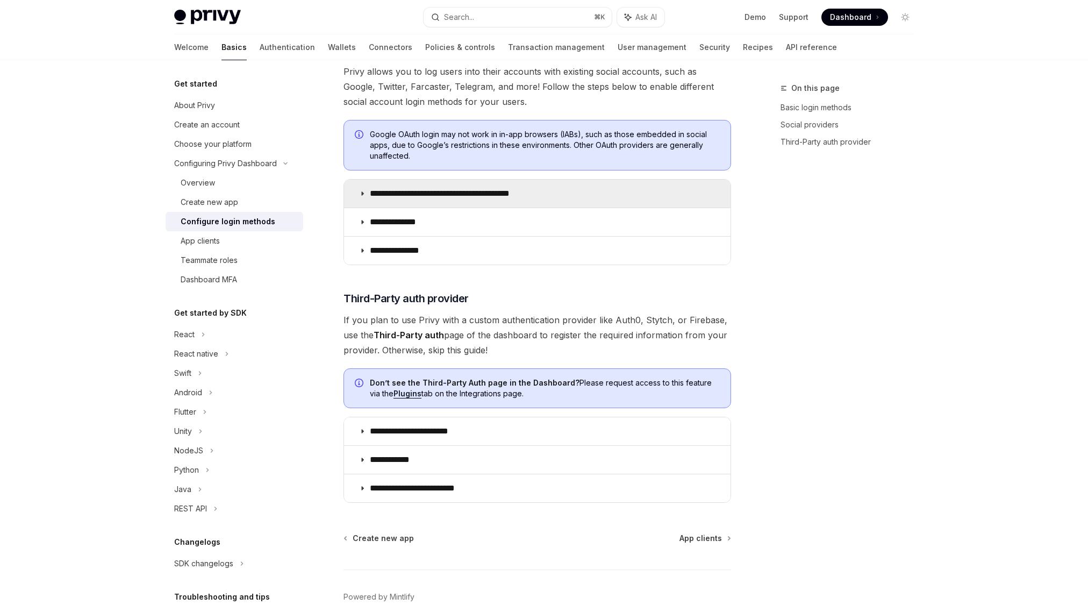
scroll to position [727, 0]
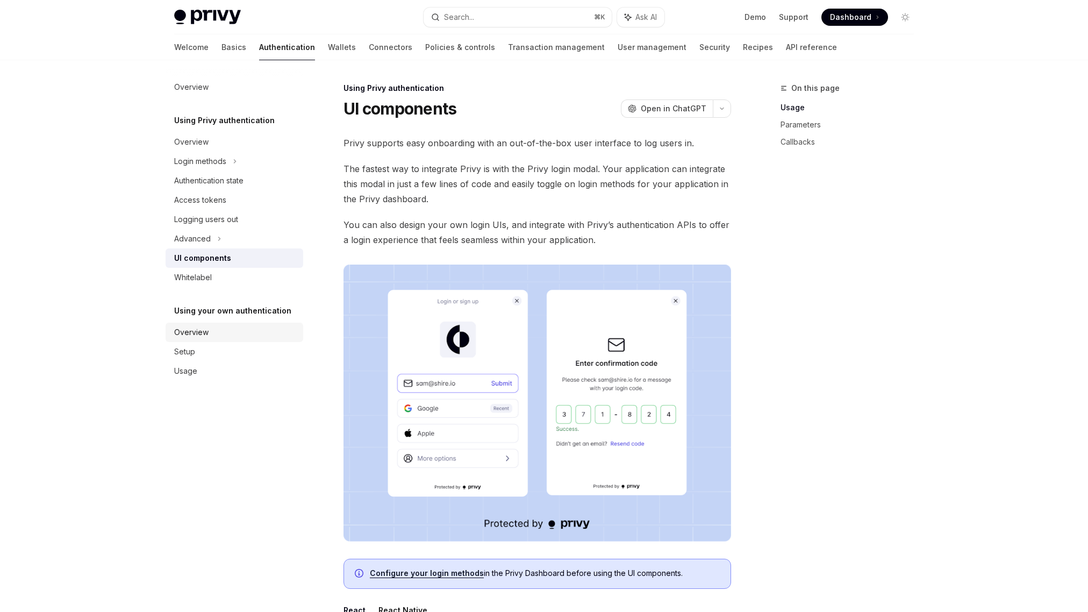
click at [183, 324] on link "Overview" at bounding box center [235, 331] width 138 height 19
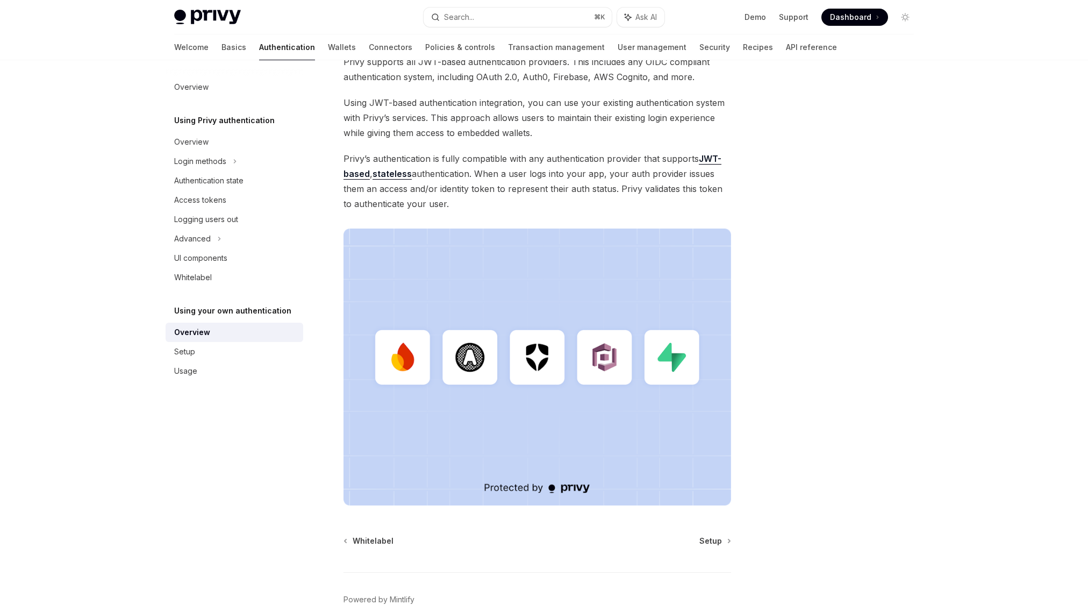
scroll to position [154, 0]
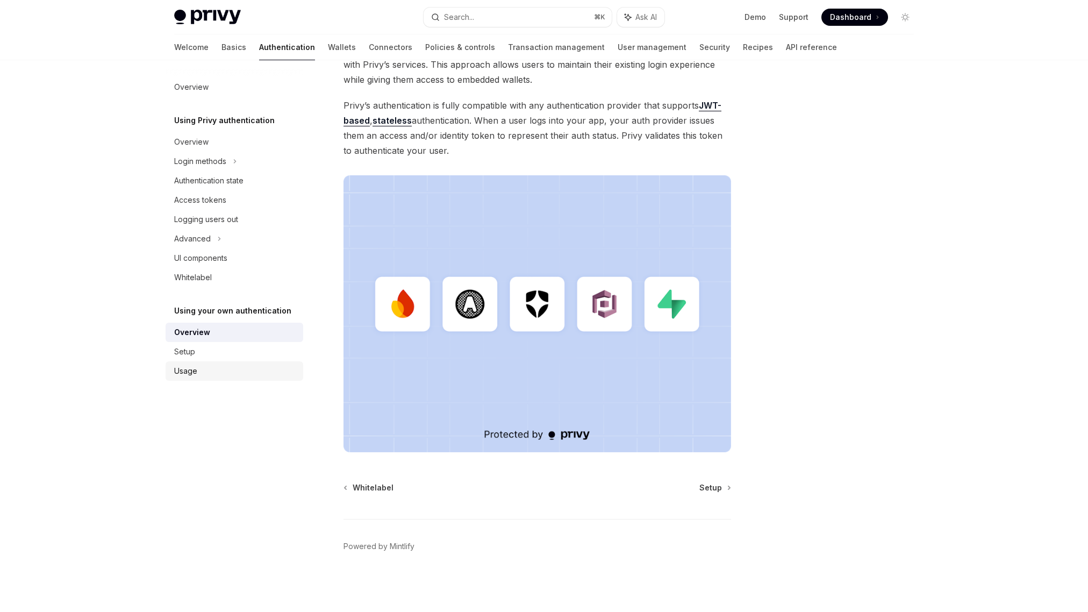
click at [202, 376] on div "Usage" at bounding box center [235, 370] width 123 height 13
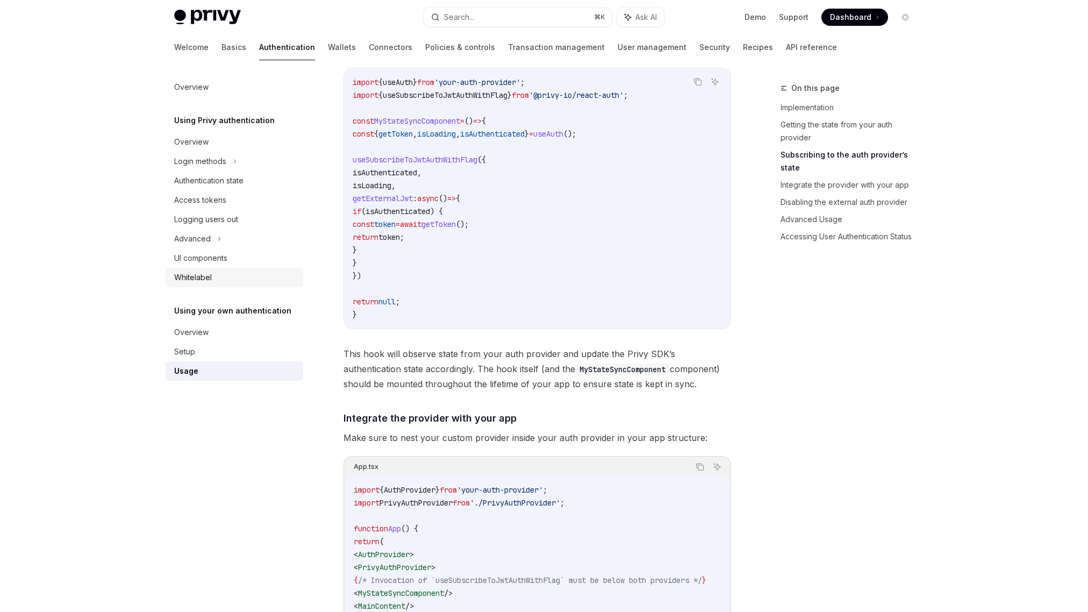
scroll to position [469, 0]
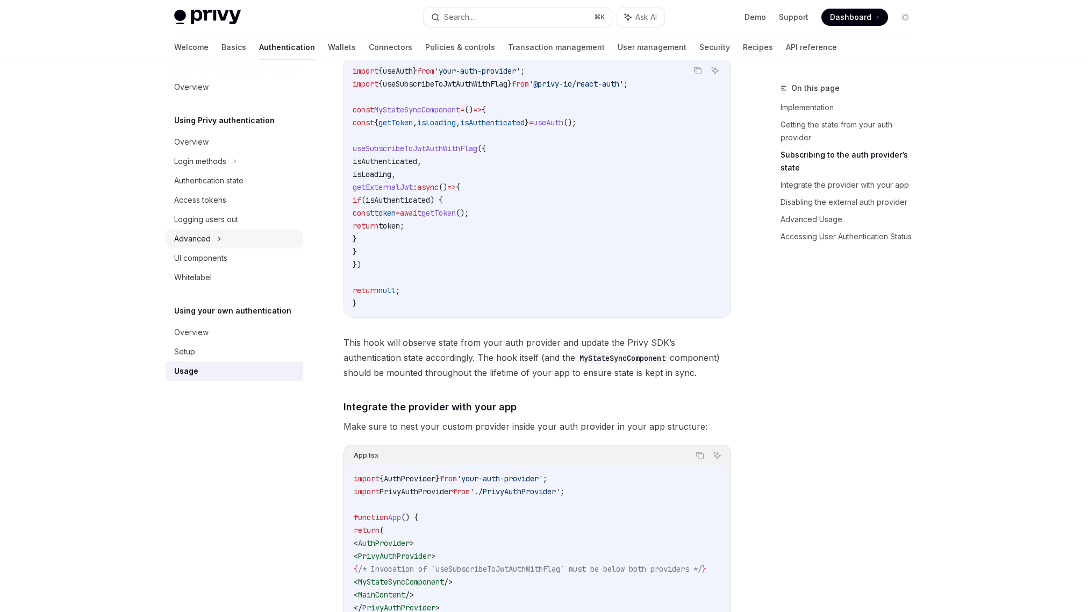
click at [206, 238] on div "Advanced" at bounding box center [192, 238] width 37 height 13
click at [217, 315] on div "UI components" at bounding box center [200, 316] width 53 height 13
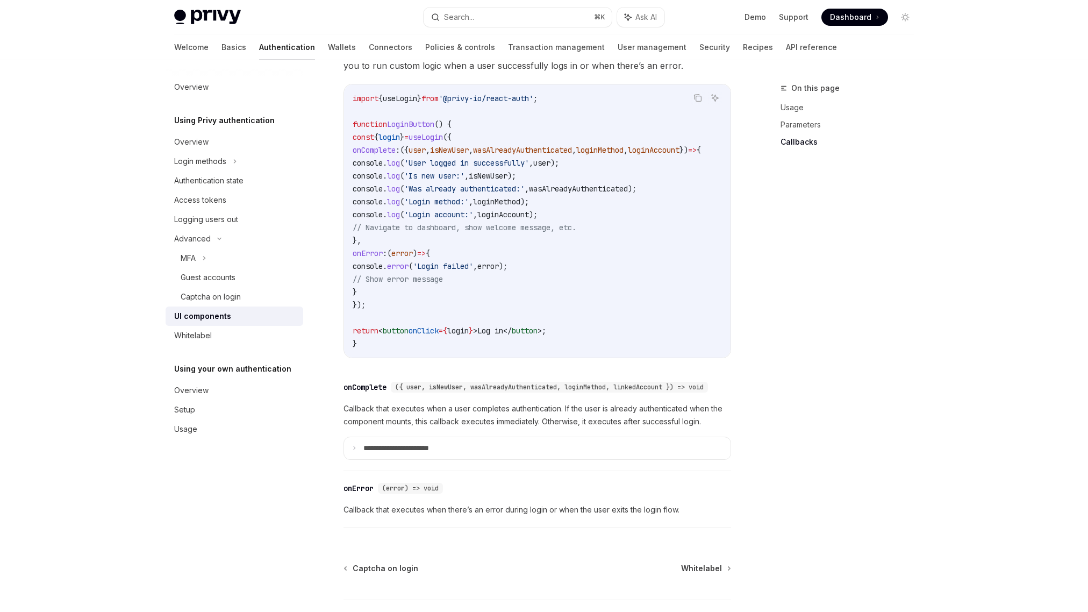
scroll to position [1439, 0]
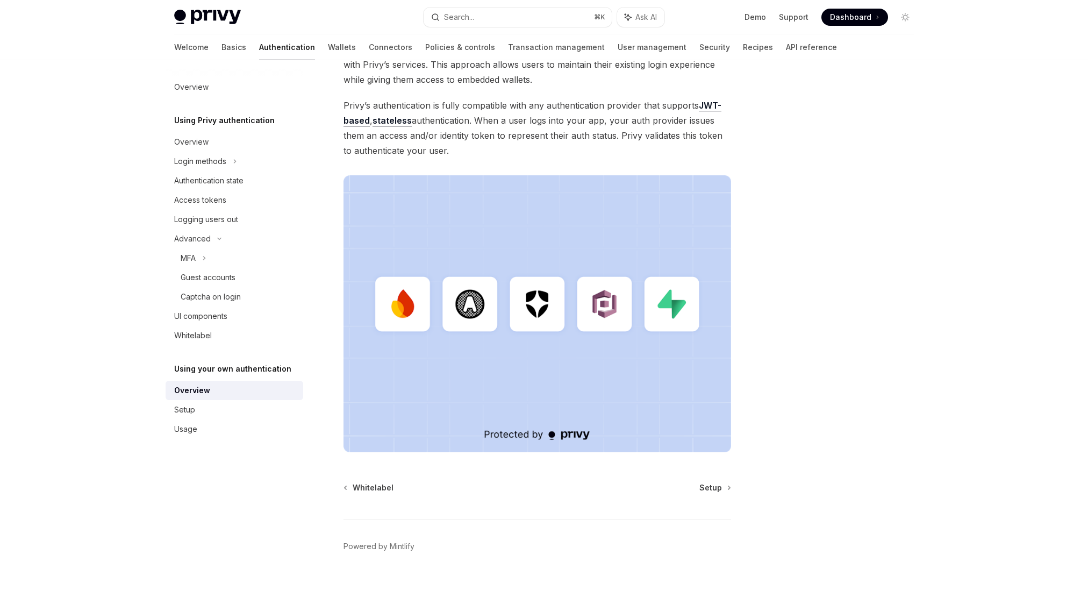
type textarea "*"
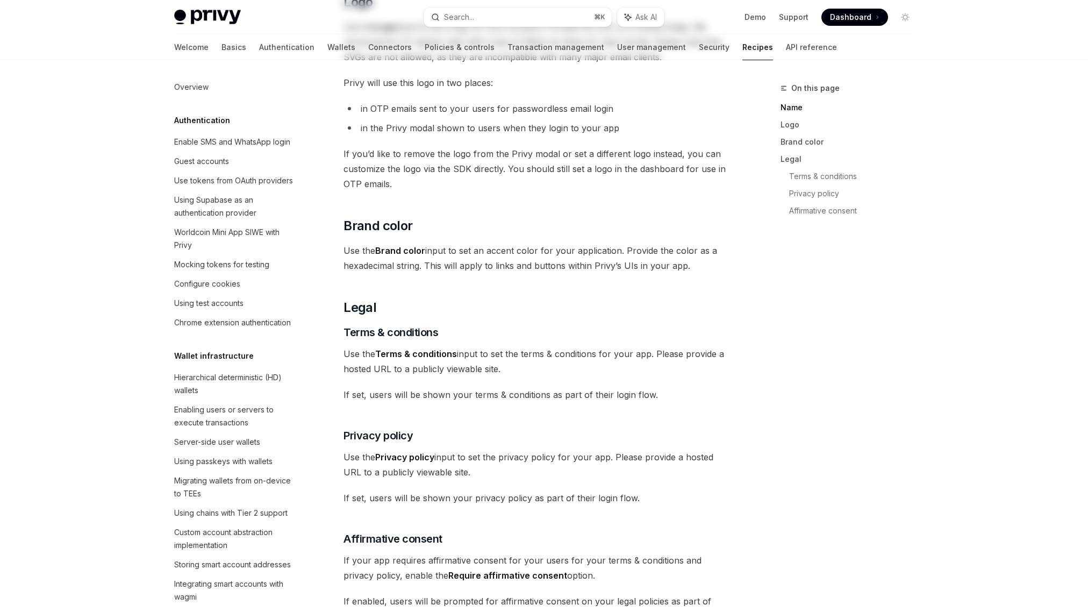
scroll to position [615, 0]
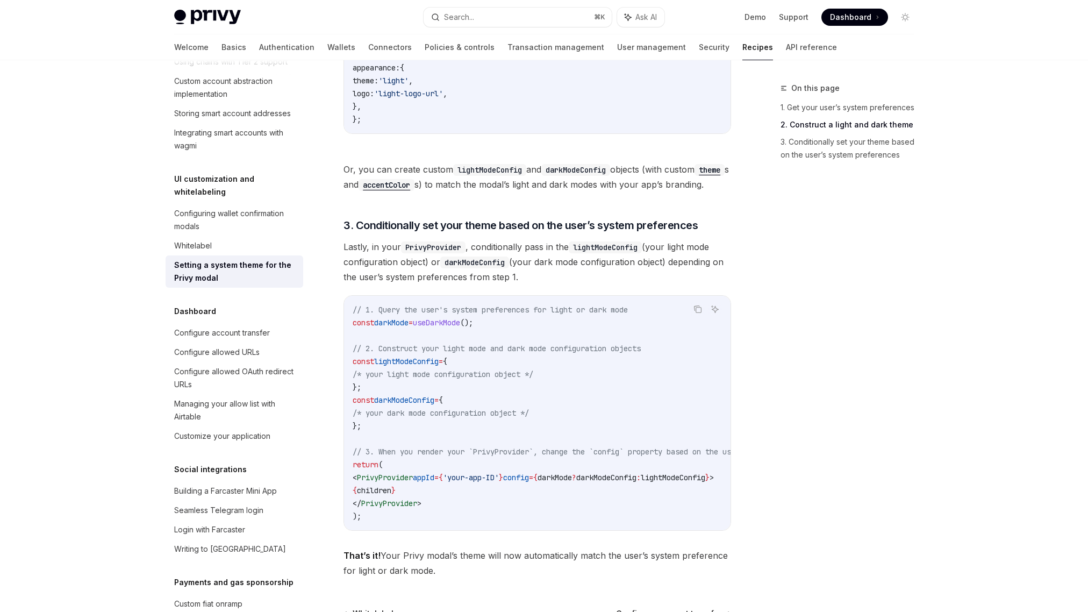
scroll to position [903, 0]
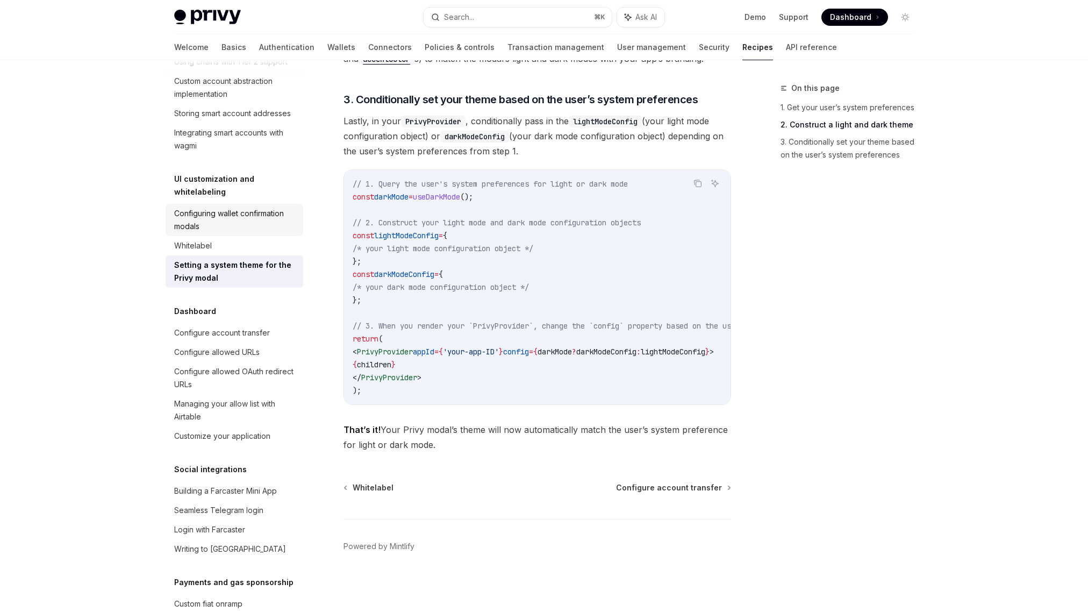
click at [199, 233] on div "Configuring wallet confirmation modals" at bounding box center [235, 220] width 123 height 26
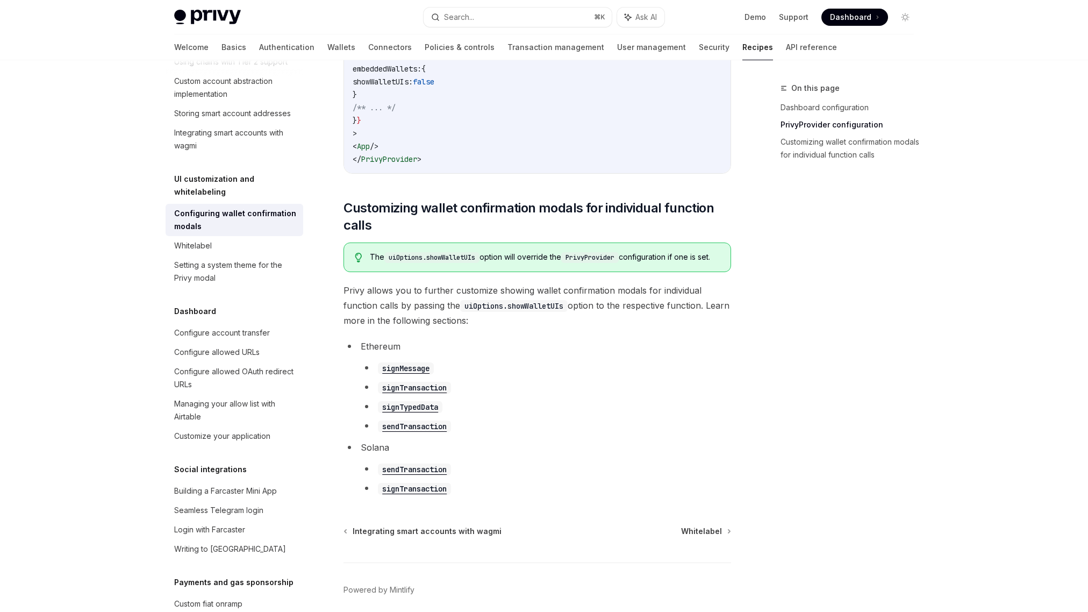
scroll to position [490, 0]
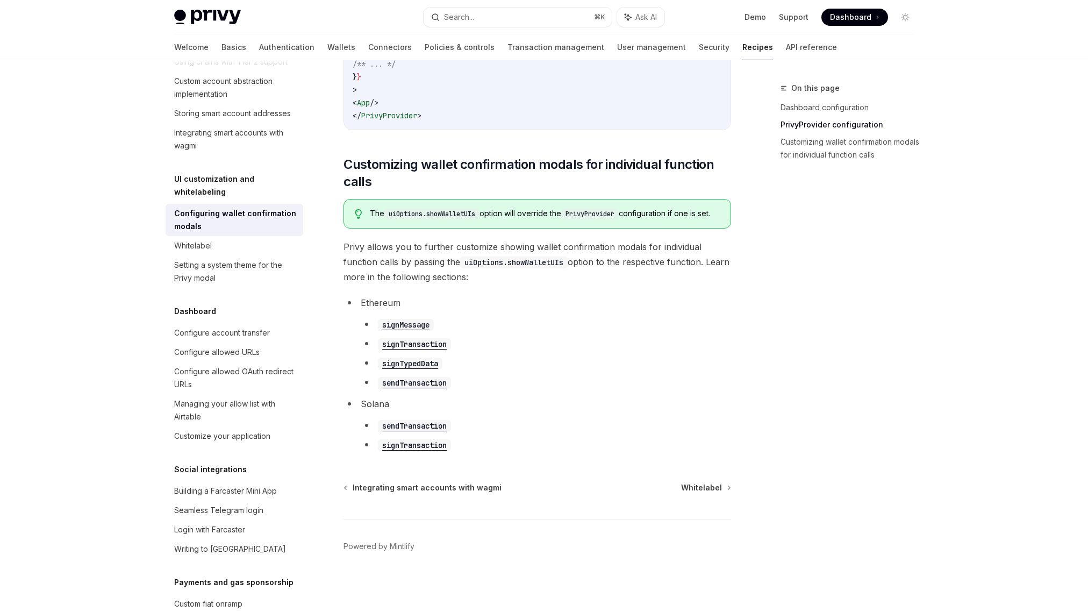
type textarea "*"
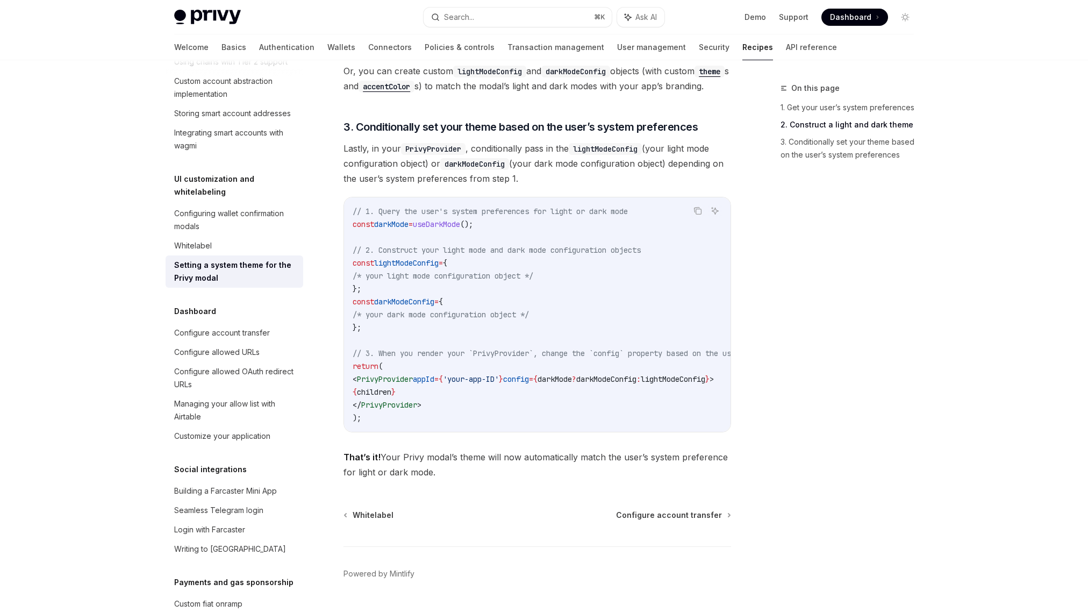
scroll to position [894, 0]
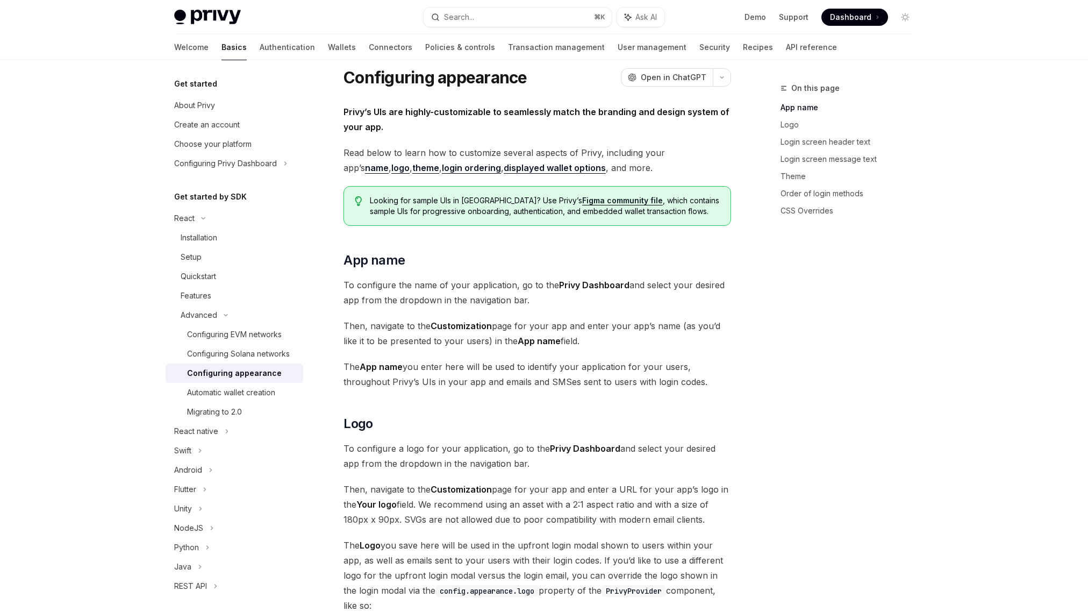
scroll to position [18, 0]
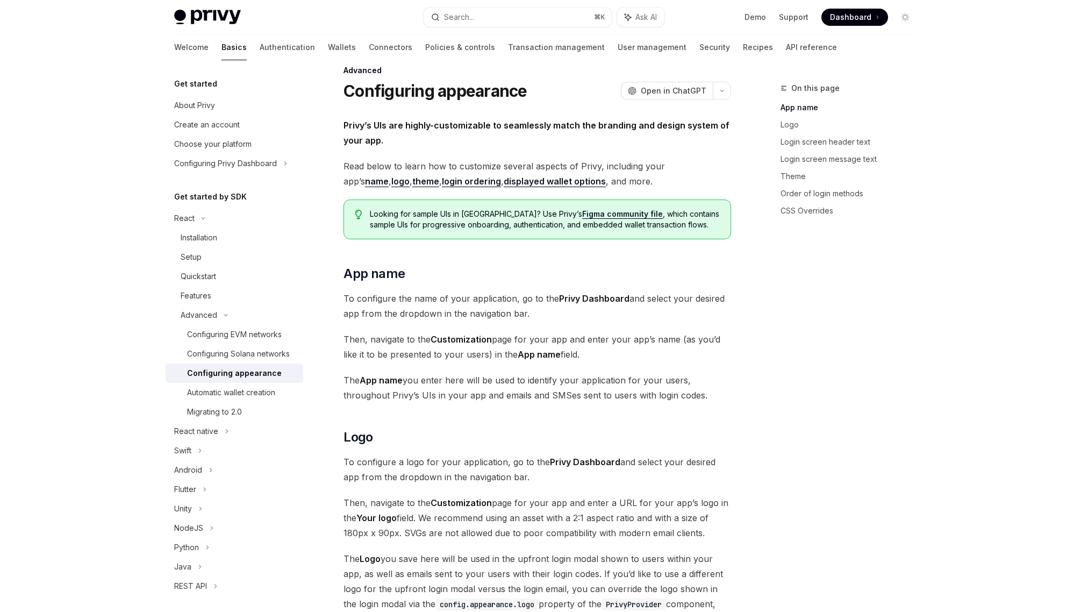
click at [442, 181] on link "login ordering" at bounding box center [471, 181] width 59 height 11
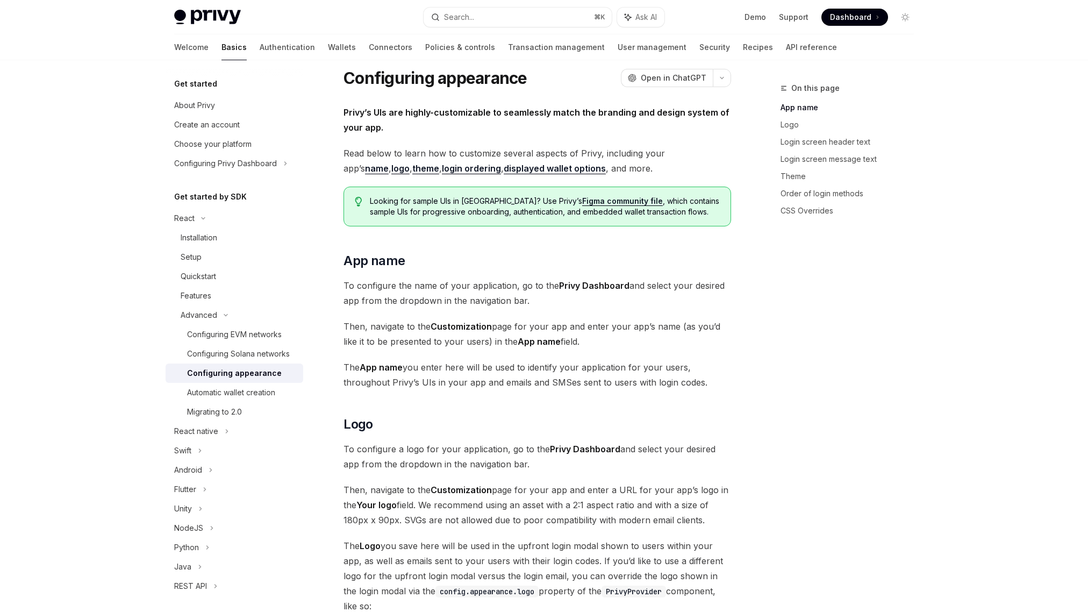
click at [525, 168] on link "displayed wallet options" at bounding box center [555, 168] width 102 height 11
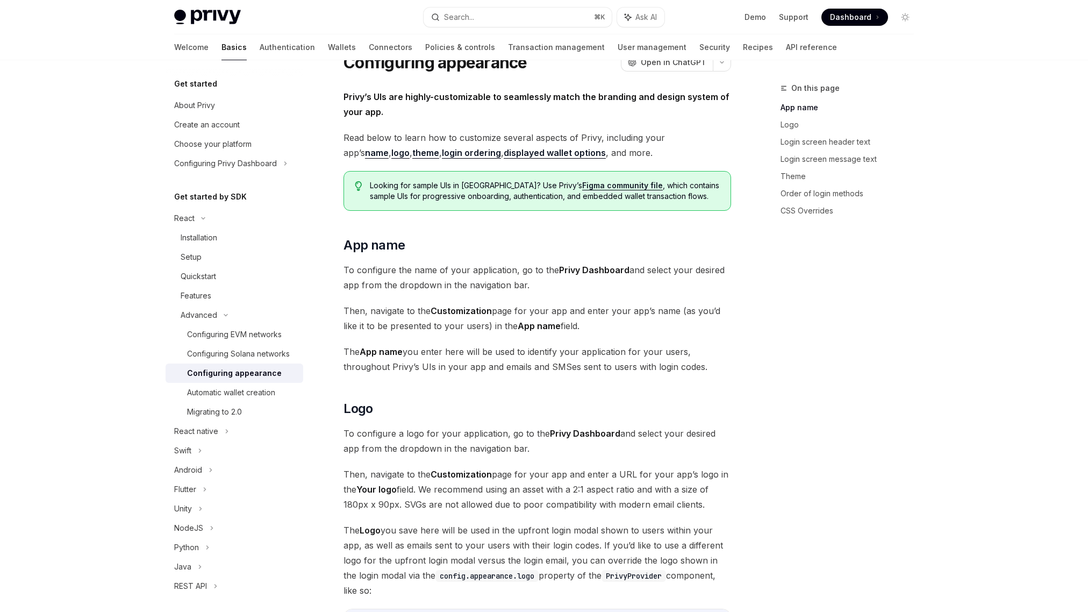
scroll to position [60, 0]
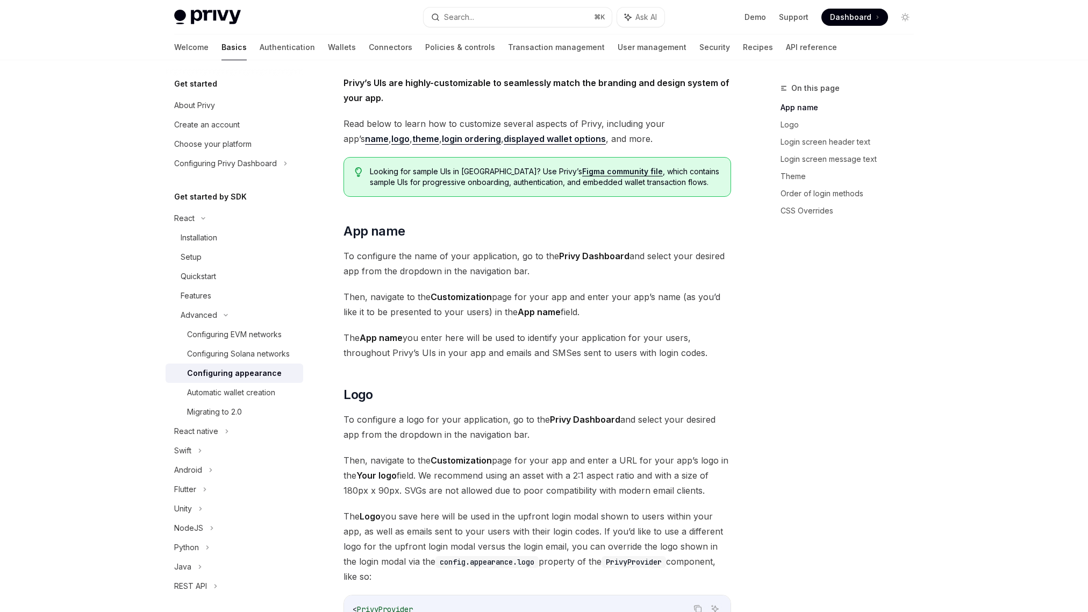
click at [529, 139] on link "displayed wallet options" at bounding box center [555, 138] width 102 height 11
click at [582, 173] on link "Figma community file" at bounding box center [622, 172] width 81 height 10
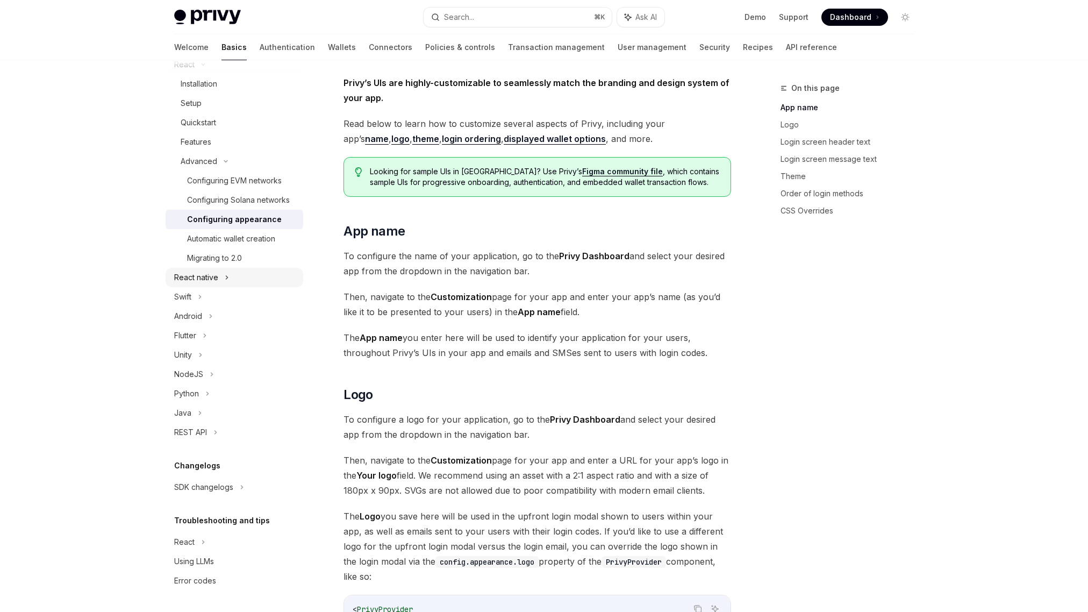
scroll to position [167, 0]
click at [203, 423] on div "REST API" at bounding box center [235, 431] width 138 height 19
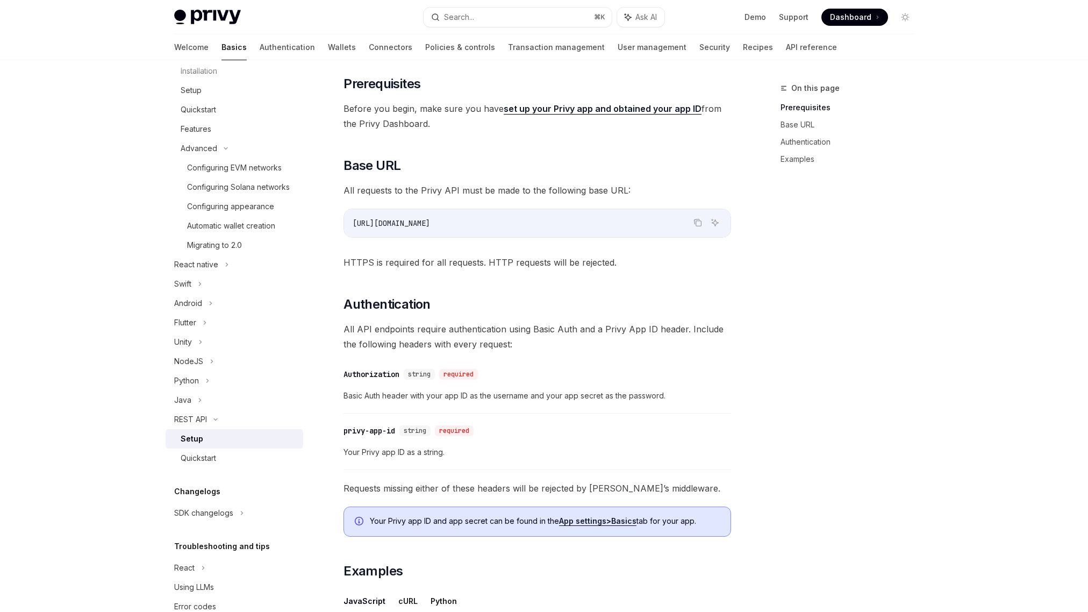
click at [205, 445] on div "Setup" at bounding box center [239, 438] width 116 height 13
click at [206, 464] on div "Quickstart" at bounding box center [198, 457] width 35 height 13
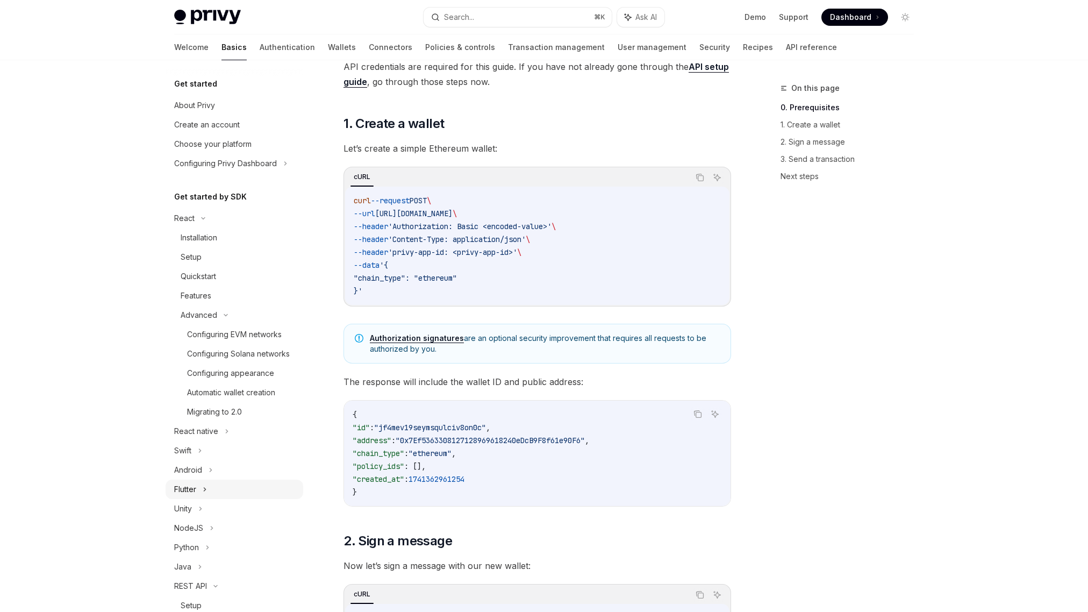
scroll to position [119, 0]
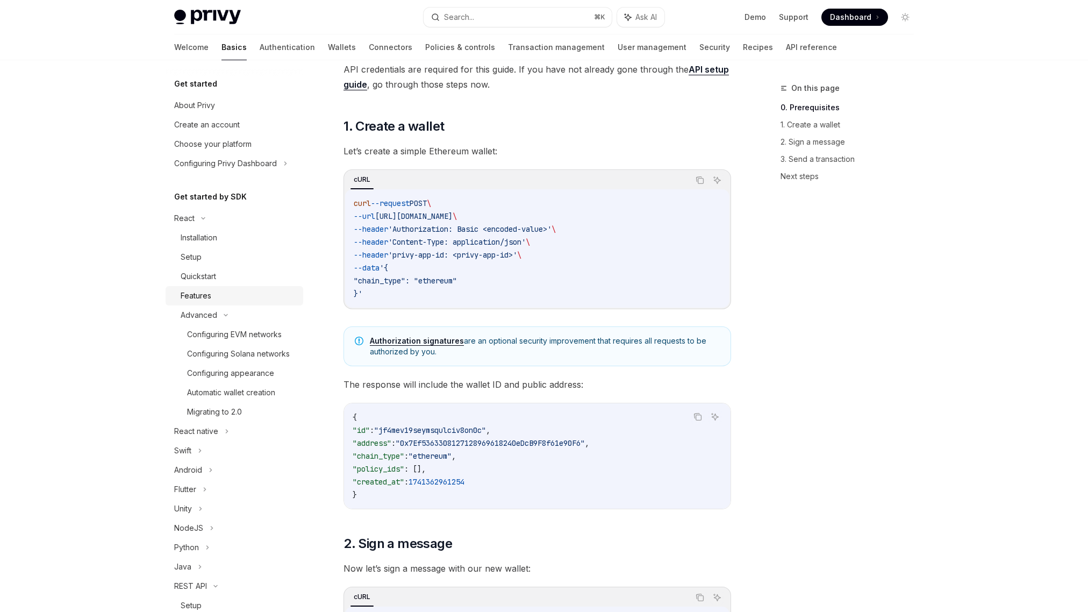
click at [210, 295] on div "Features" at bounding box center [196, 295] width 31 height 13
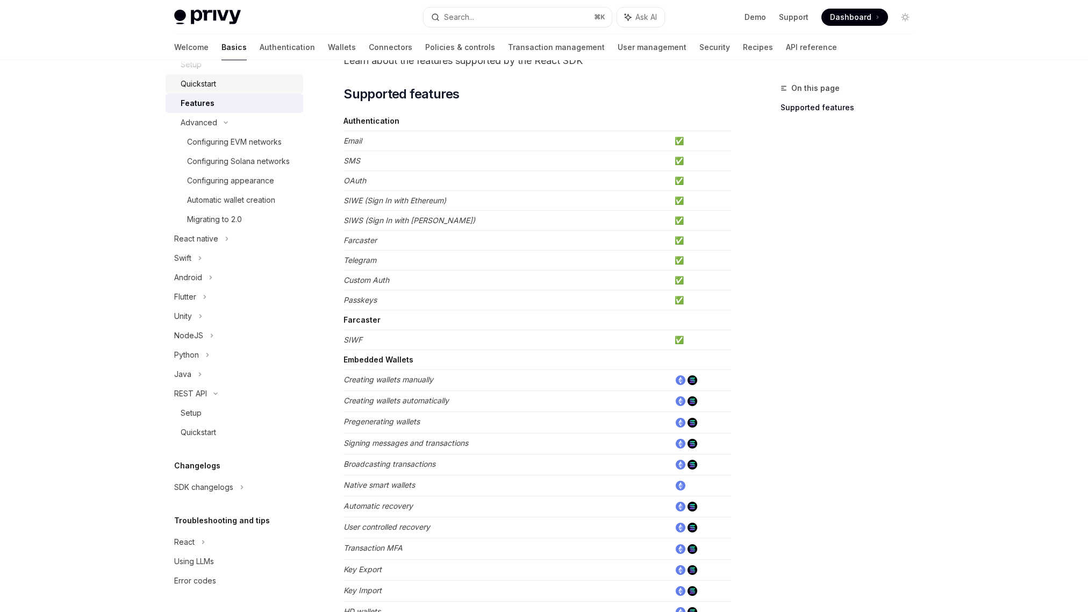
scroll to position [205, 0]
click at [184, 536] on div "React" at bounding box center [184, 541] width 20 height 13
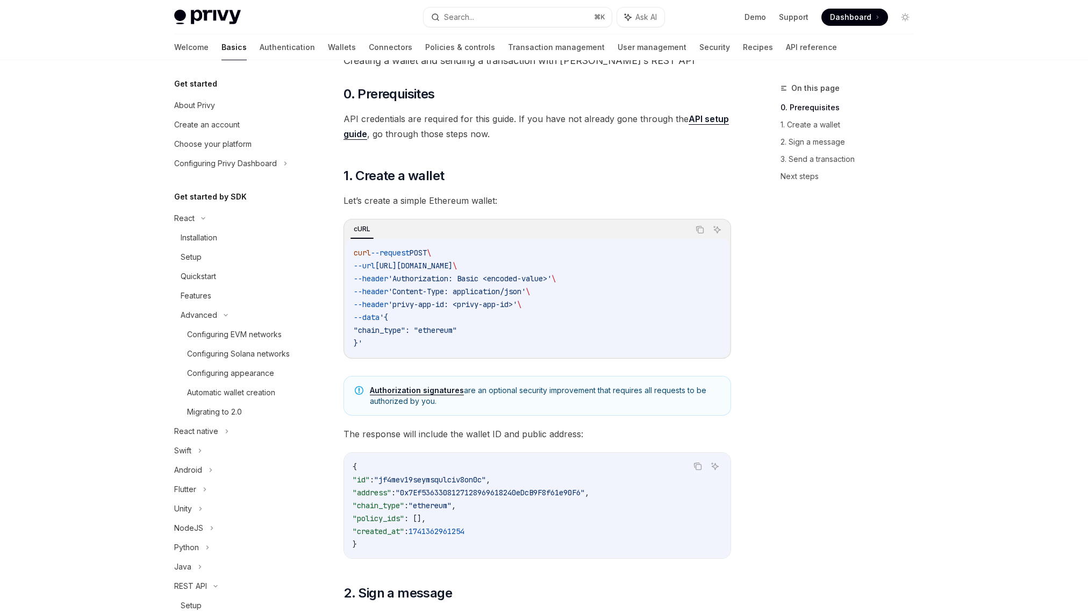
scroll to position [302, 0]
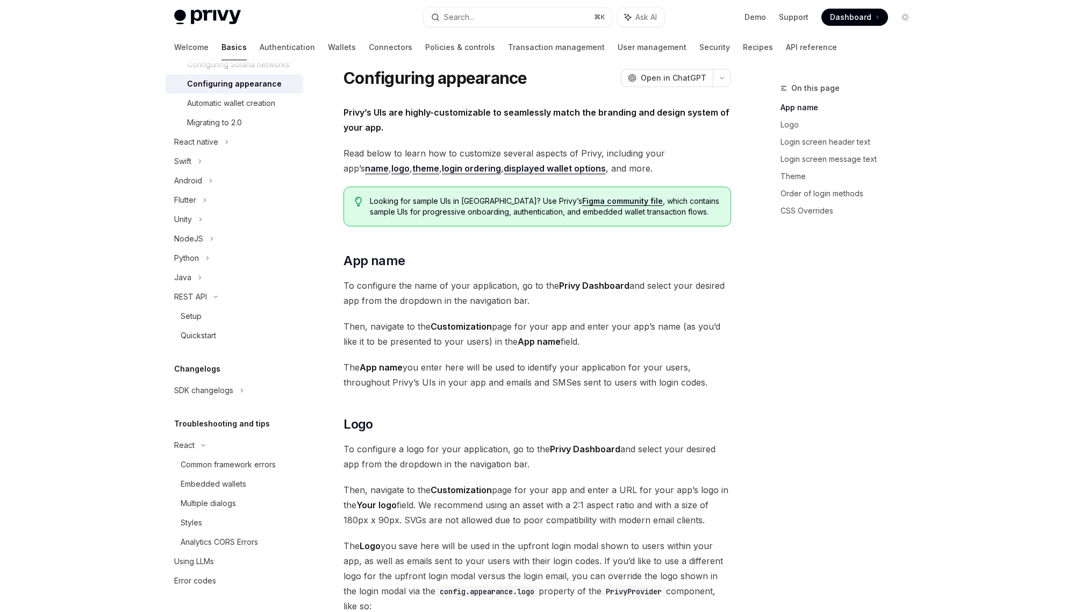
type textarea "*"
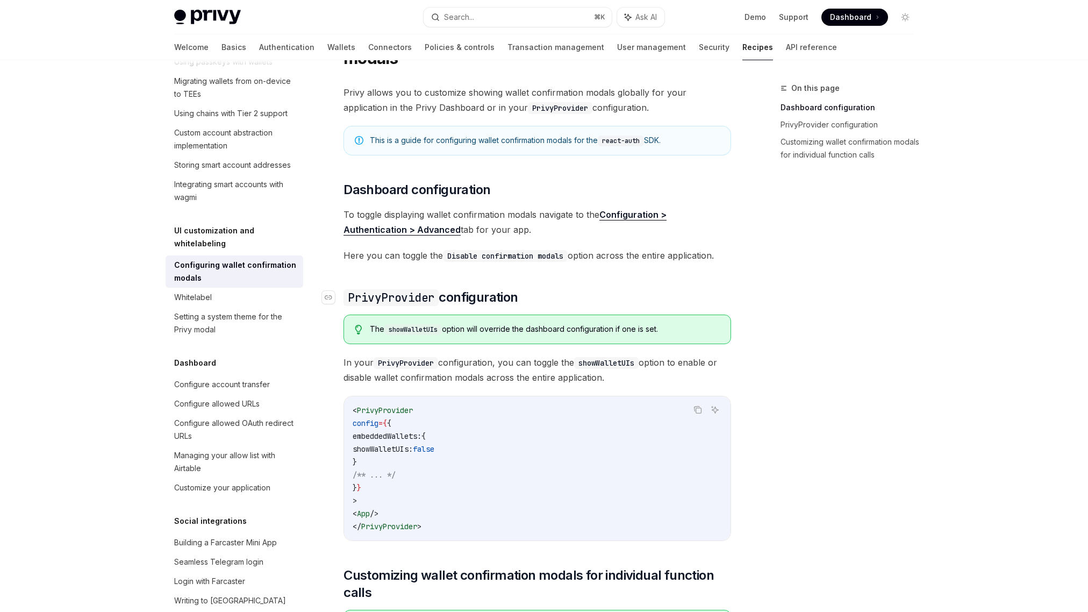
scroll to position [180, 0]
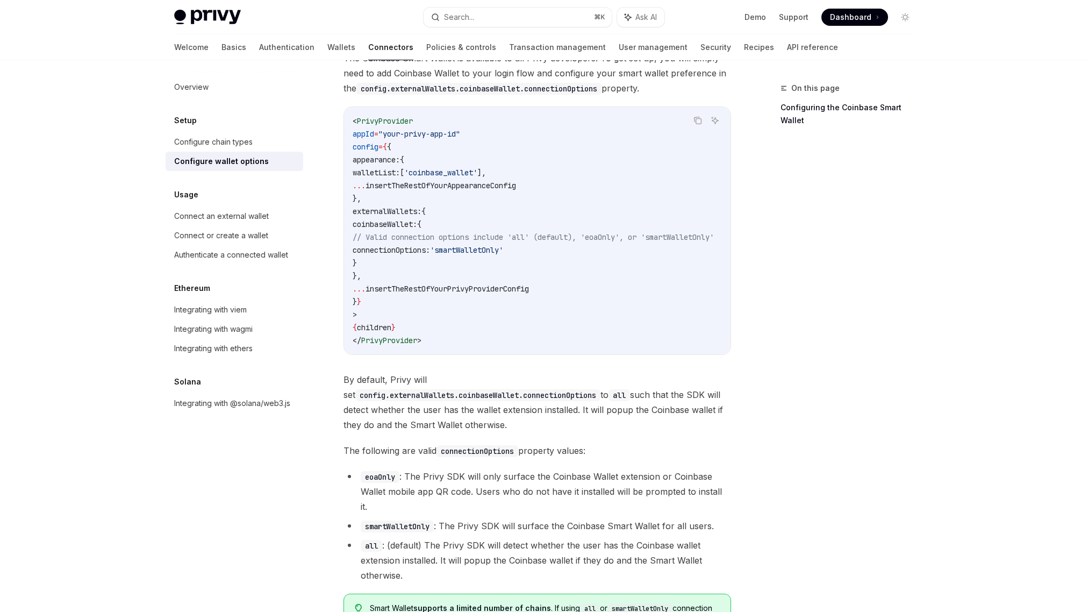
scroll to position [1406, 0]
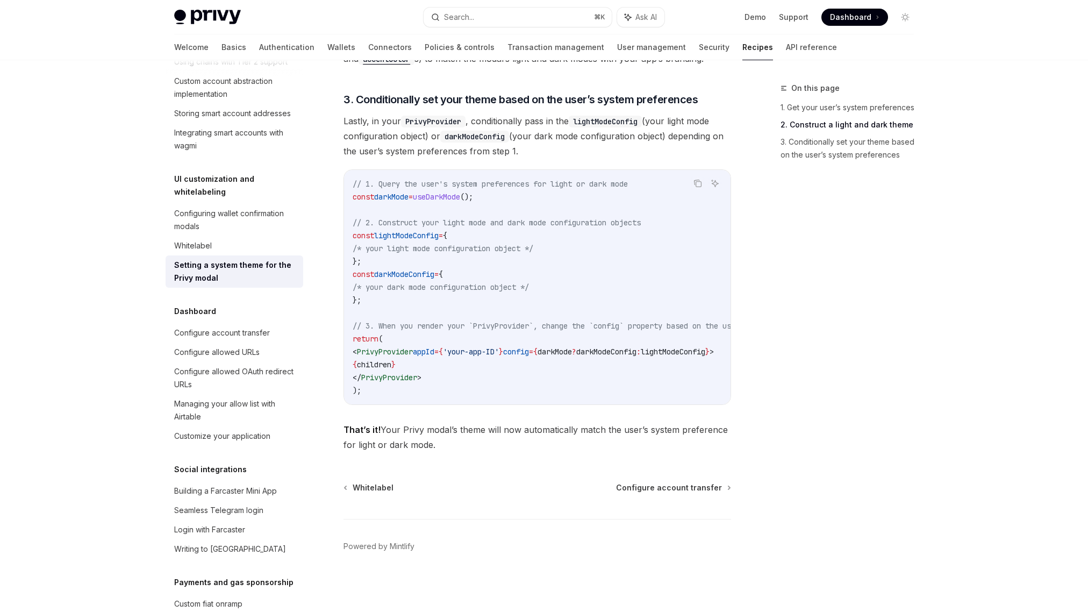
scroll to position [903, 0]
click at [221, 252] on div "Whitelabel" at bounding box center [235, 245] width 123 height 13
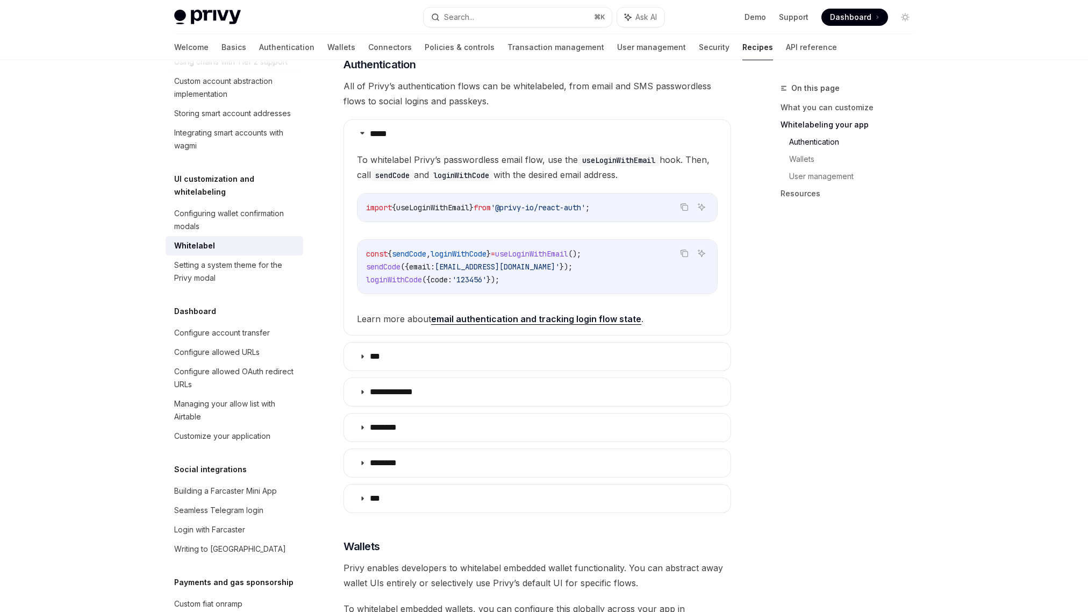
scroll to position [488, 0]
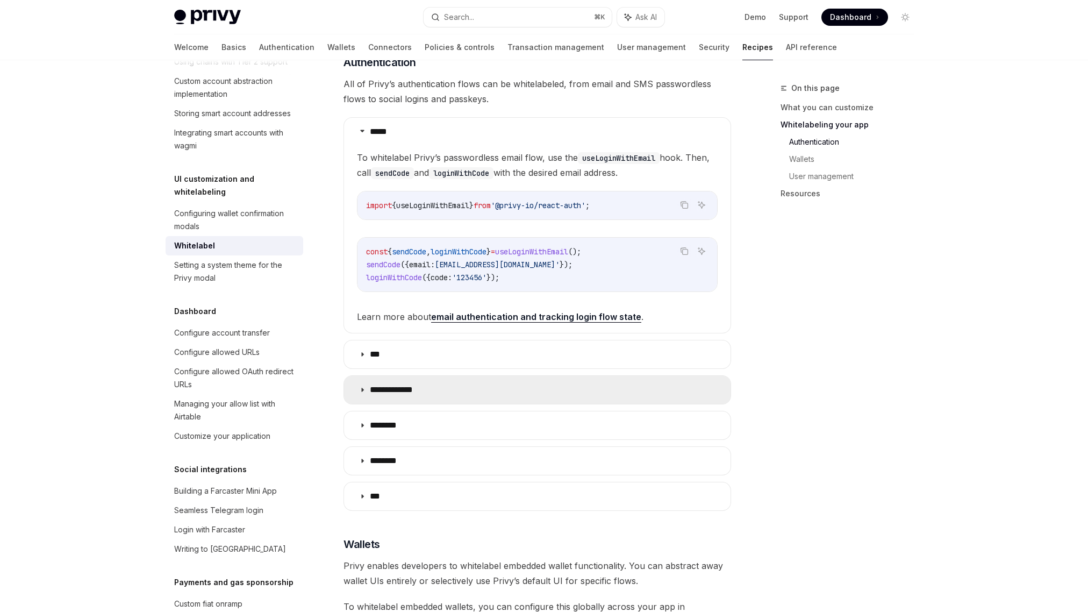
click at [362, 386] on icon at bounding box center [362, 389] width 6 height 6
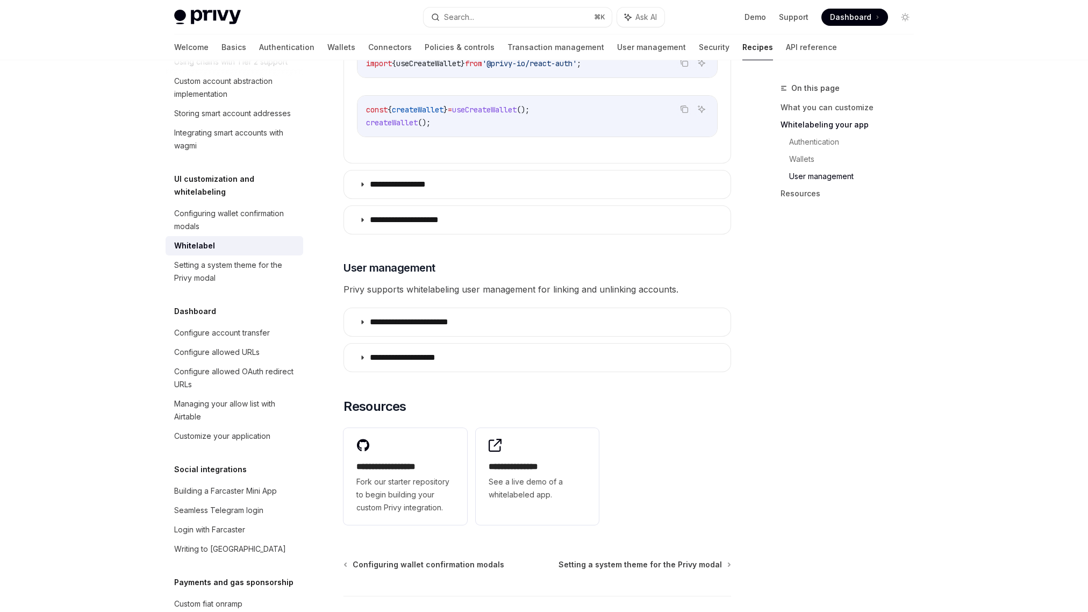
scroll to position [1458, 0]
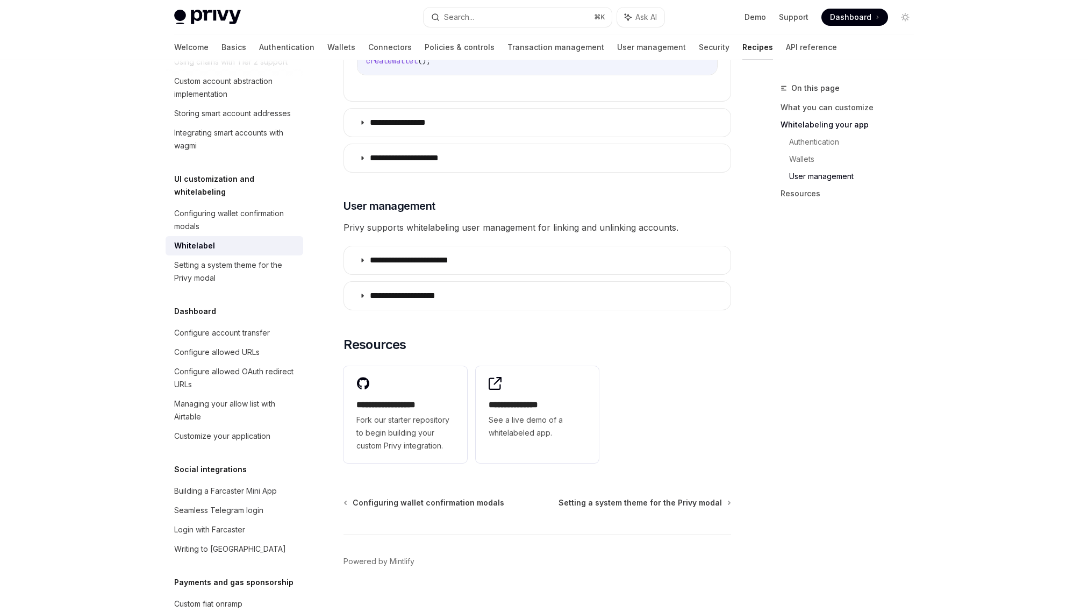
type textarea "*"
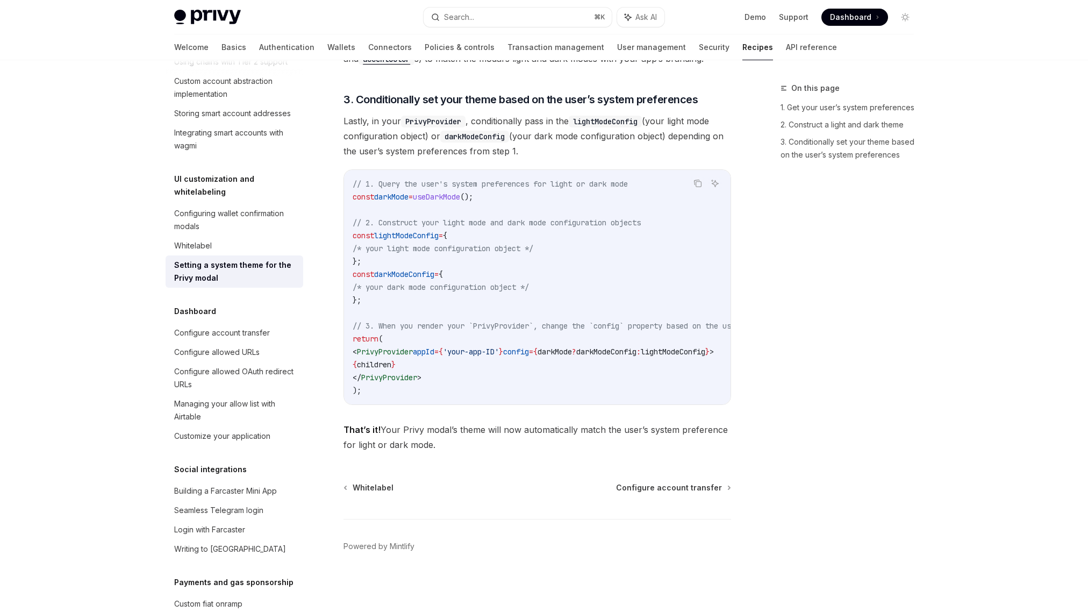
scroll to position [903, 0]
